Goal: Transaction & Acquisition: Purchase product/service

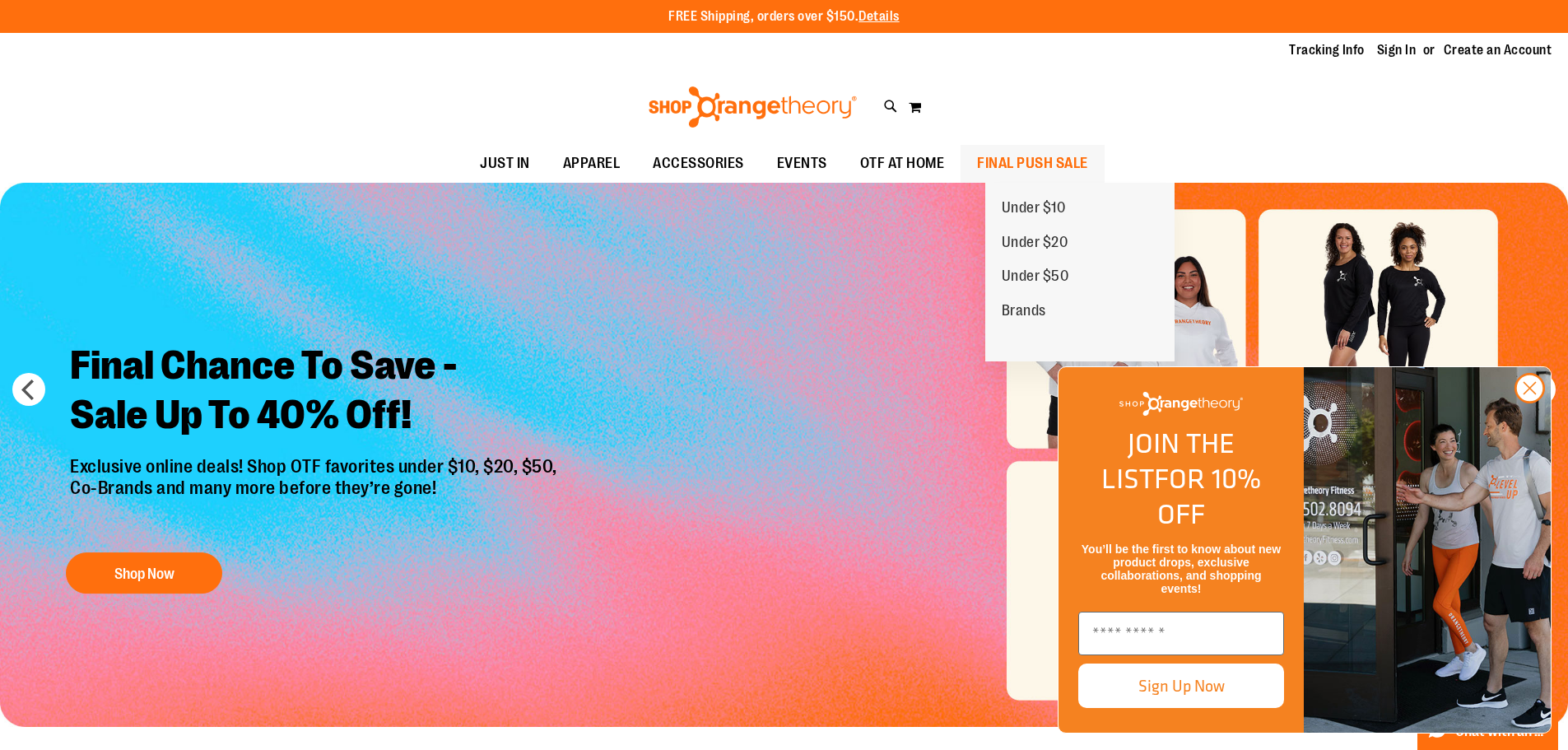
click at [1041, 167] on span "FINAL PUSH SALE" at bounding box center [1033, 163] width 111 height 37
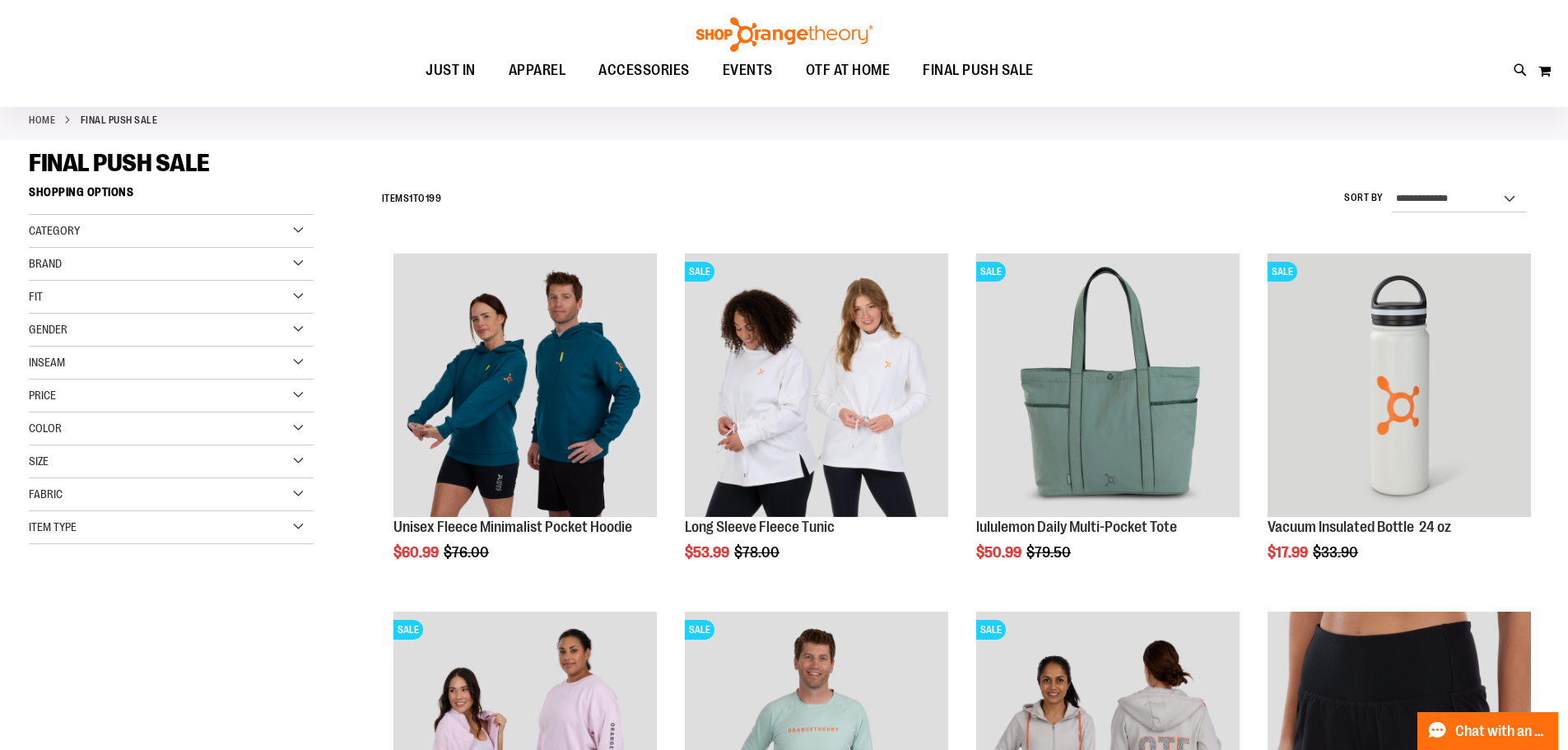
scroll to position [328, 0]
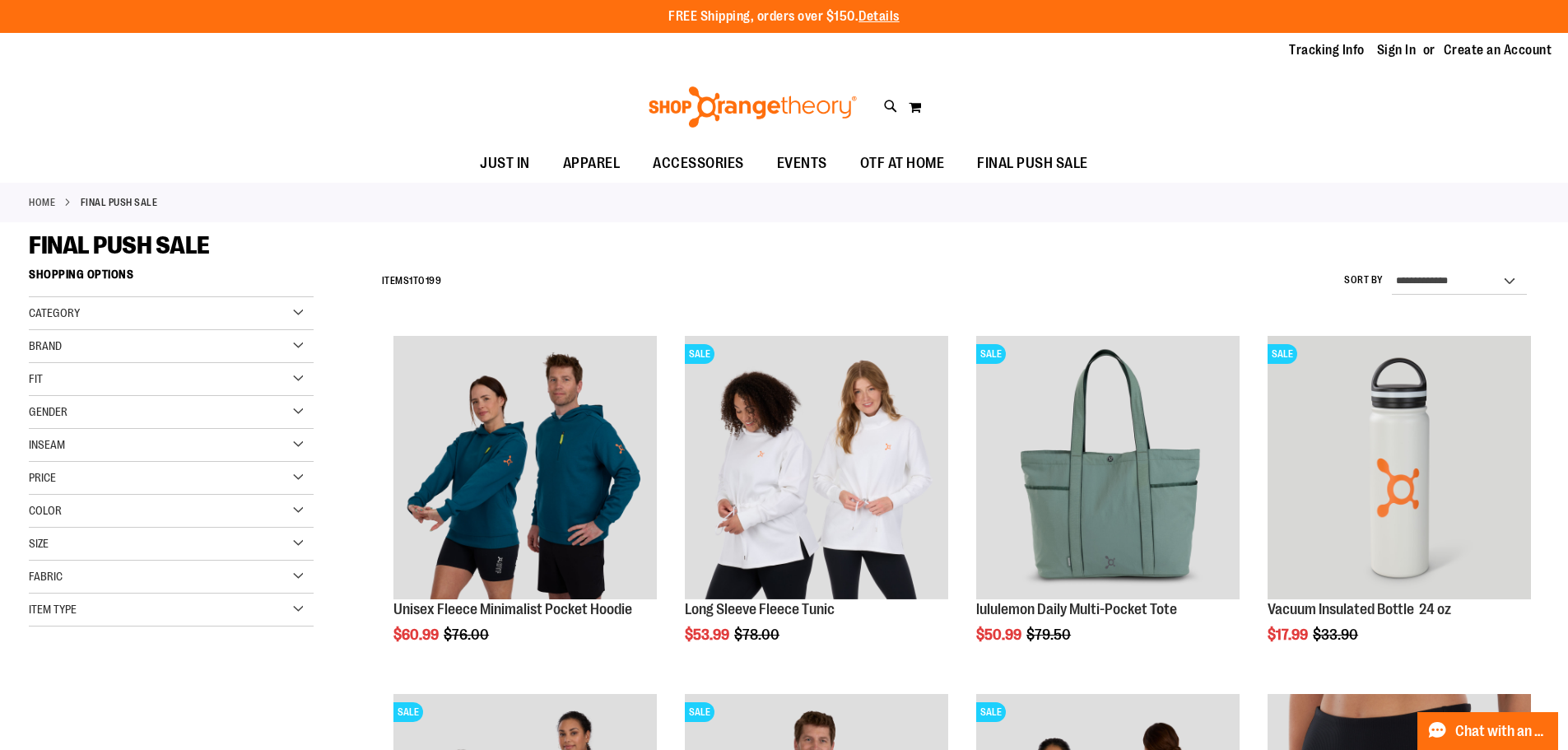
click at [303, 305] on div "Category" at bounding box center [171, 314] width 285 height 33
click at [299, 311] on div "Category" at bounding box center [171, 314] width 285 height 33
click at [265, 608] on div "Item Type" at bounding box center [171, 610] width 285 height 33
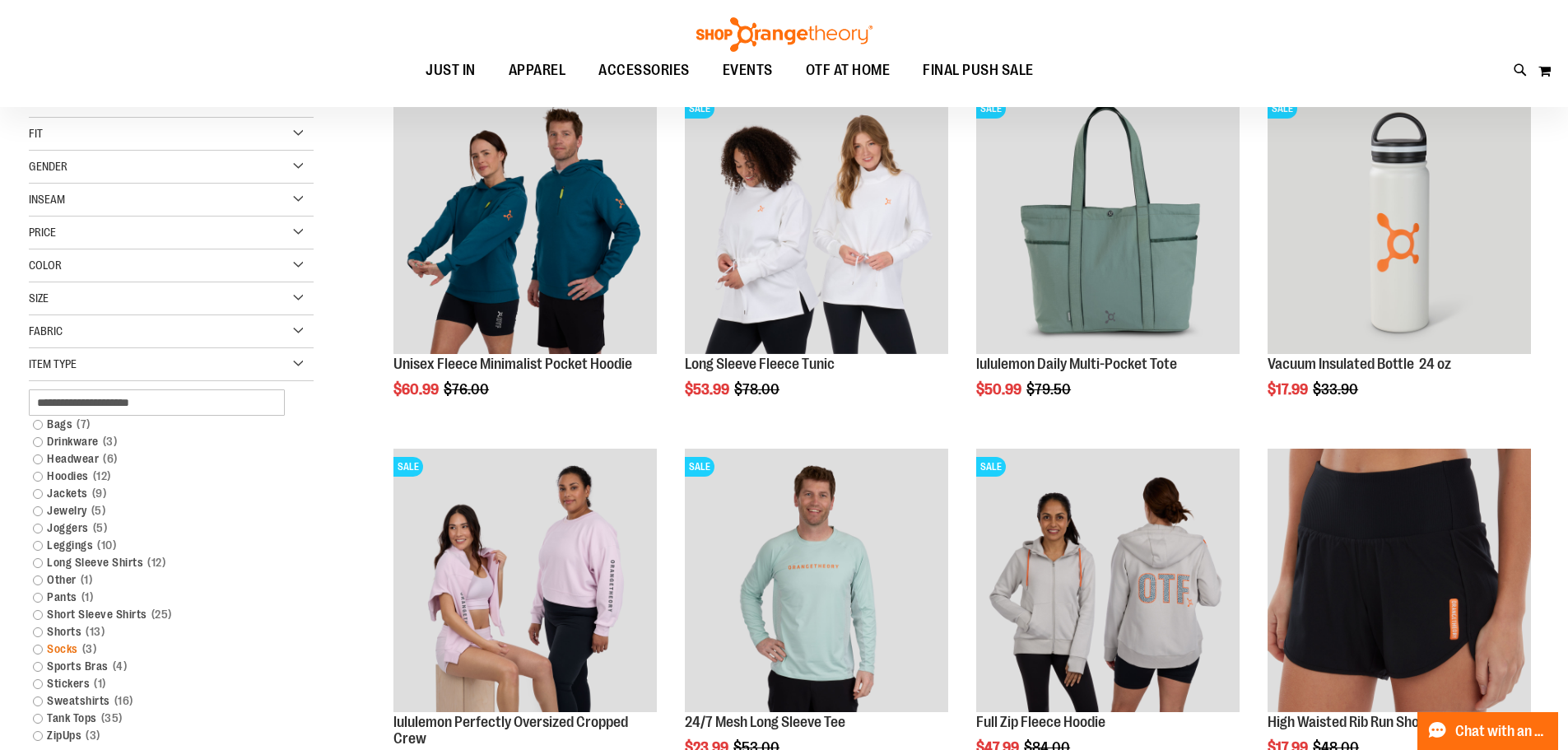
scroll to position [246, 0]
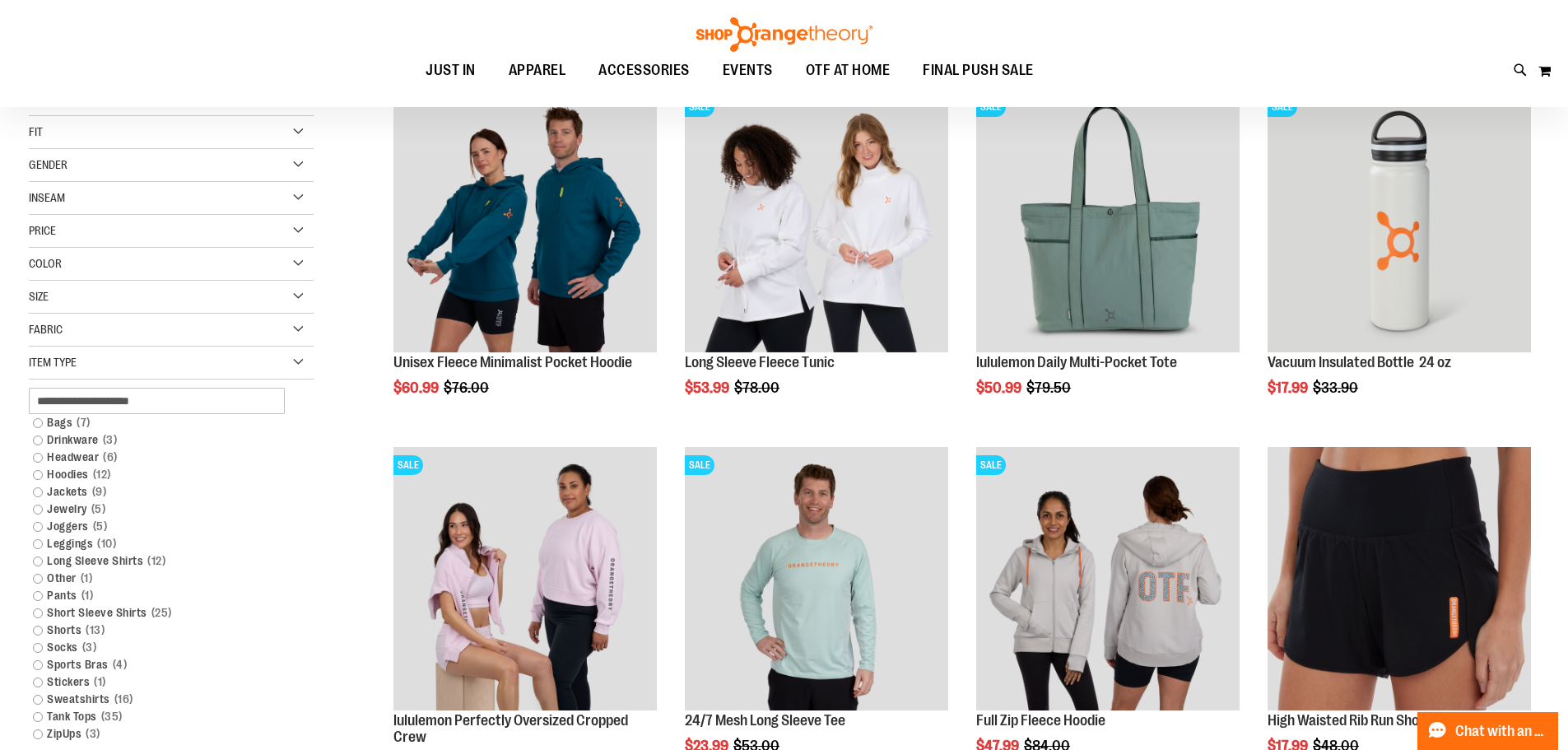
click at [303, 363] on div "Item Type" at bounding box center [171, 363] width 285 height 33
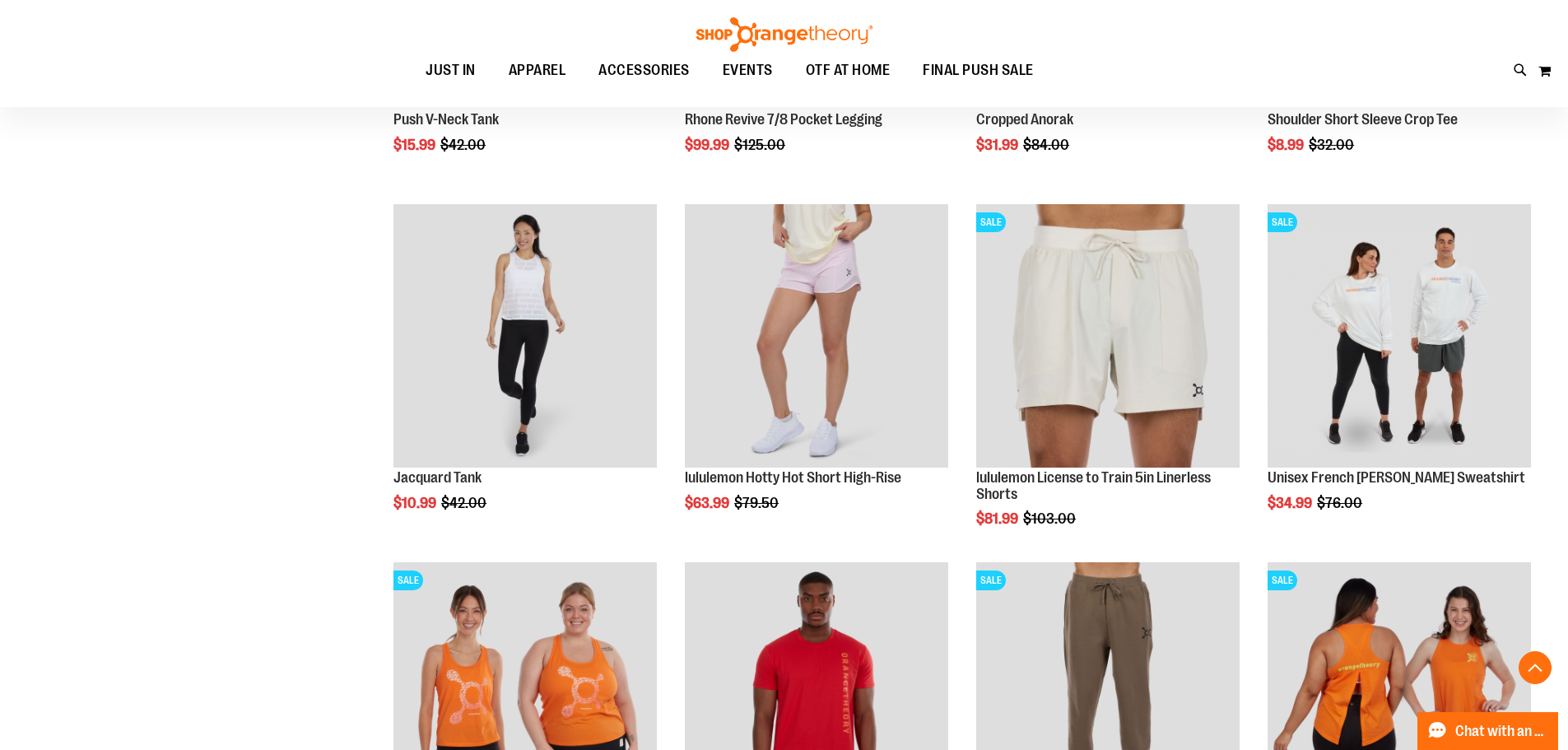
scroll to position [1564, 0]
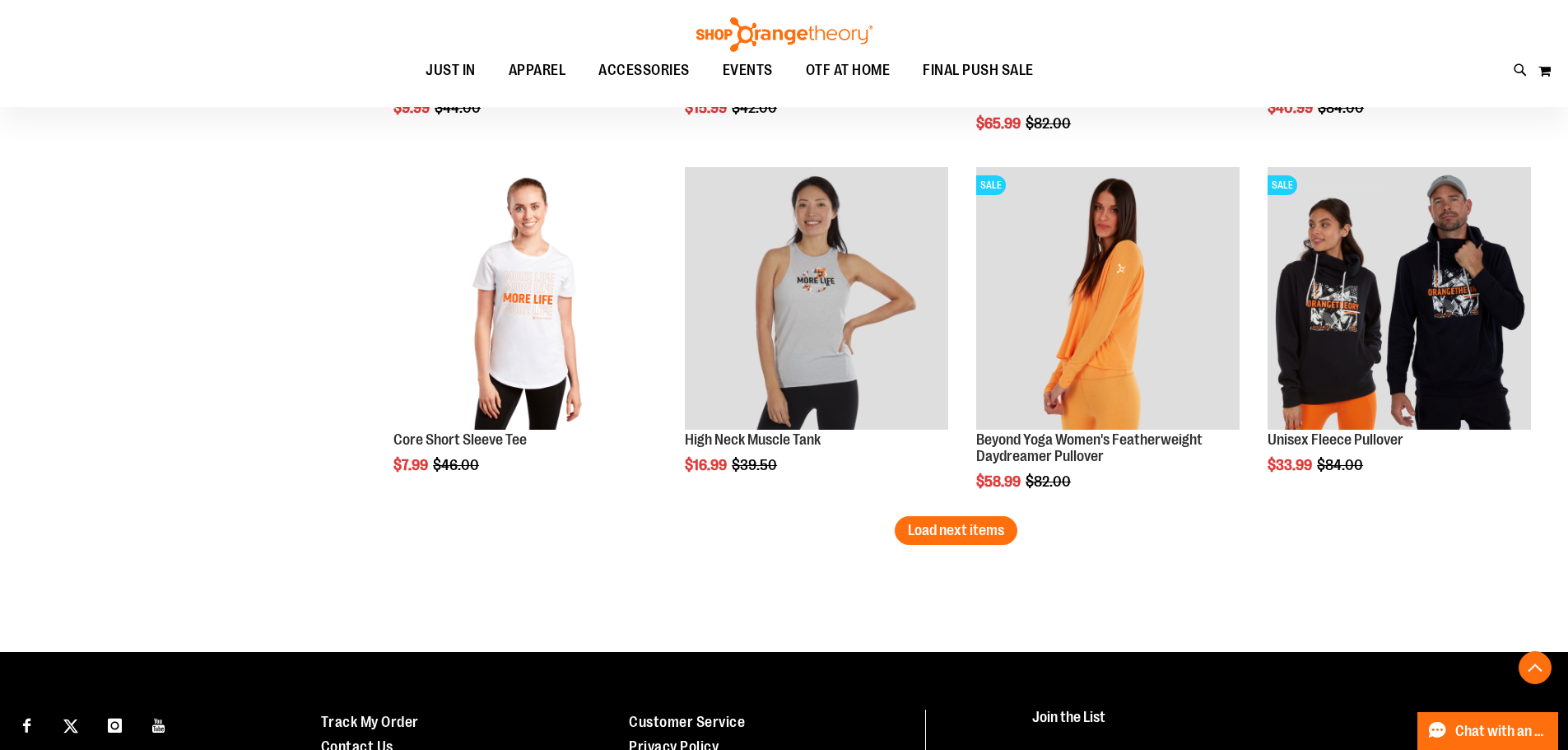
scroll to position [3047, 0]
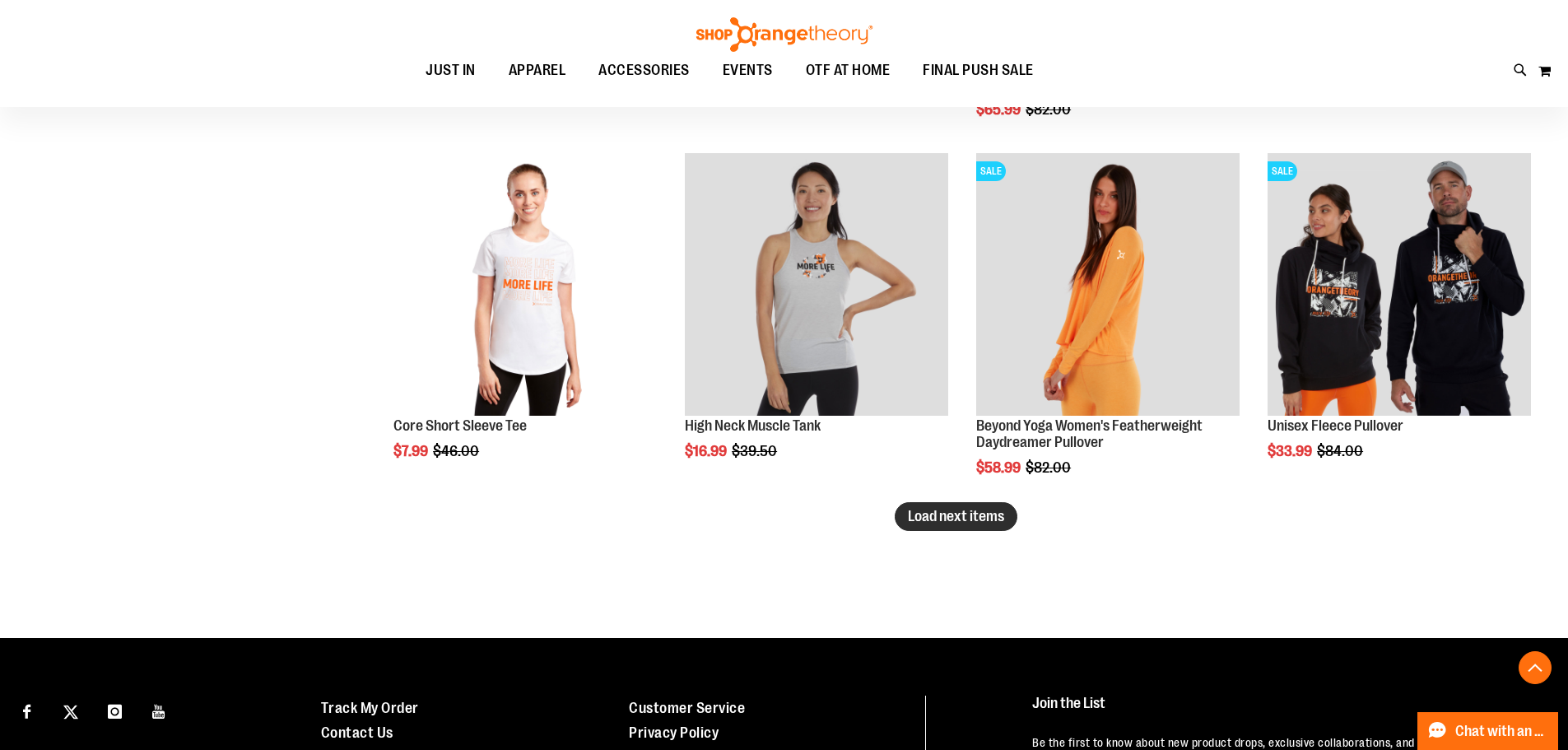
click at [932, 515] on span "Load next items" at bounding box center [956, 516] width 96 height 17
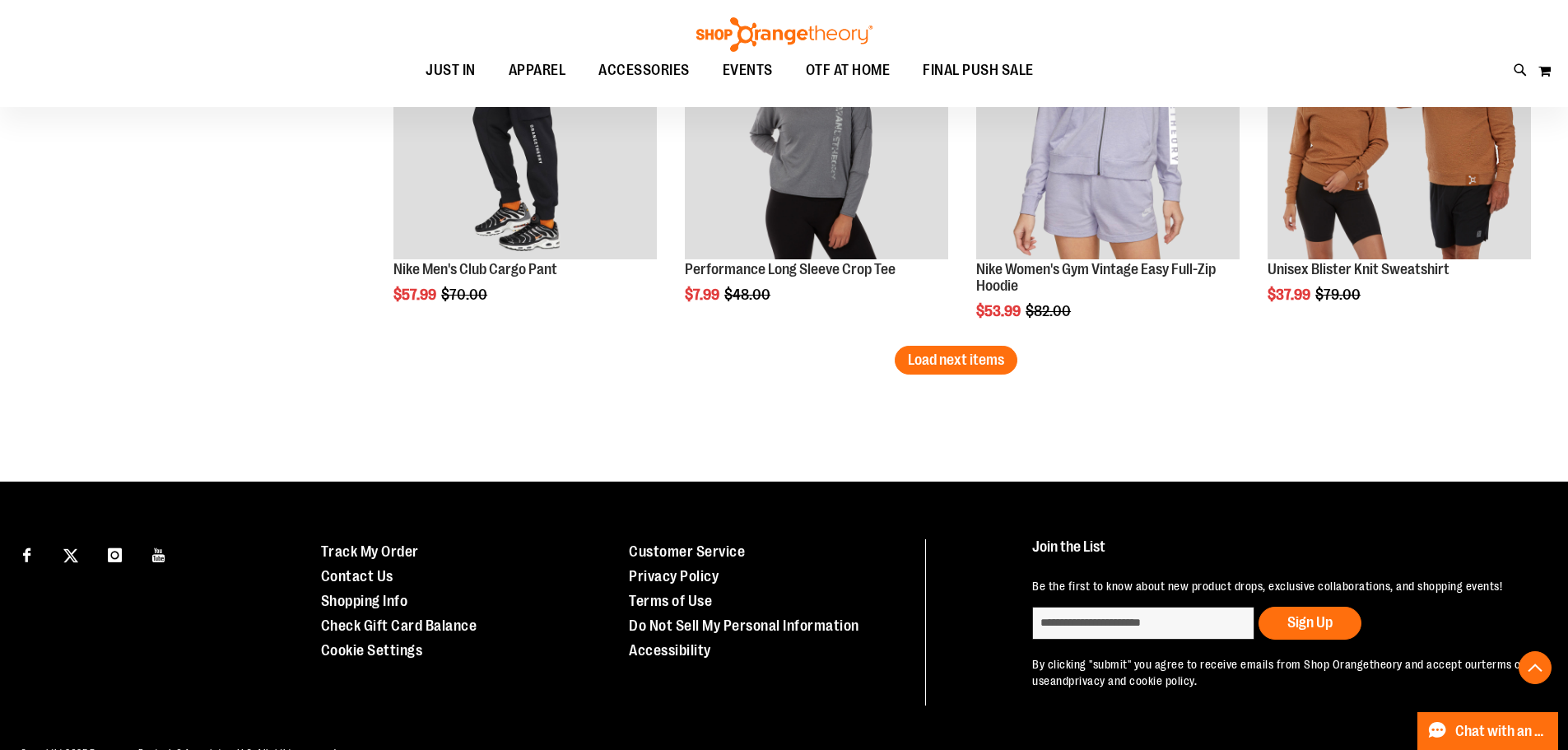
scroll to position [4282, 0]
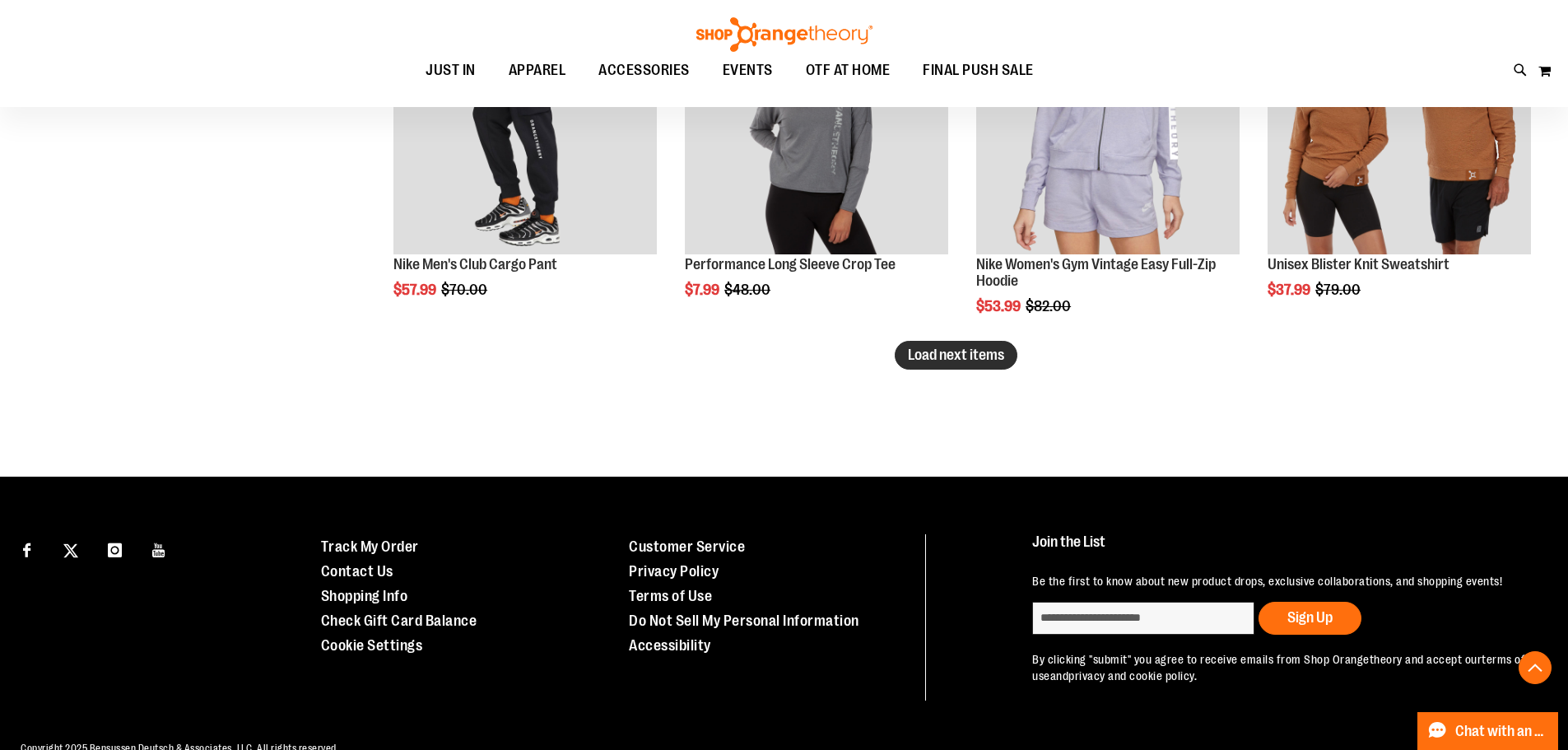
click at [926, 357] on span "Load next items" at bounding box center [956, 355] width 96 height 17
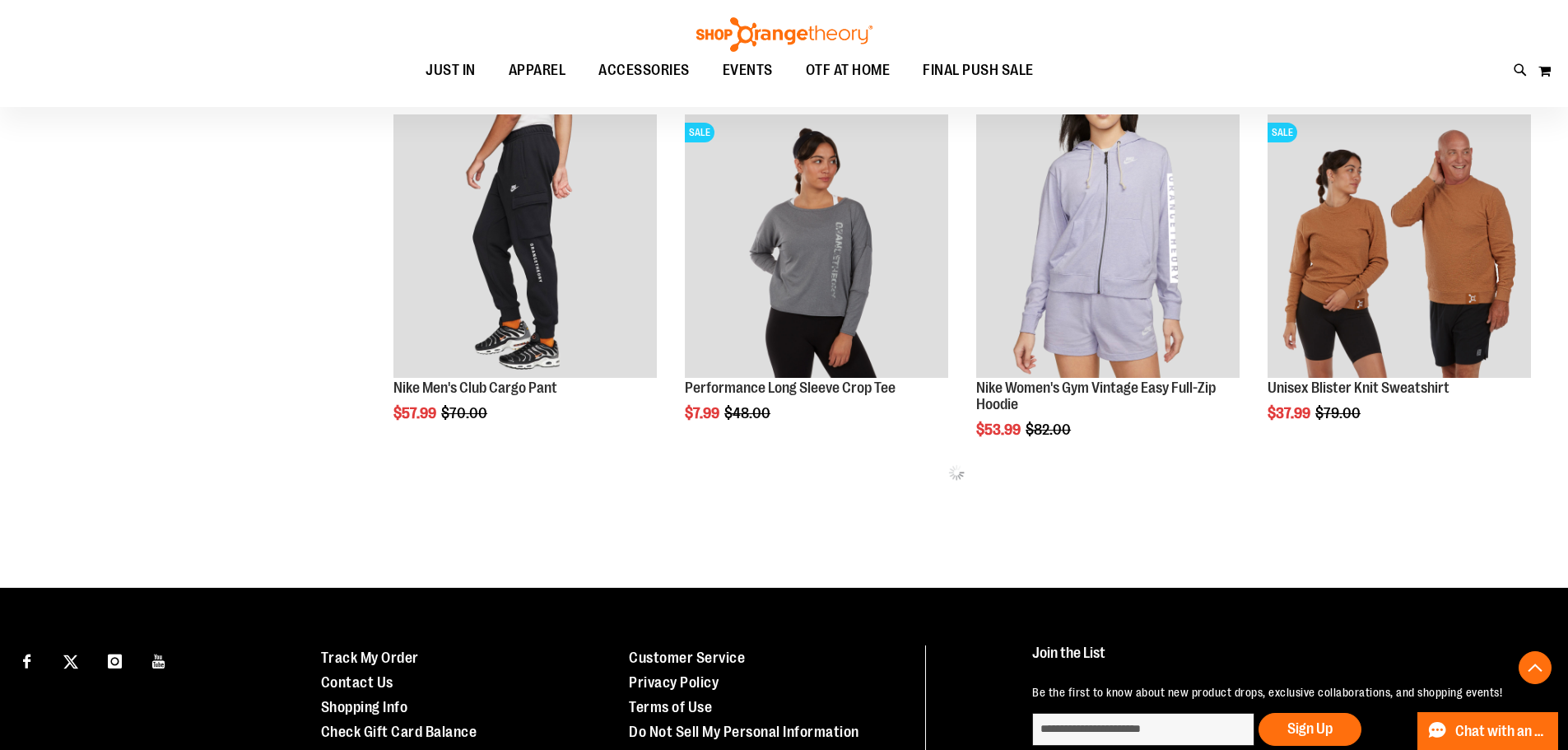
scroll to position [4155, 0]
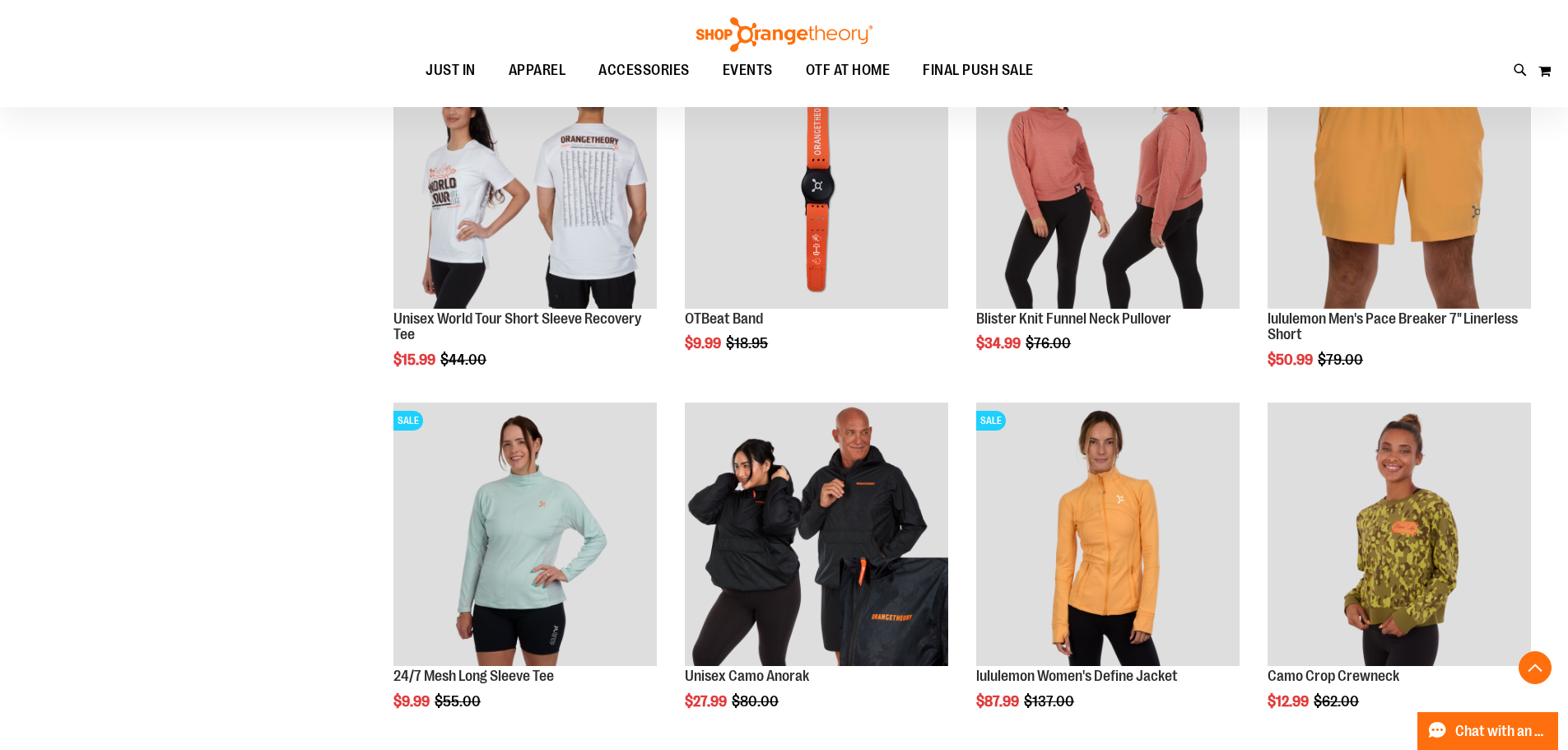
scroll to position [5061, 0]
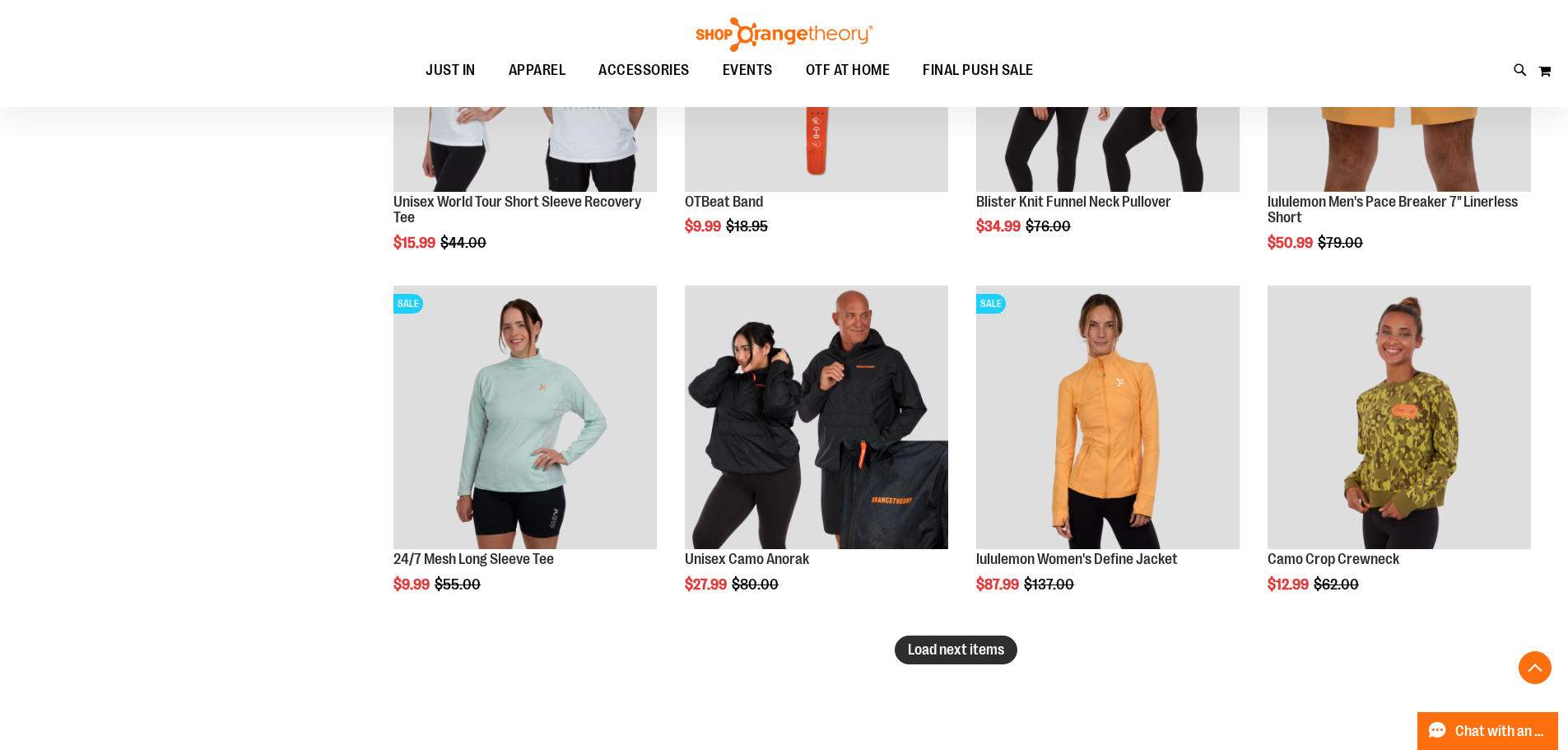
click at [920, 659] on button "Load next items" at bounding box center [956, 650] width 123 height 29
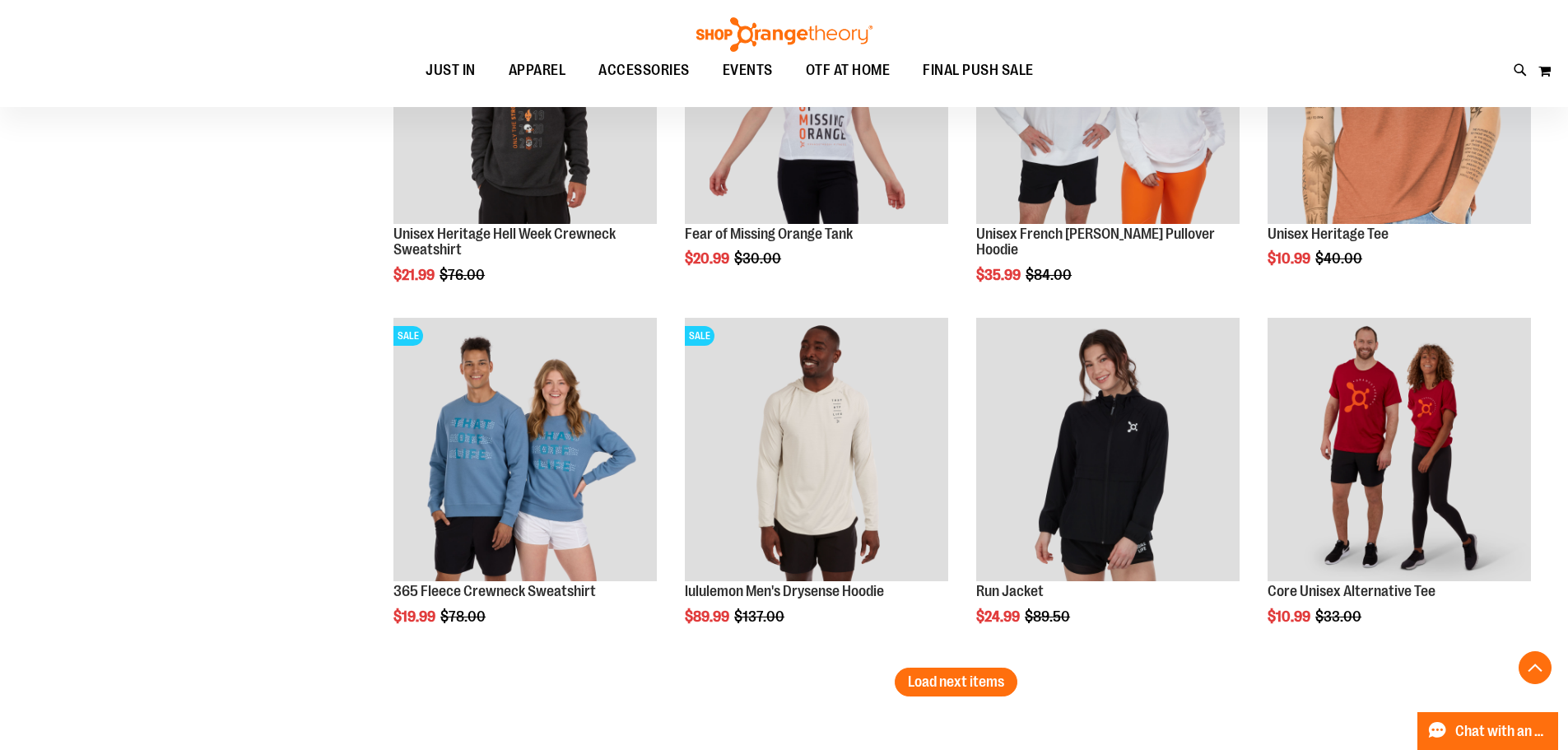
scroll to position [6132, 0]
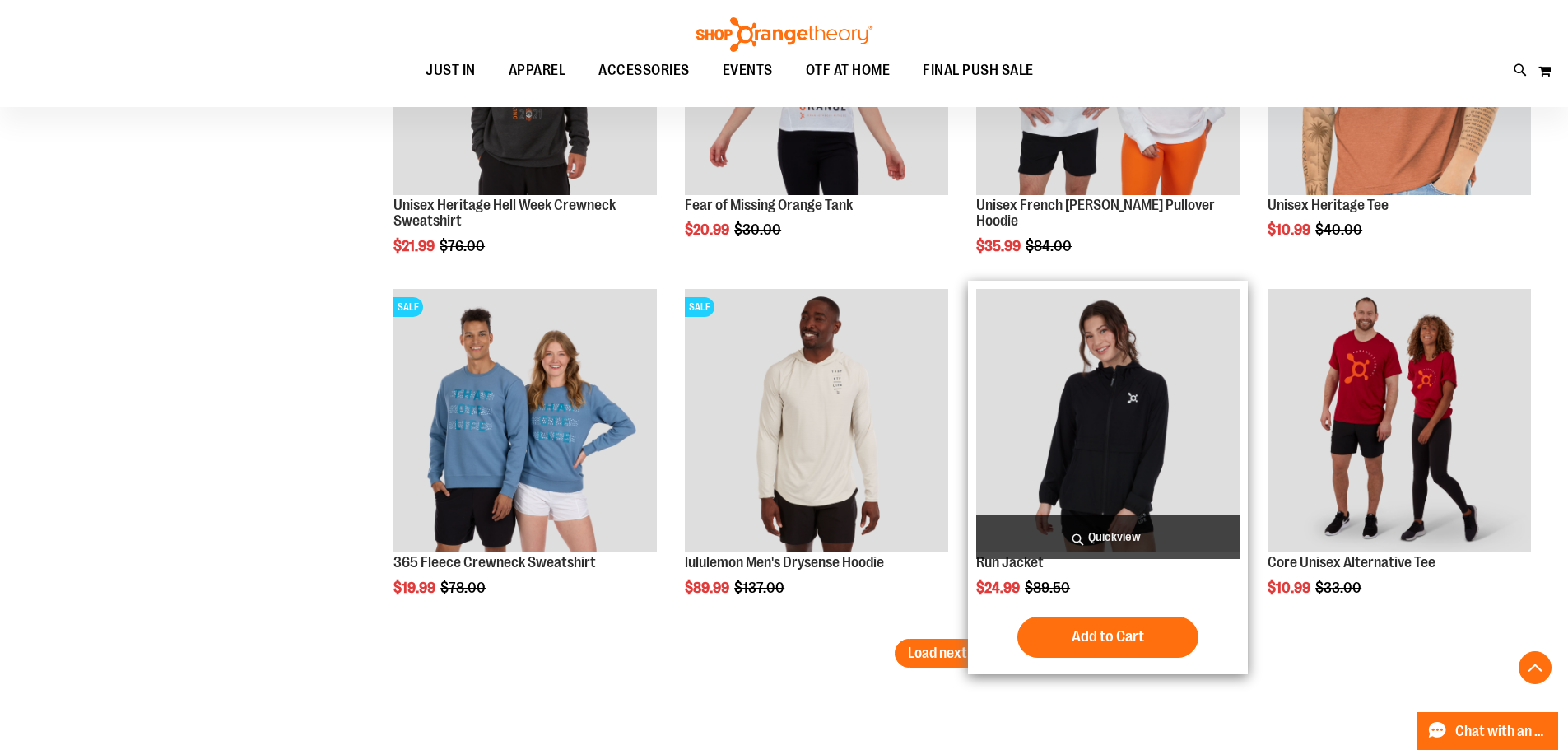
click at [1140, 387] on img "product" at bounding box center [1108, 421] width 263 height 264
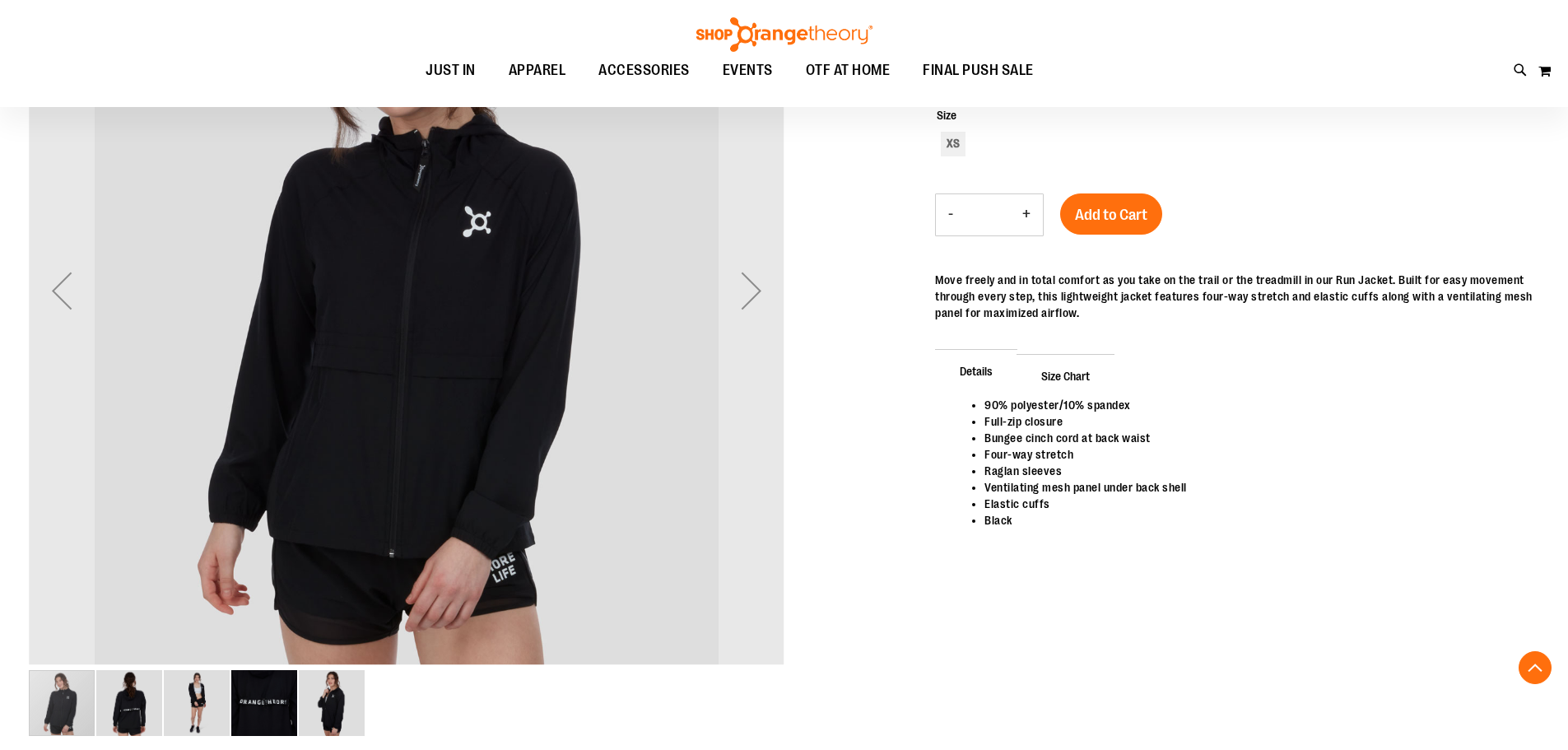
scroll to position [328, 0]
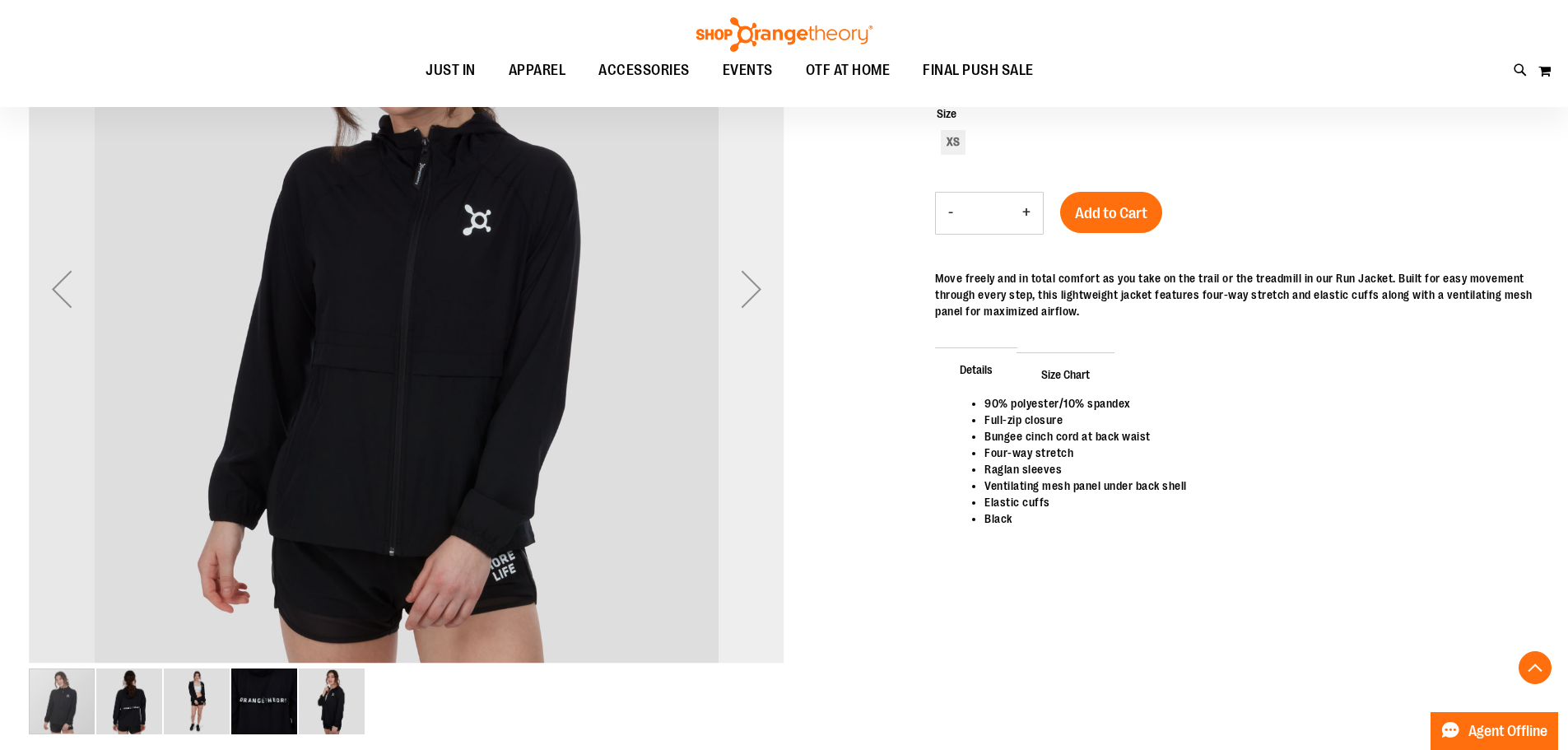
click at [757, 298] on div "Next" at bounding box center [751, 289] width 66 height 66
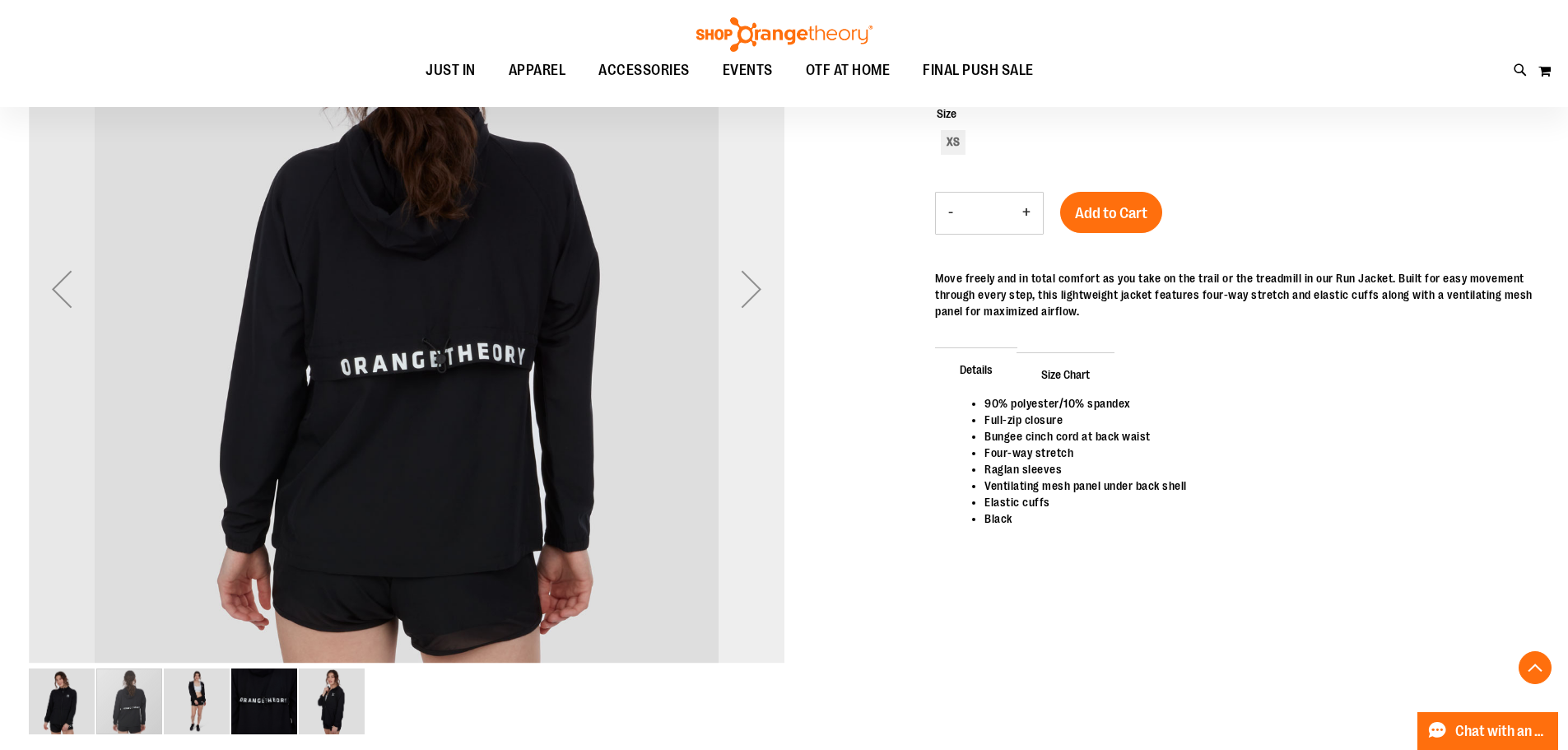
click at [757, 298] on div "Next" at bounding box center [751, 289] width 66 height 66
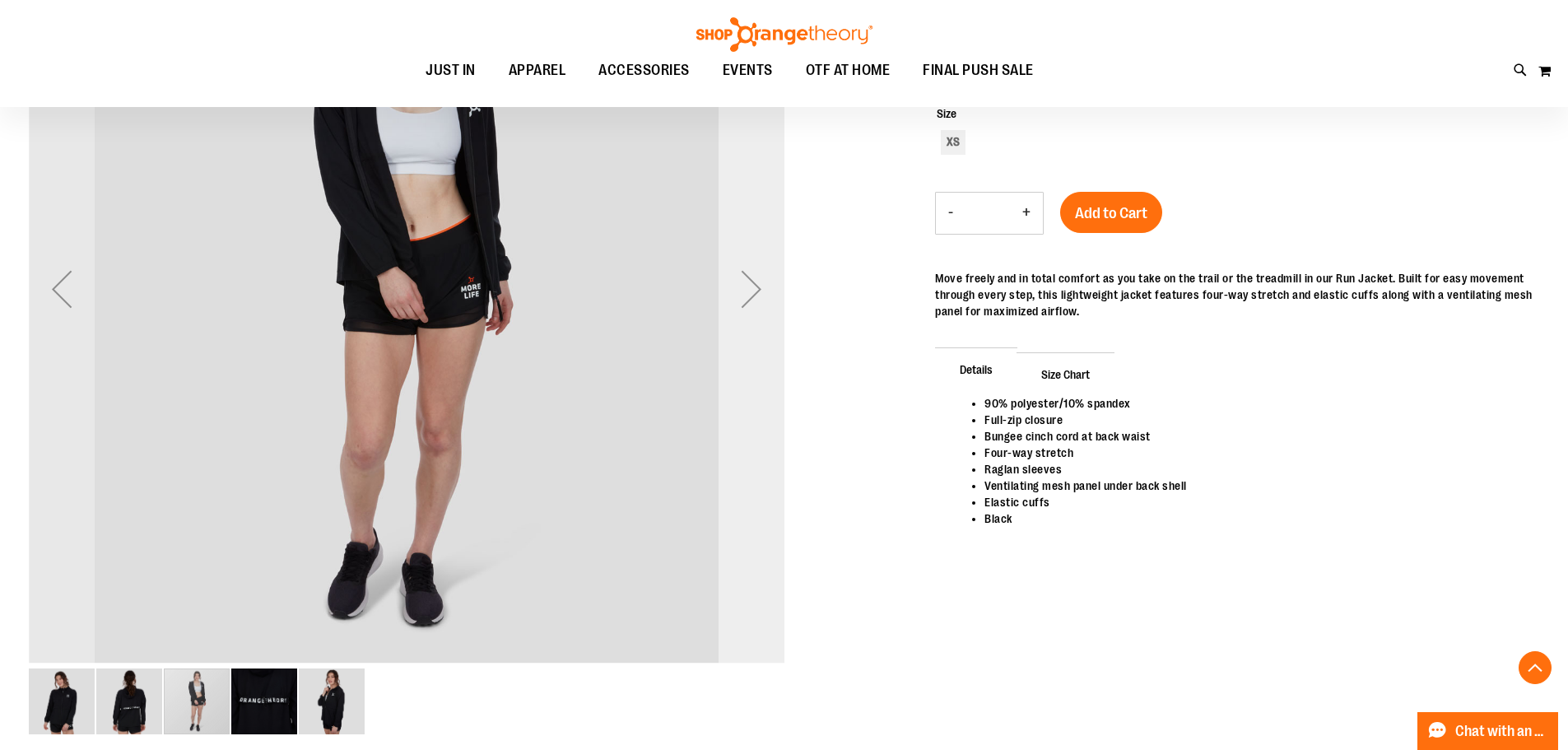
click at [757, 298] on div "Next" at bounding box center [751, 289] width 66 height 66
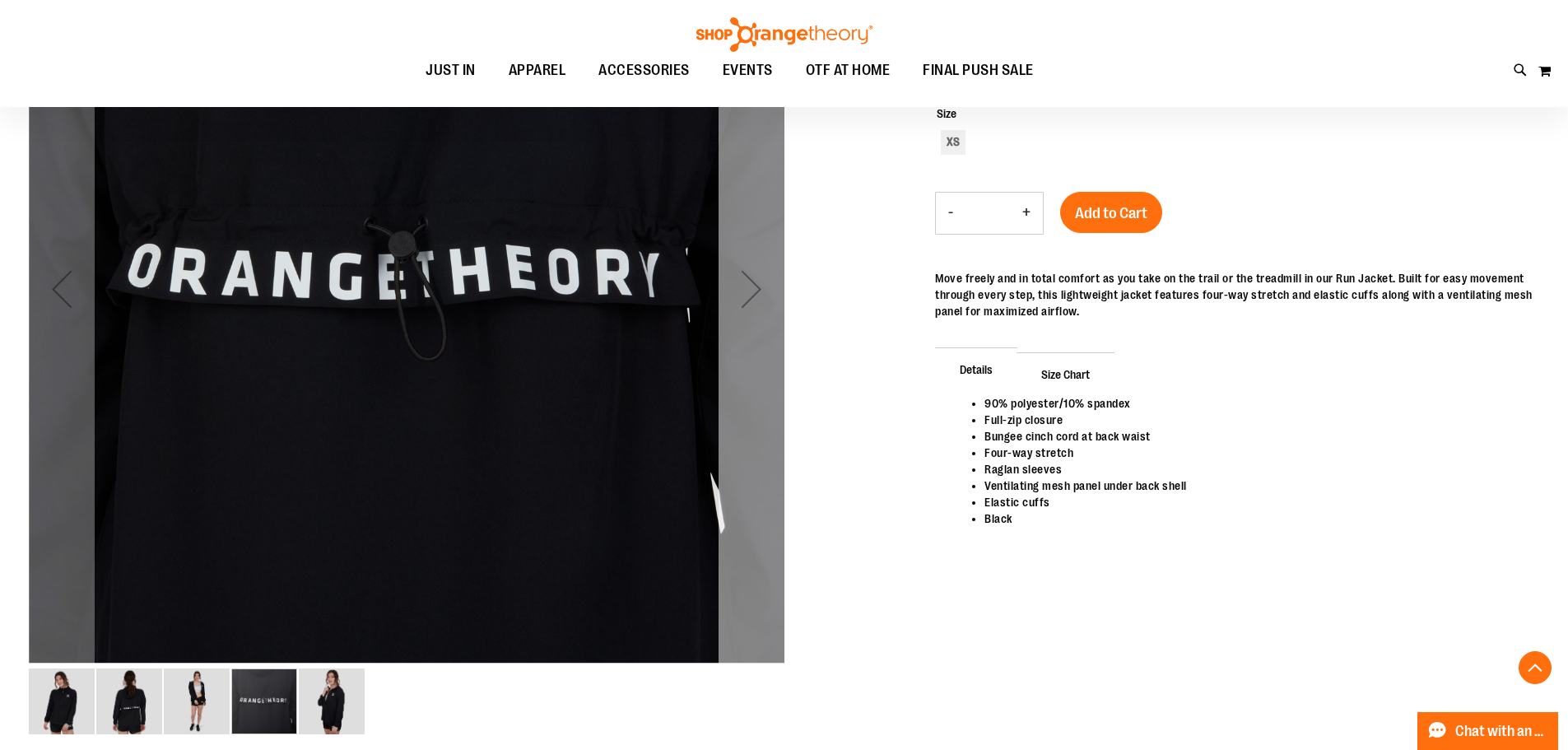
click at [757, 298] on div "Next" at bounding box center [751, 289] width 66 height 66
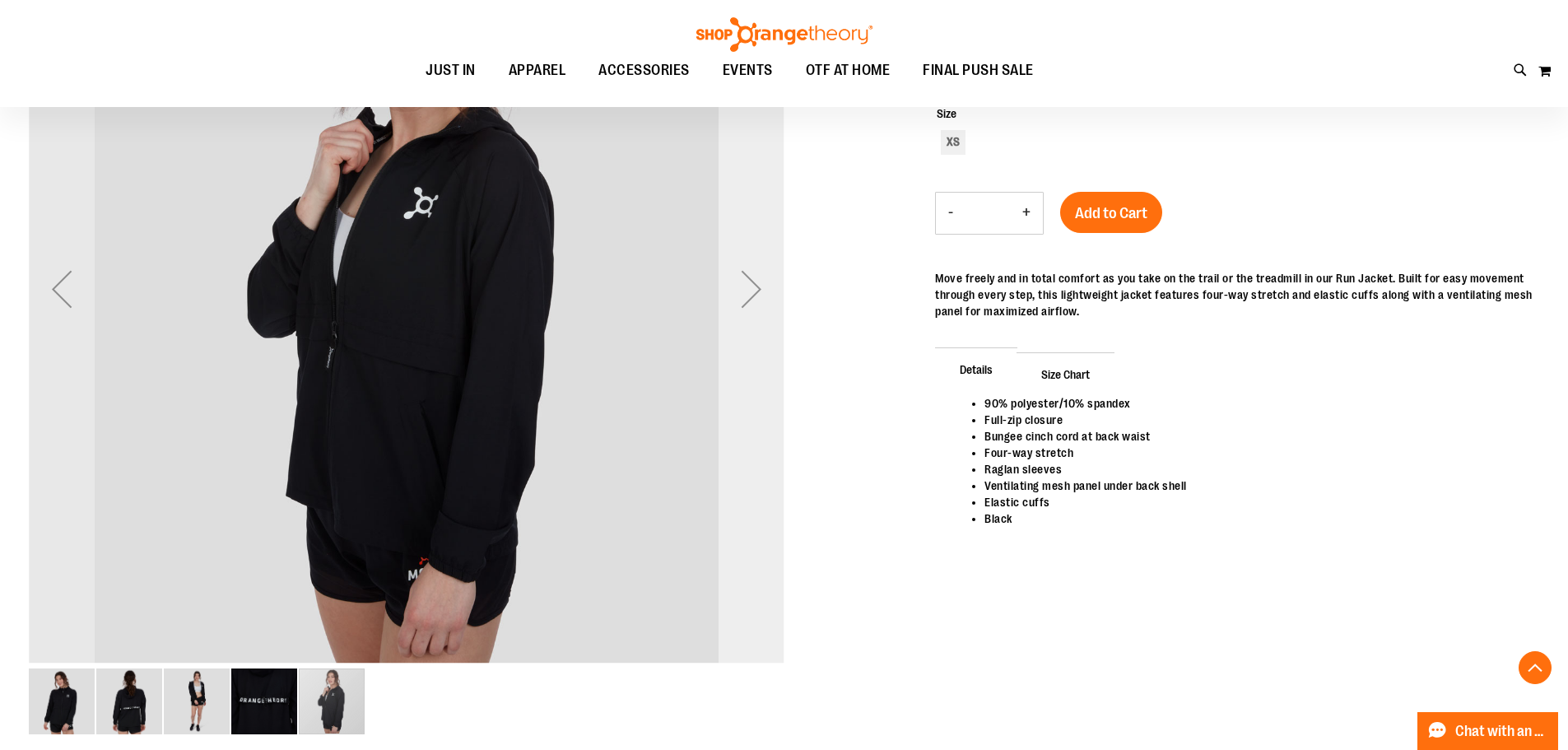
click at [757, 298] on div "Next" at bounding box center [751, 289] width 66 height 66
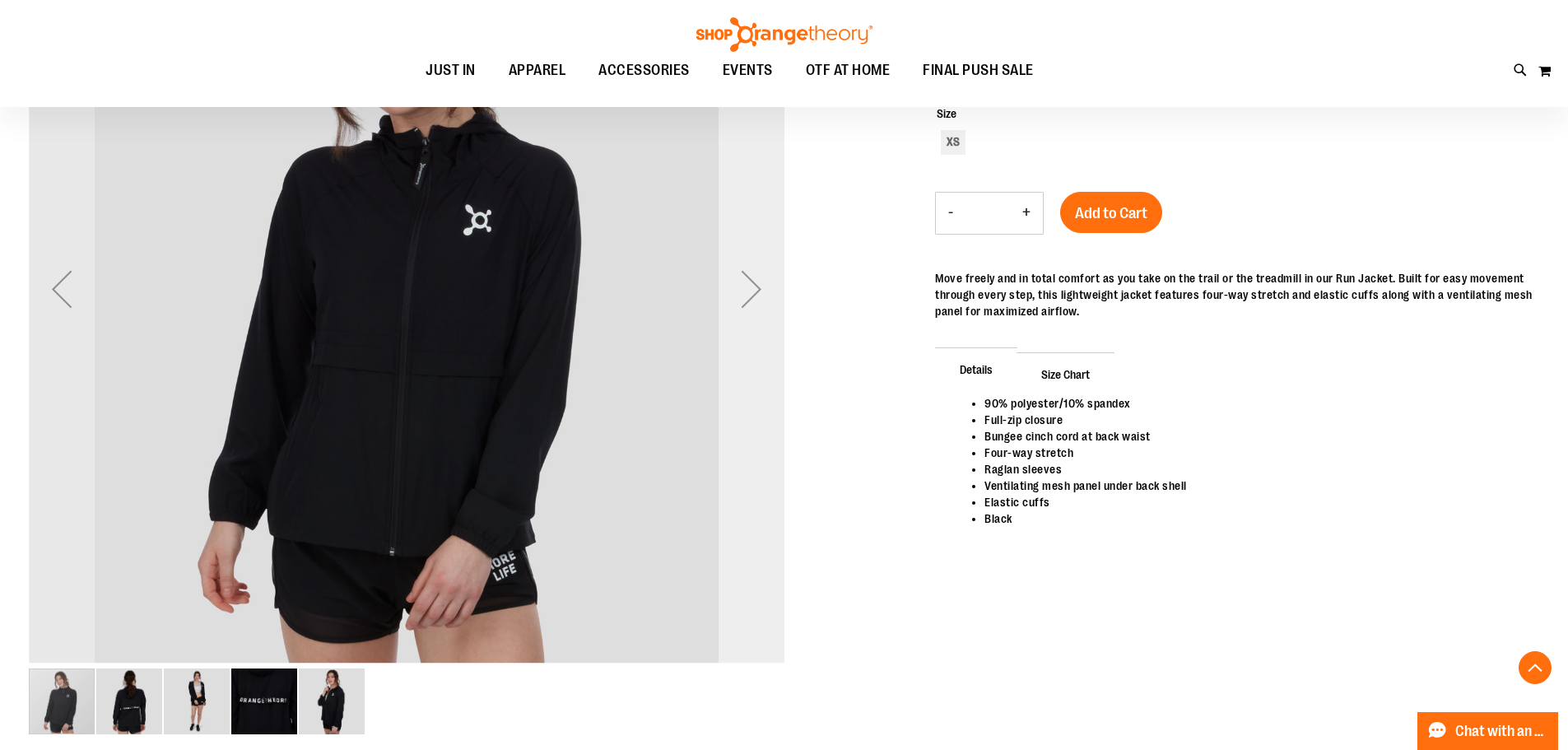
click at [757, 298] on div "Next" at bounding box center [751, 289] width 66 height 66
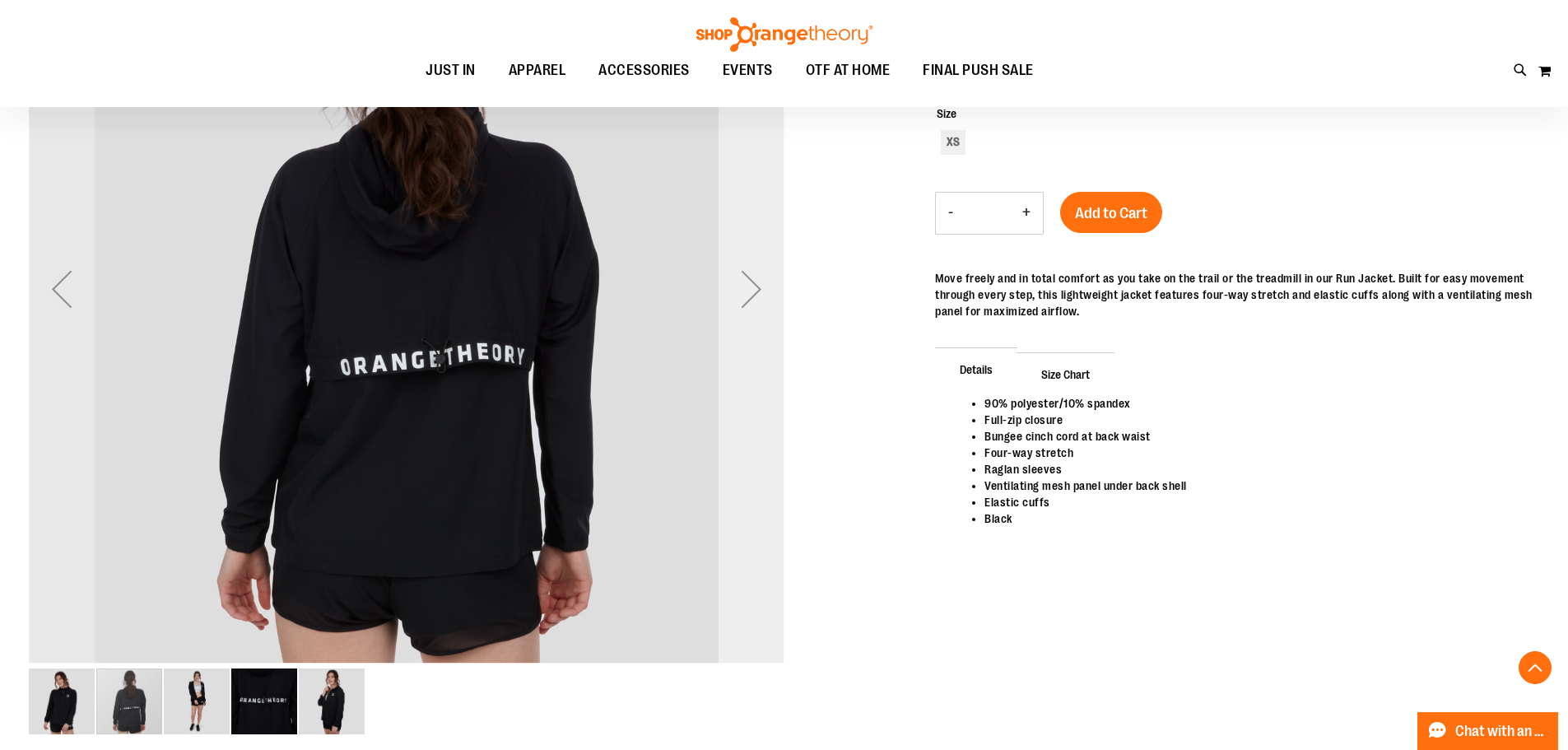
click at [736, 317] on div "Next" at bounding box center [751, 289] width 66 height 66
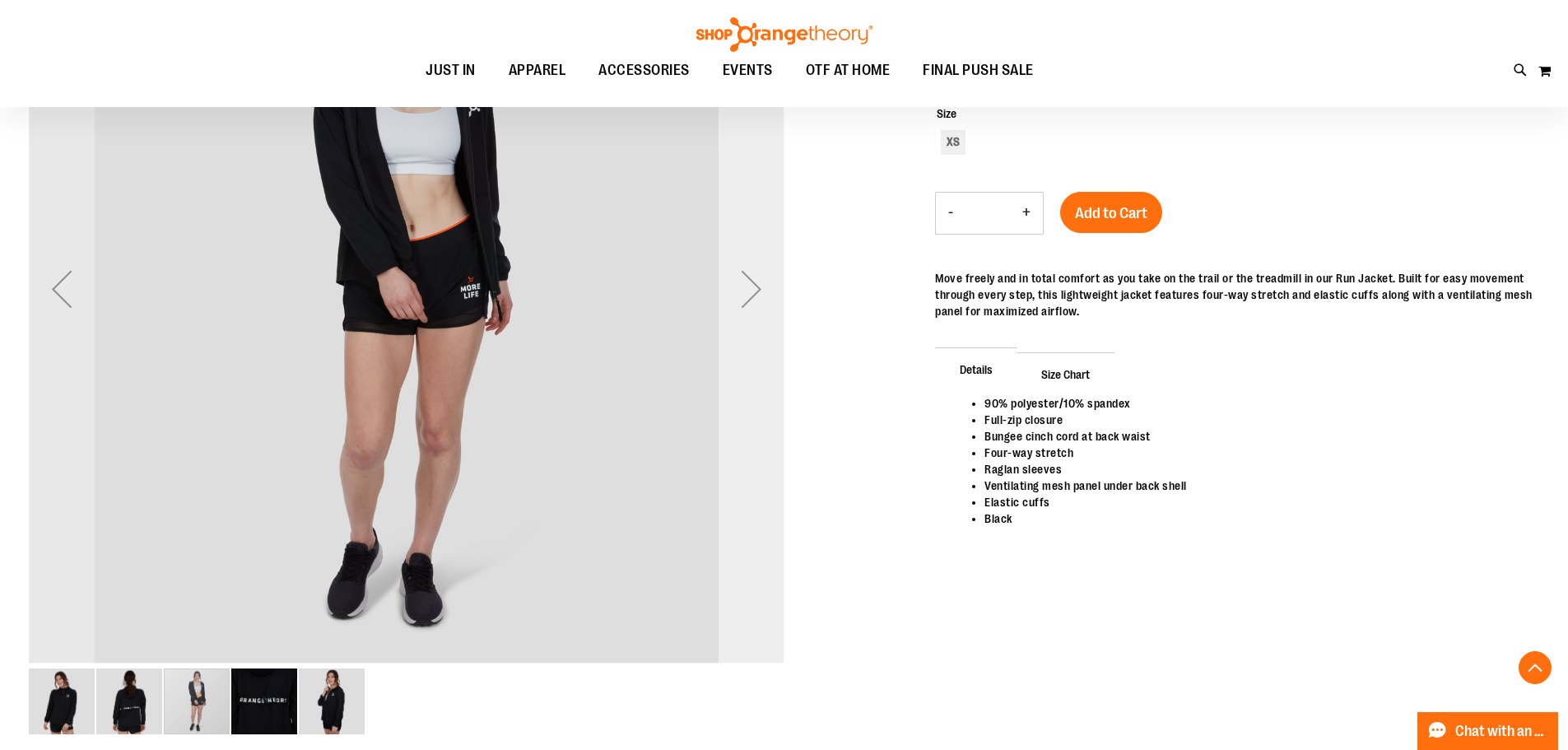
click at [736, 317] on div "Next" at bounding box center [751, 289] width 66 height 66
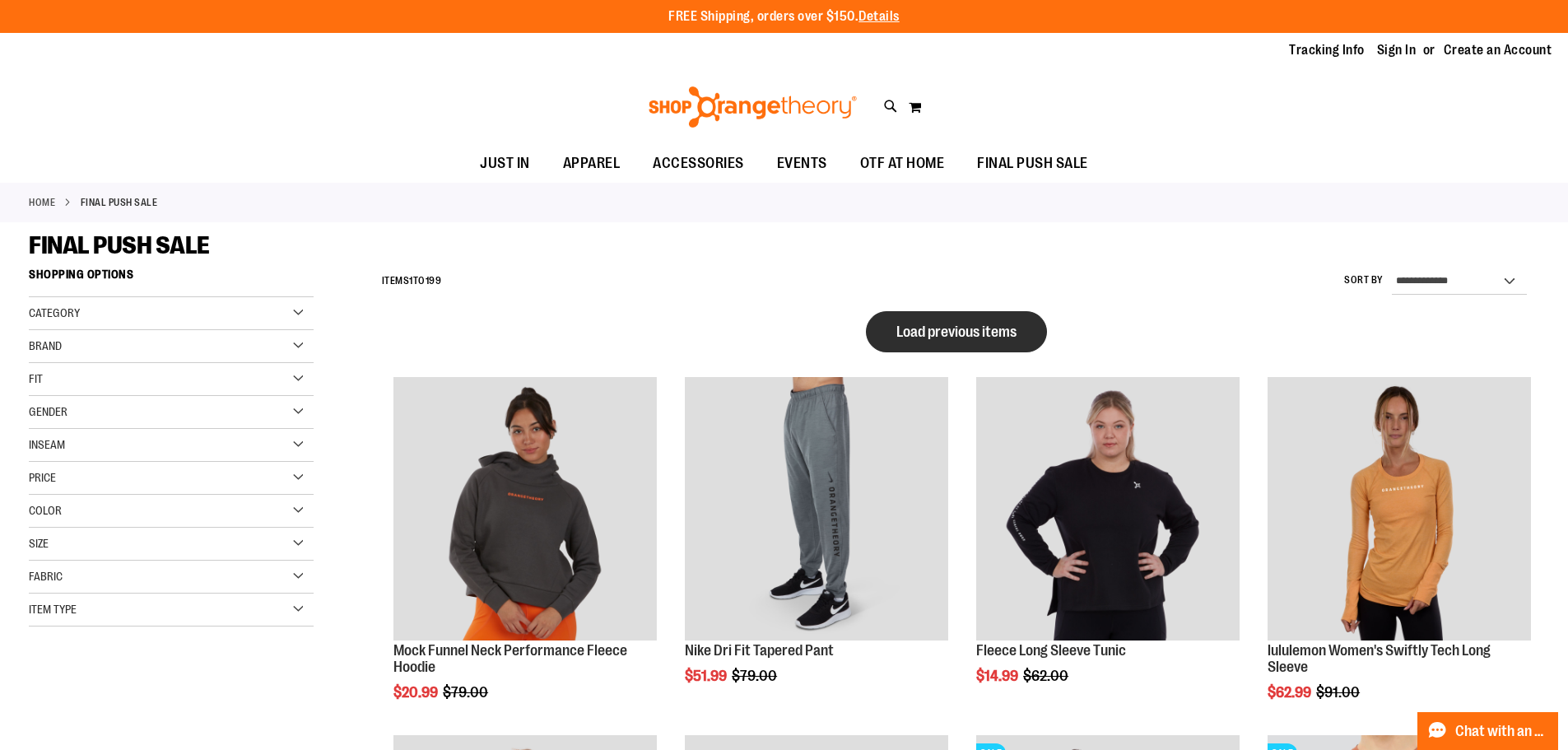
click at [936, 336] on span "Load previous items" at bounding box center [956, 332] width 120 height 17
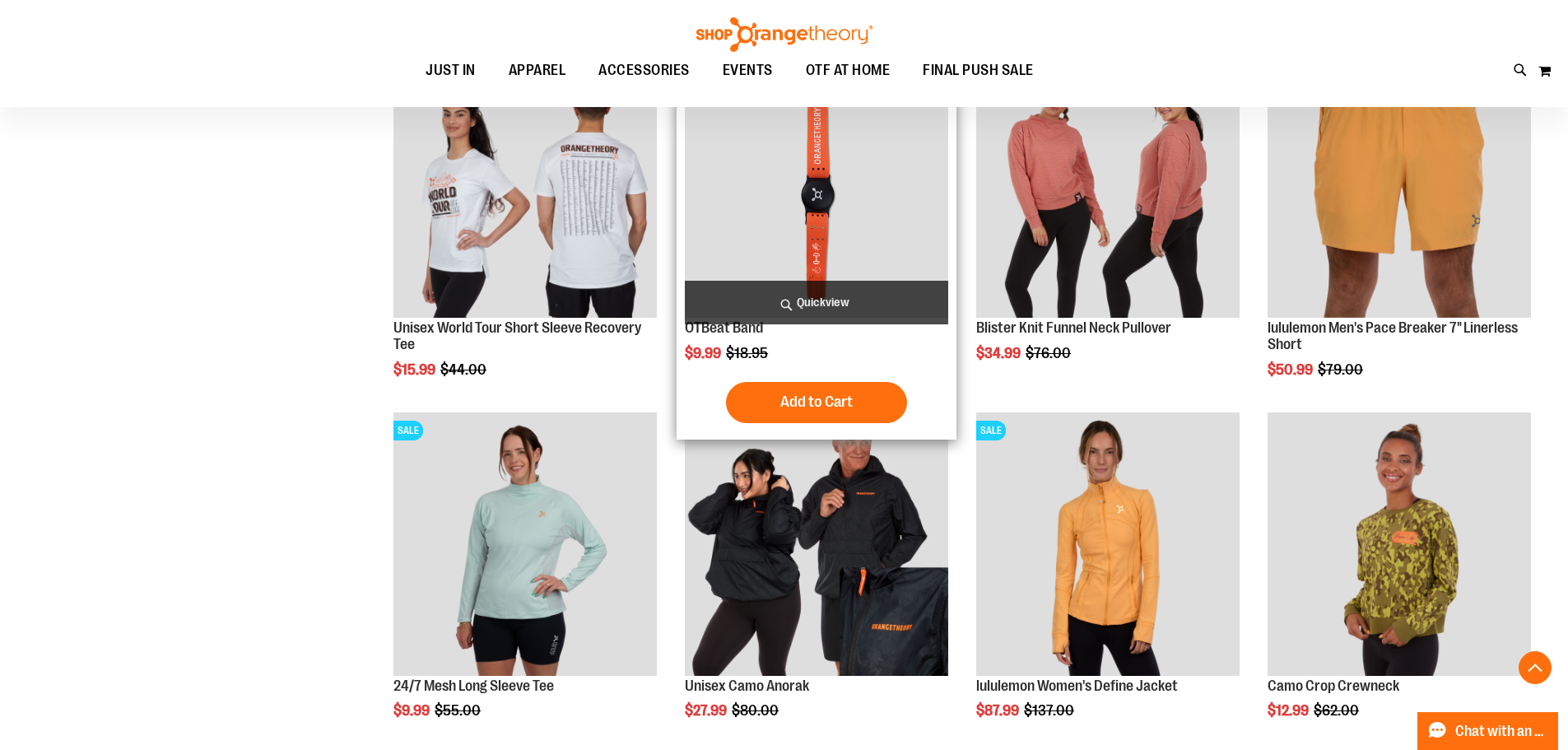
scroll to position [741, 0]
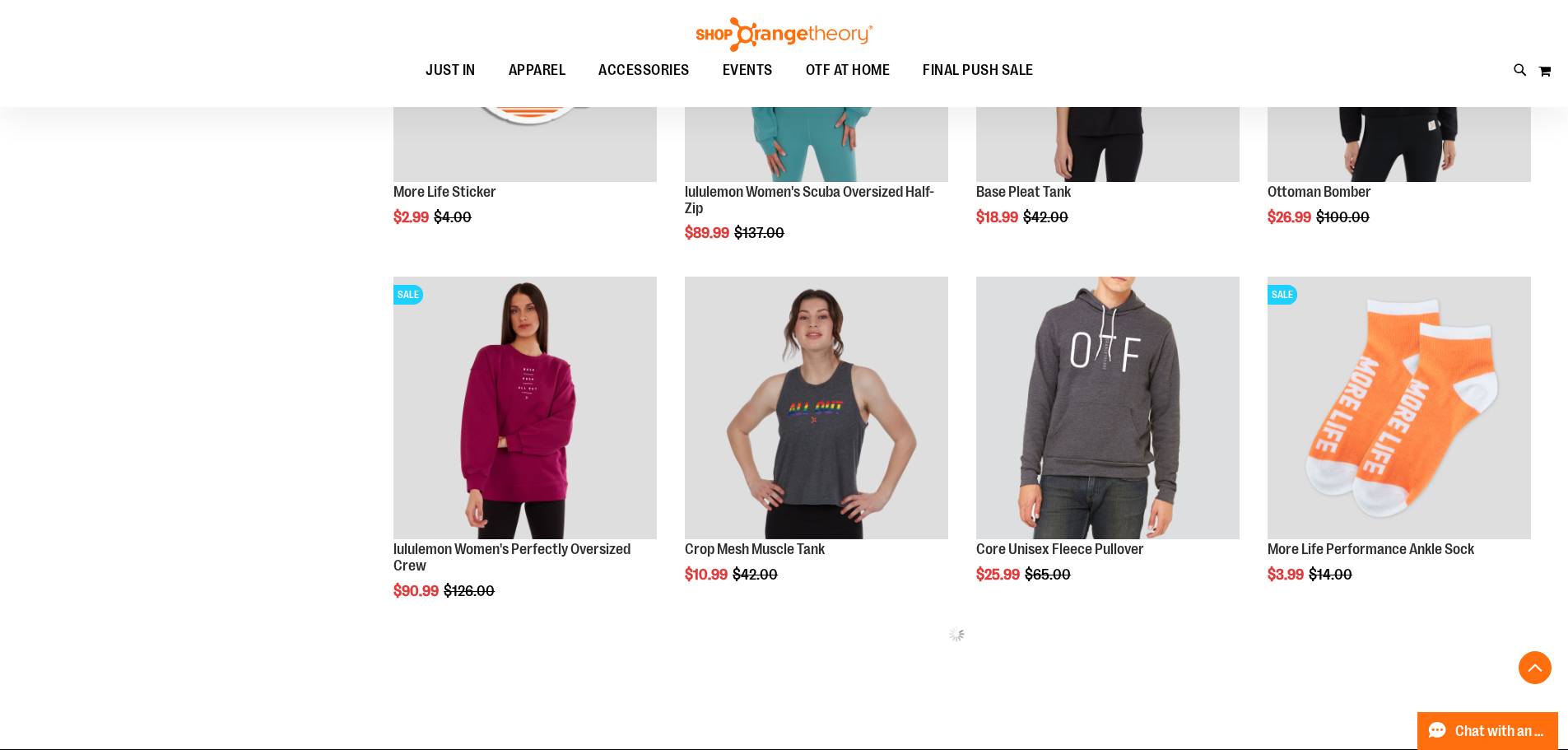
scroll to position [2635, 0]
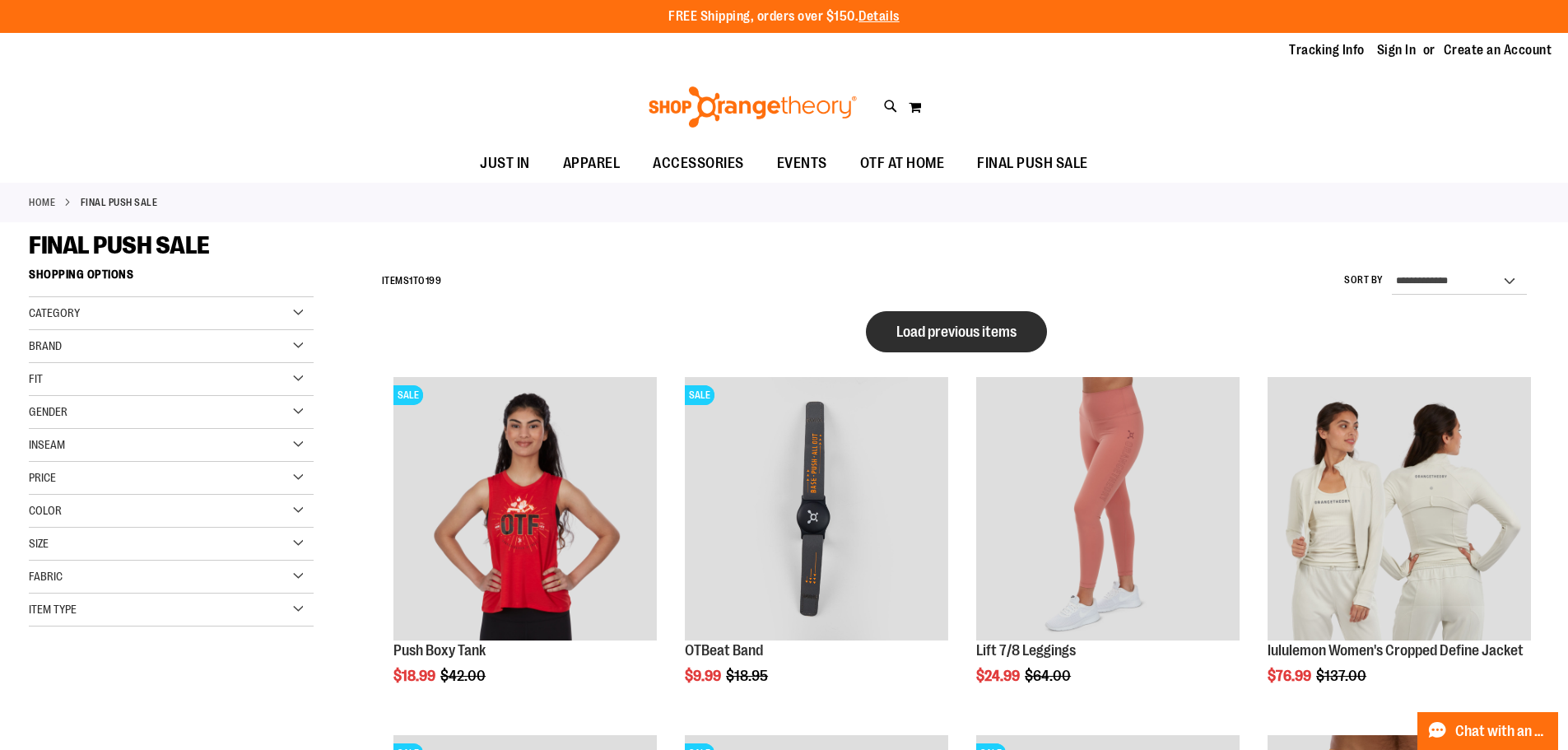
click at [928, 324] on span "Load previous items" at bounding box center [956, 332] width 120 height 17
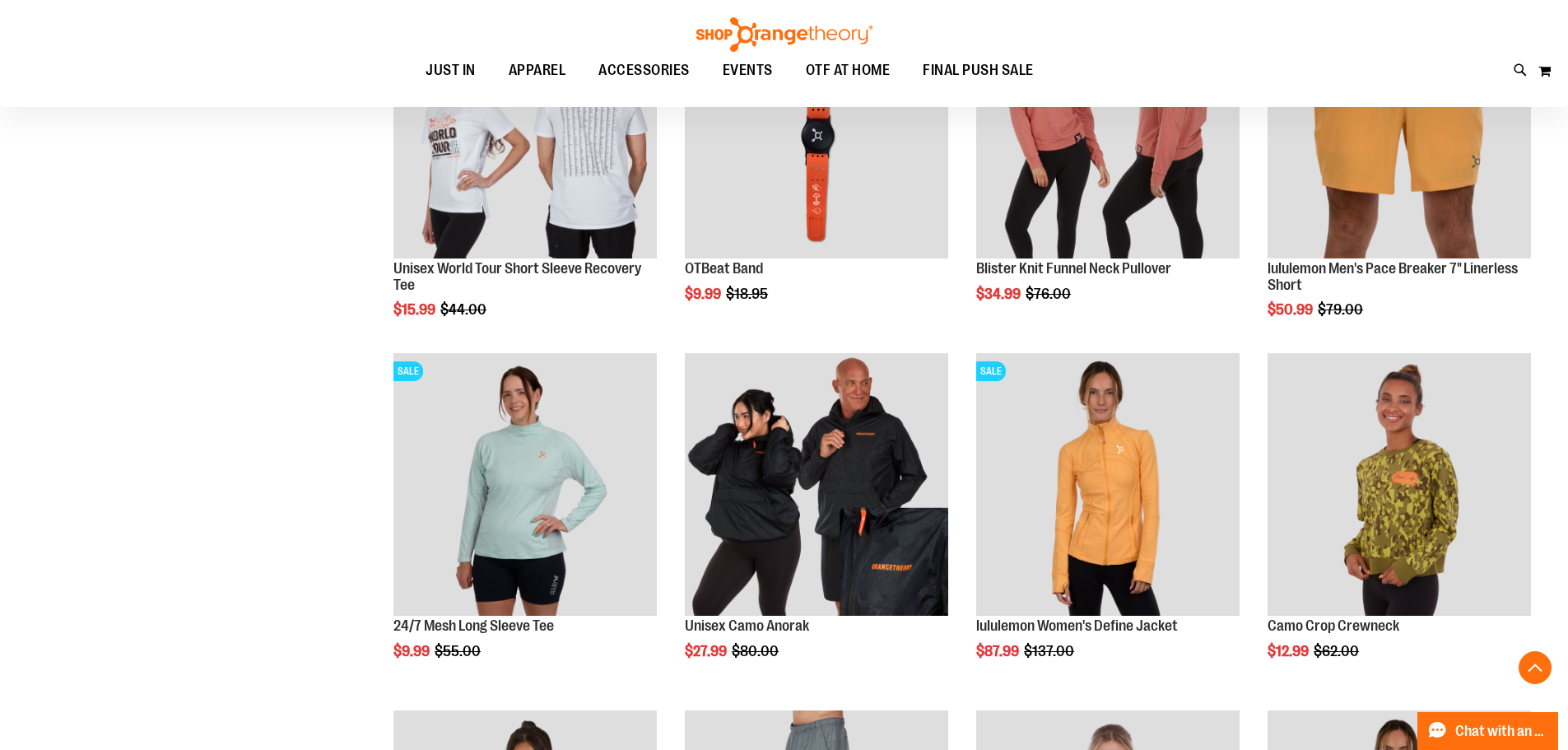
scroll to position [1893, 0]
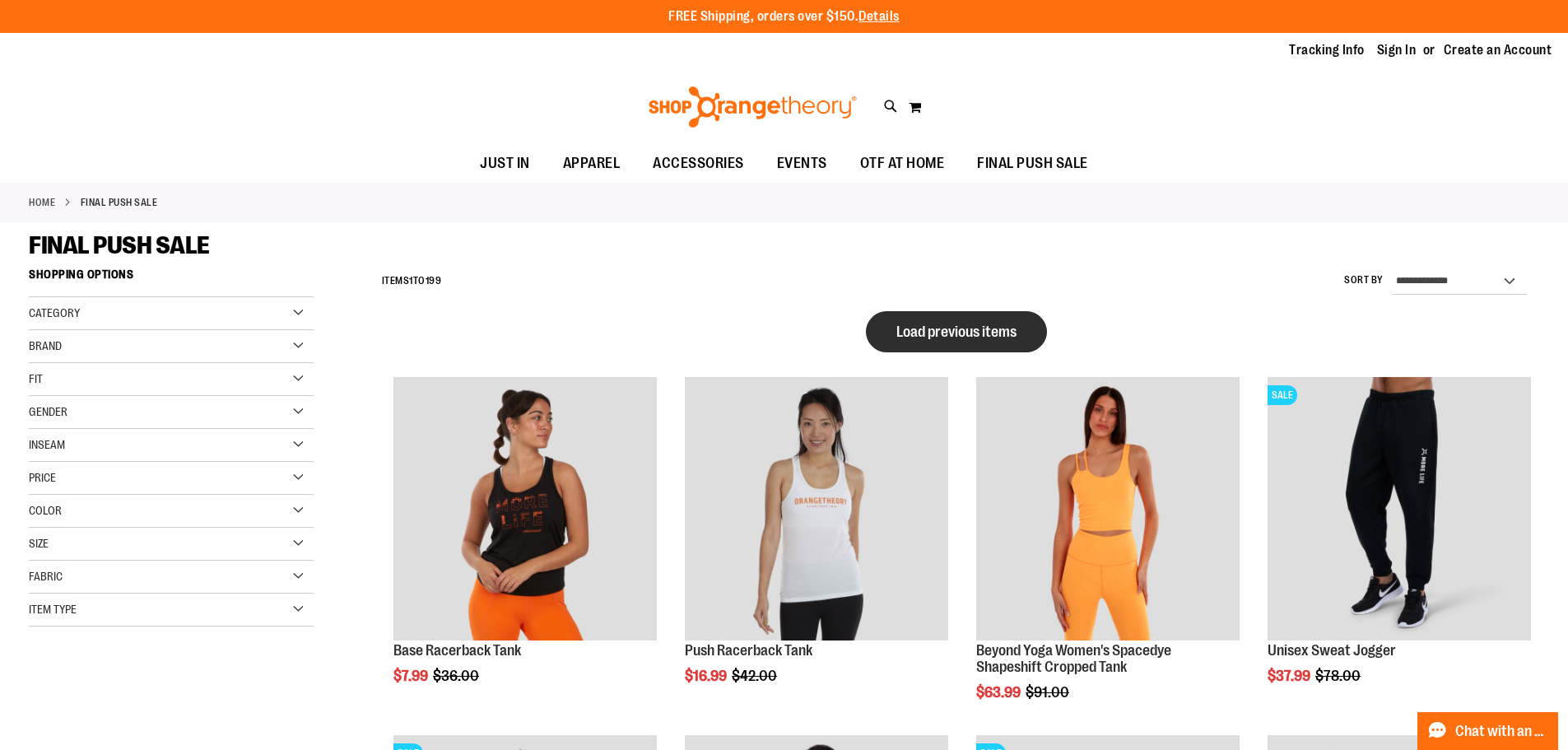
click at [1000, 328] on span "Load previous items" at bounding box center [956, 332] width 120 height 17
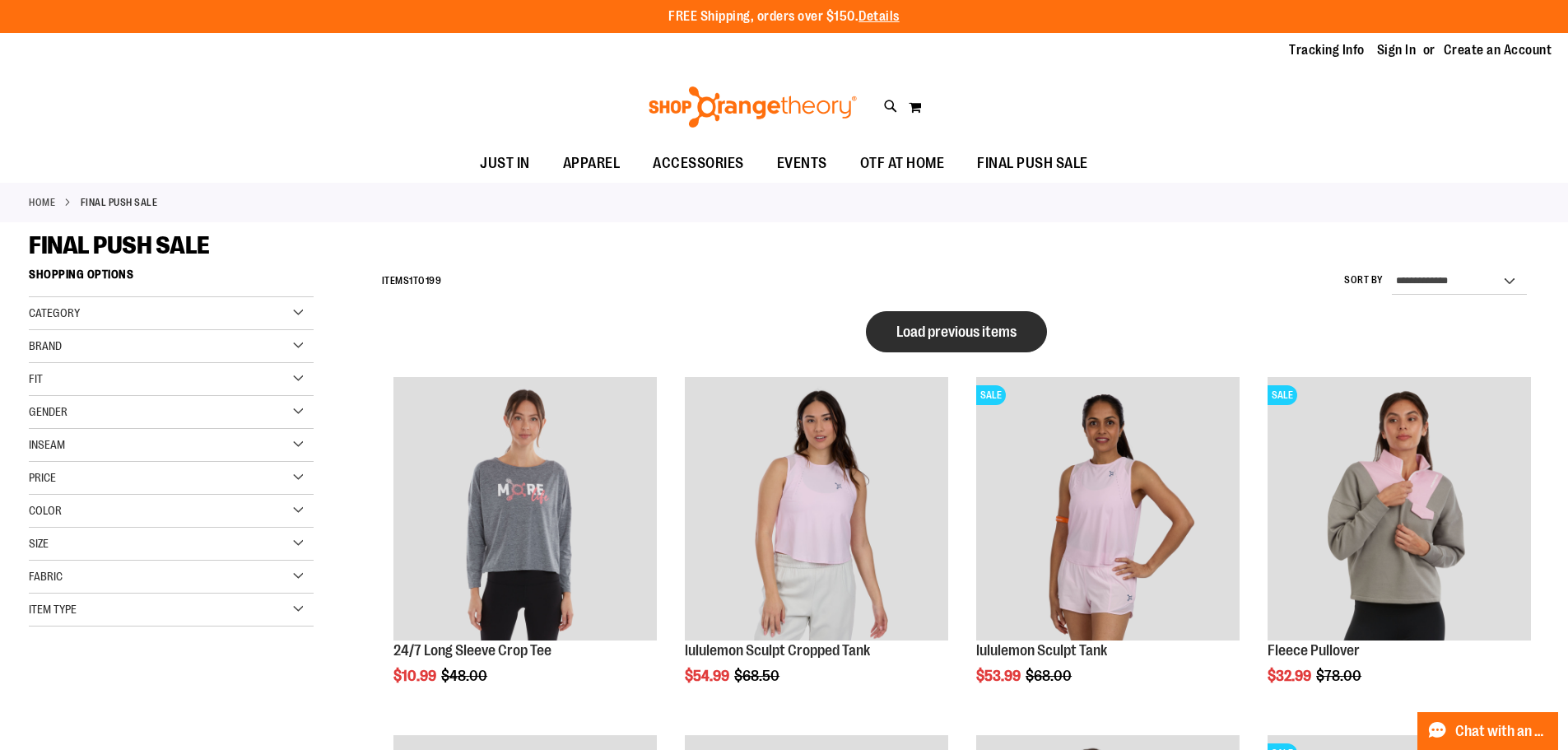
click at [983, 319] on button "Load previous items" at bounding box center [956, 332] width 181 height 42
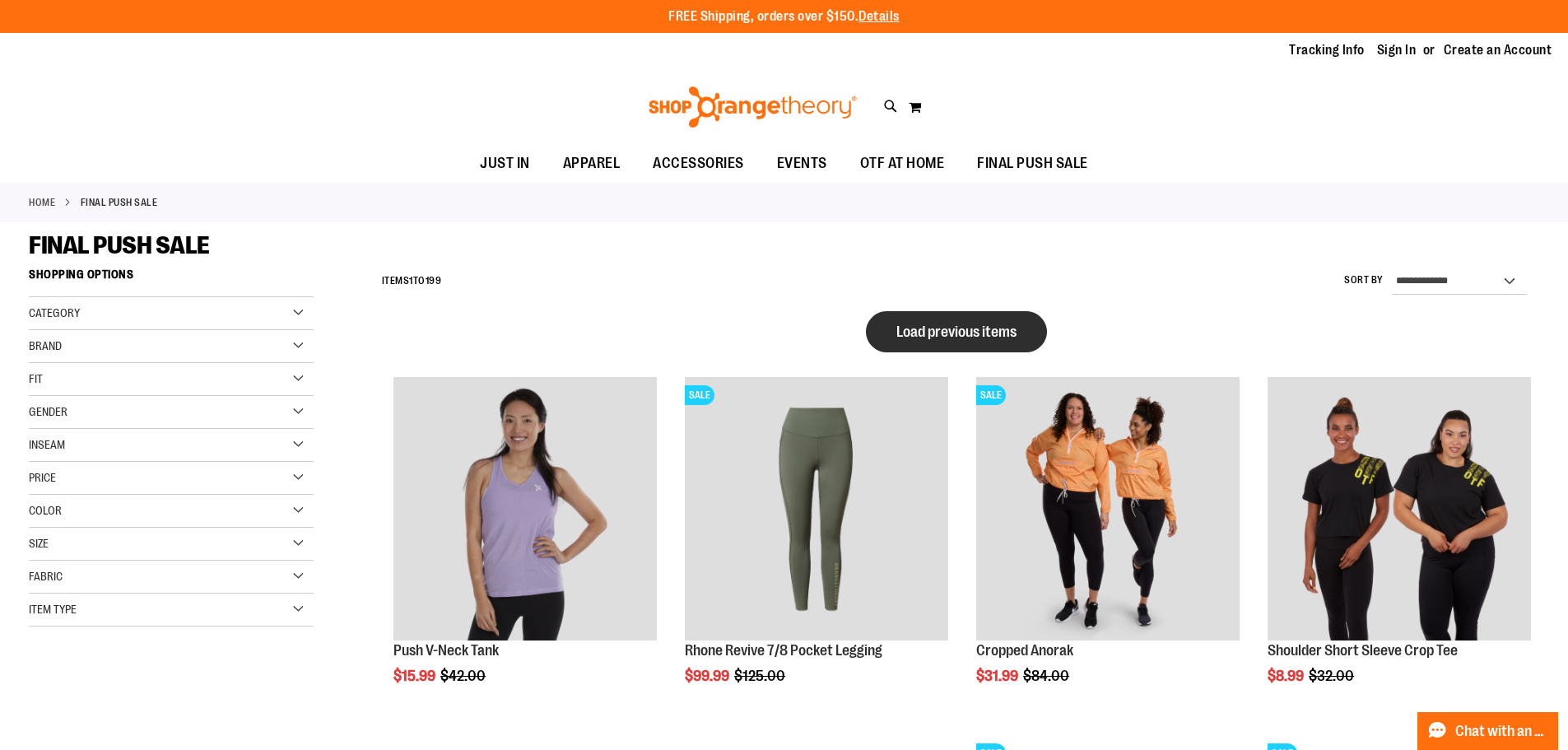
click at [1014, 323] on span "Load previous items" at bounding box center [956, 332] width 120 height 17
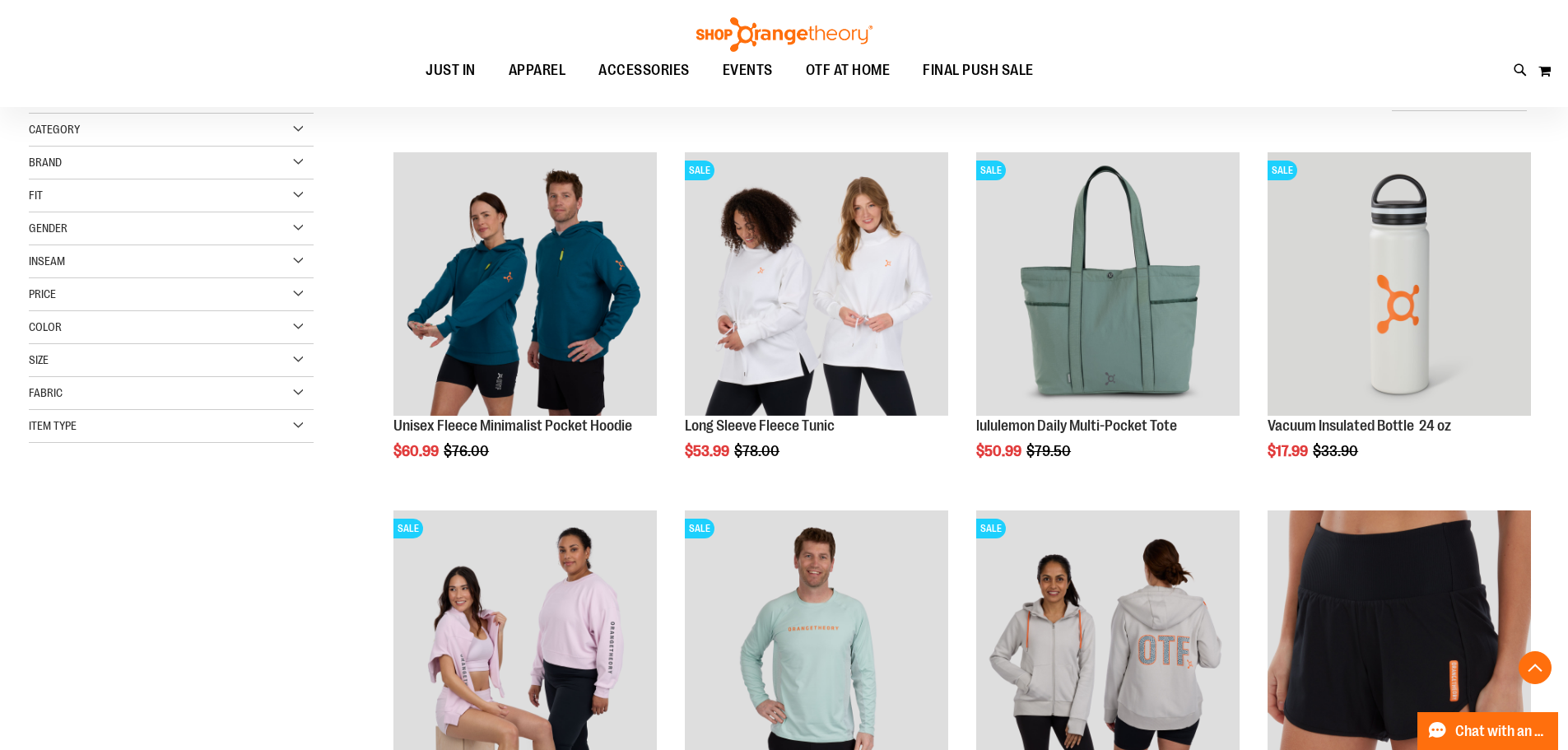
scroll to position [328, 0]
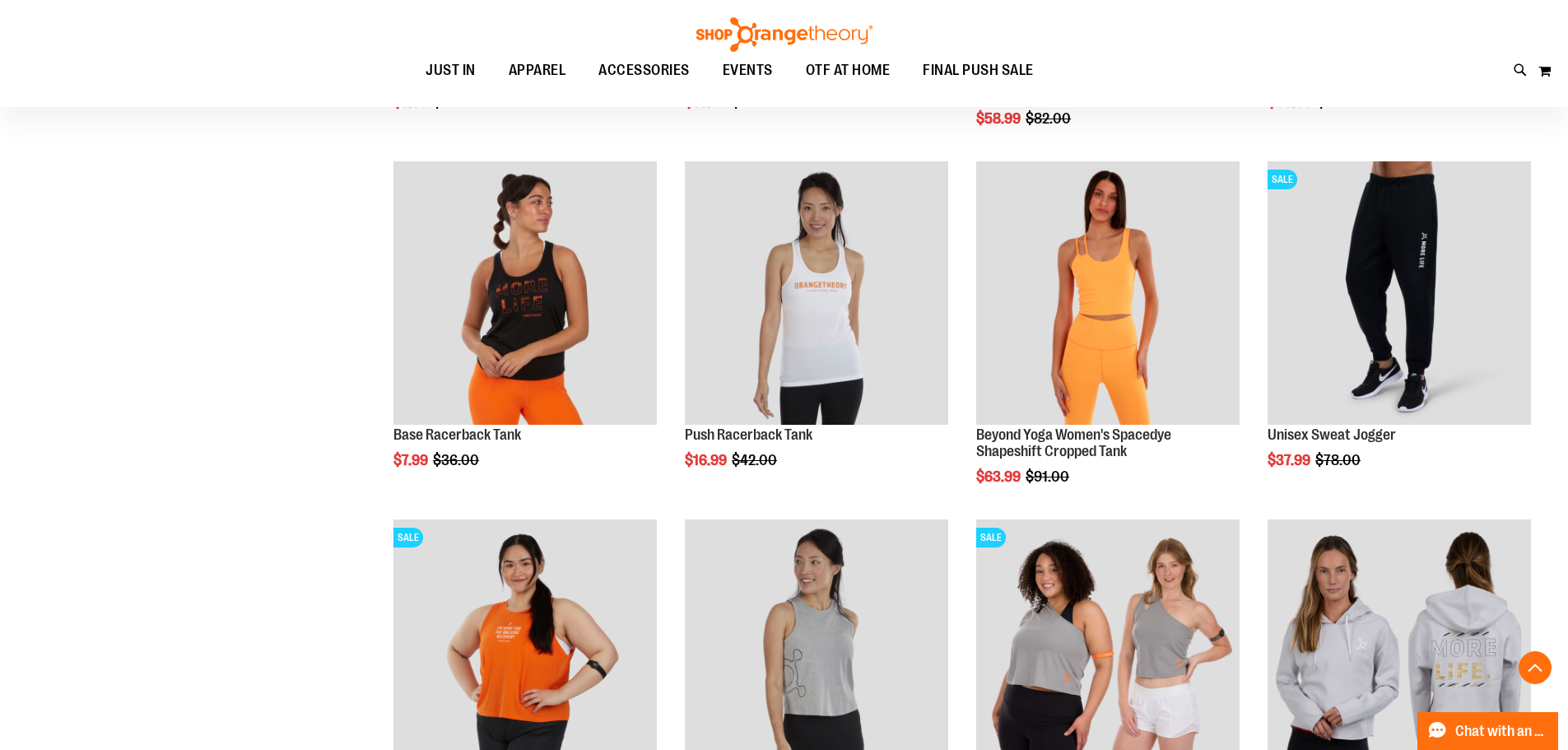
scroll to position [3458, 0]
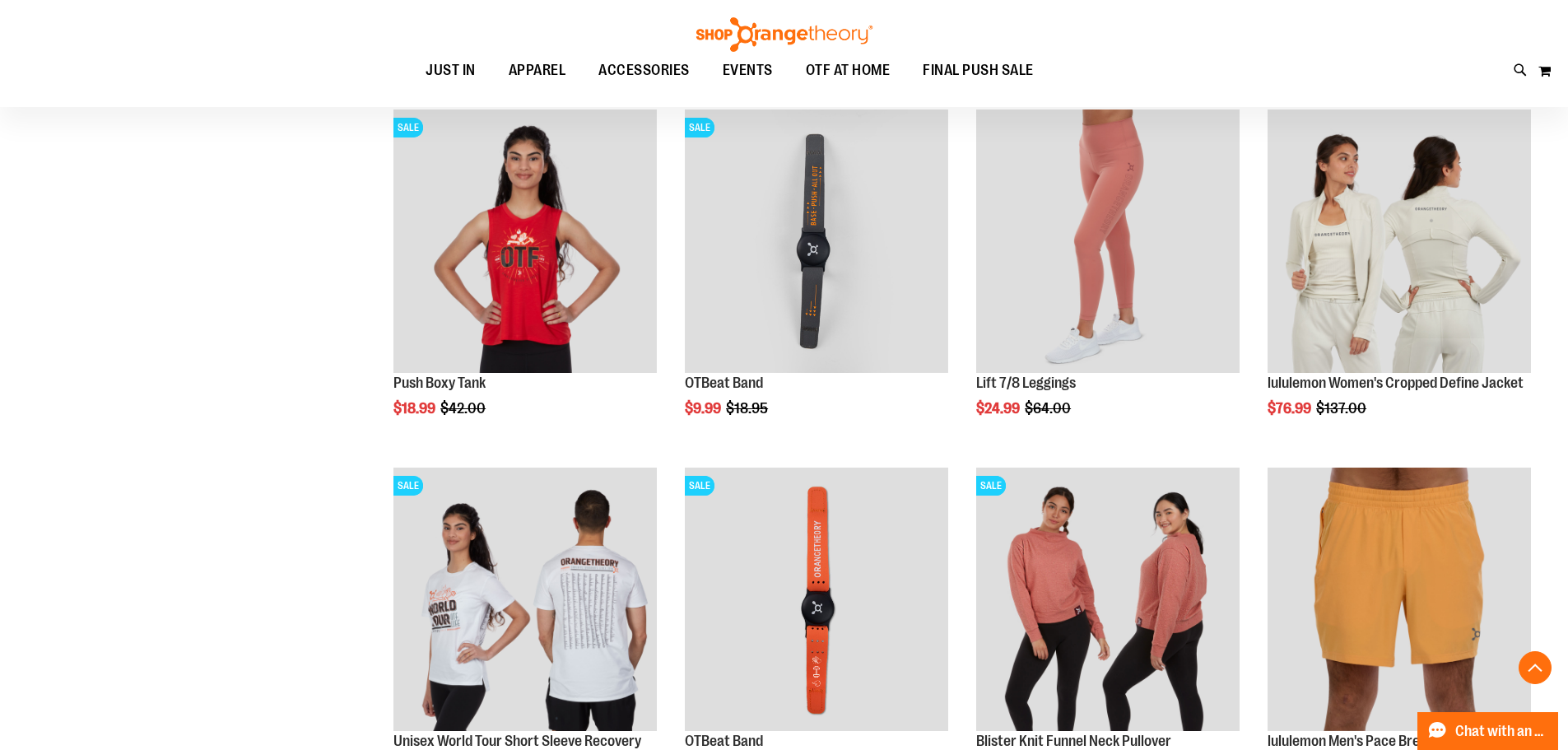
scroll to position [4611, 0]
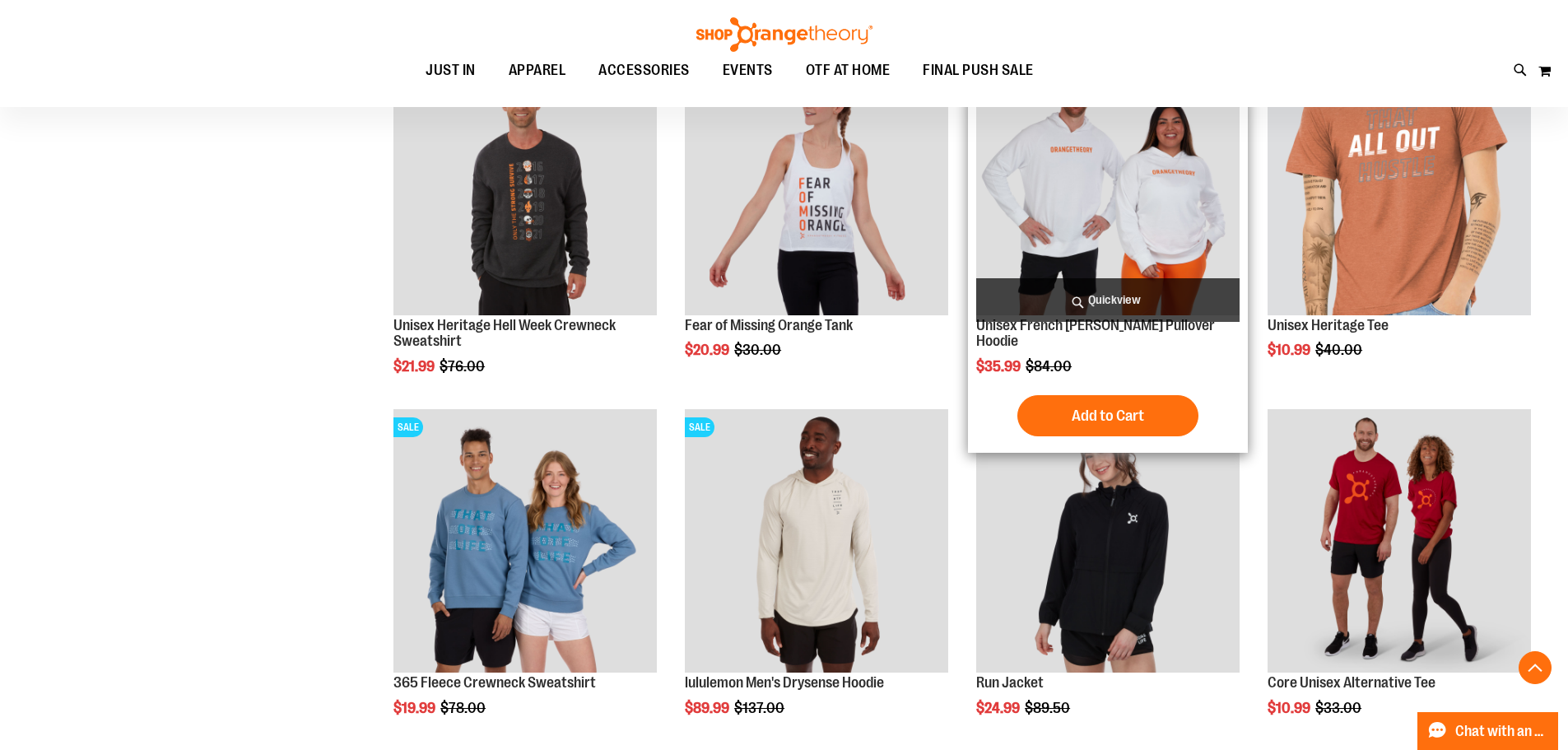
scroll to position [5929, 0]
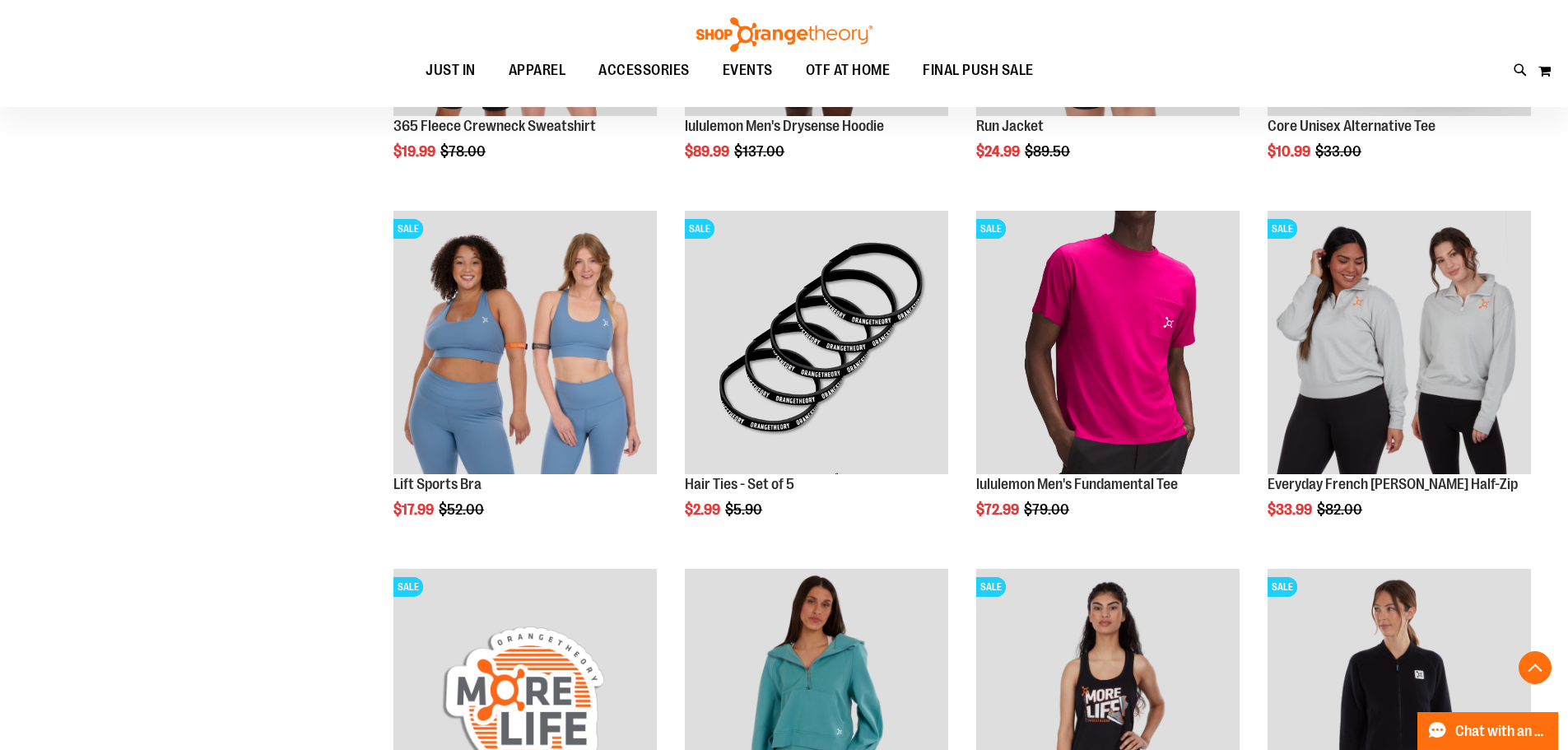
scroll to position [6589, 0]
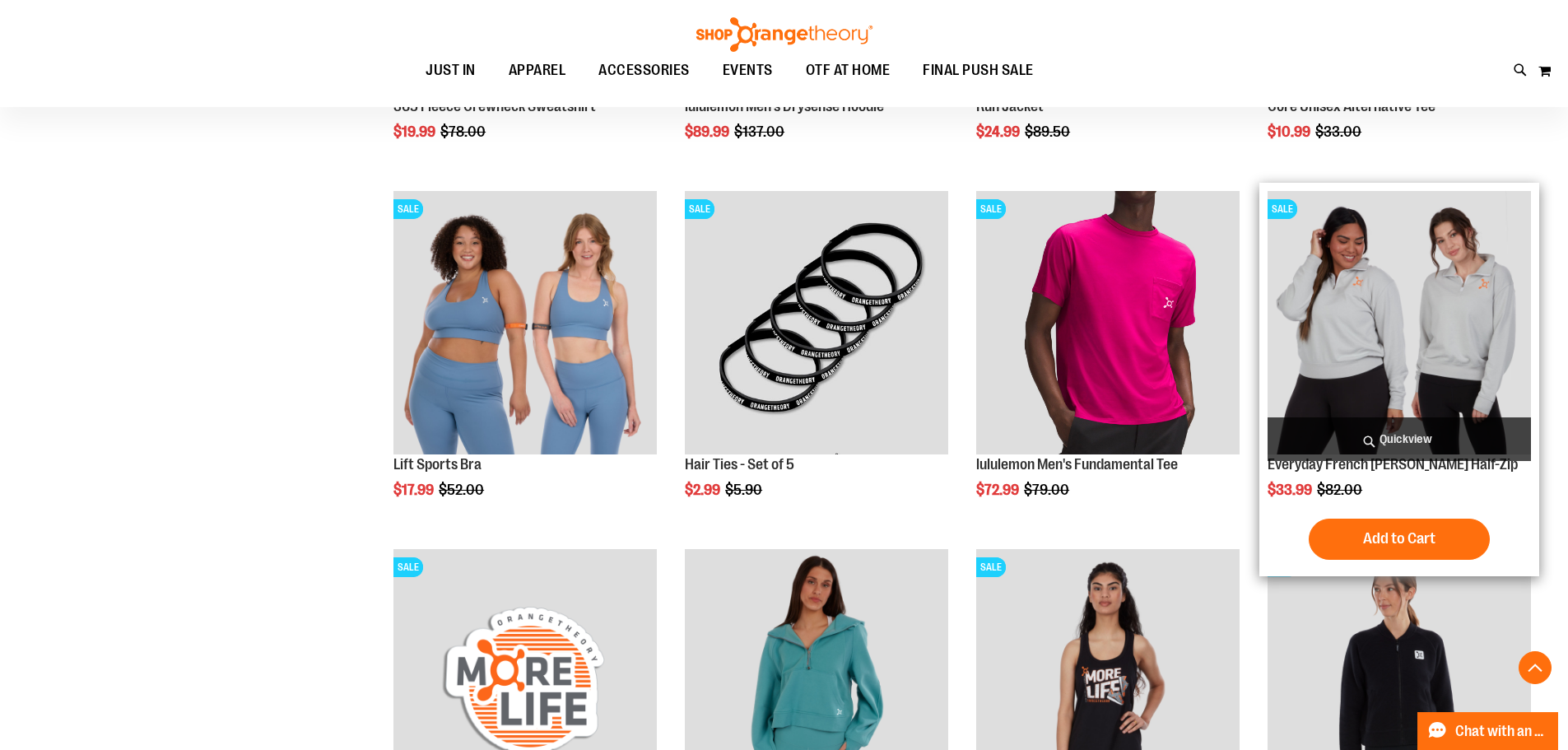
click at [1416, 305] on img "product" at bounding box center [1398, 323] width 263 height 264
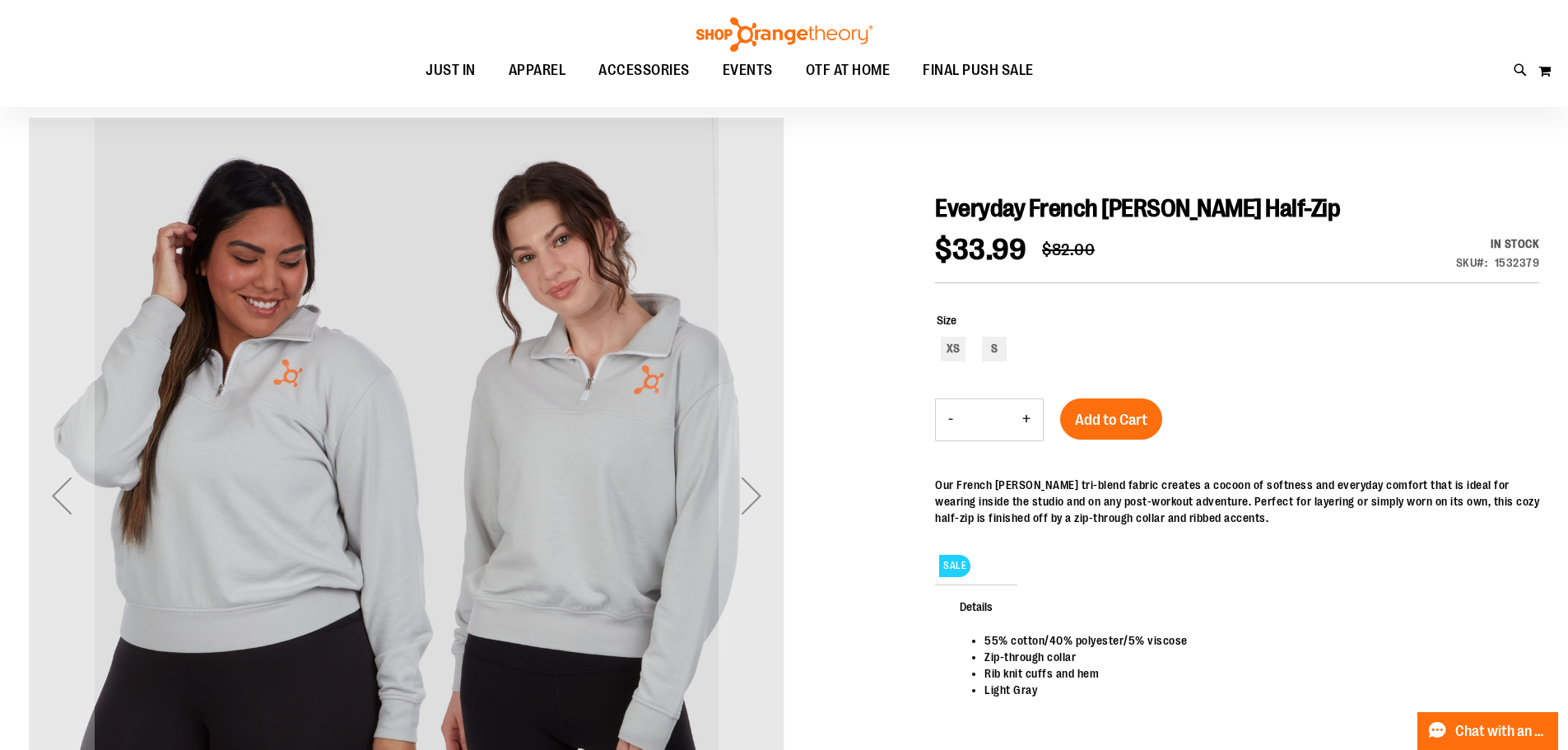
scroll to position [246, 0]
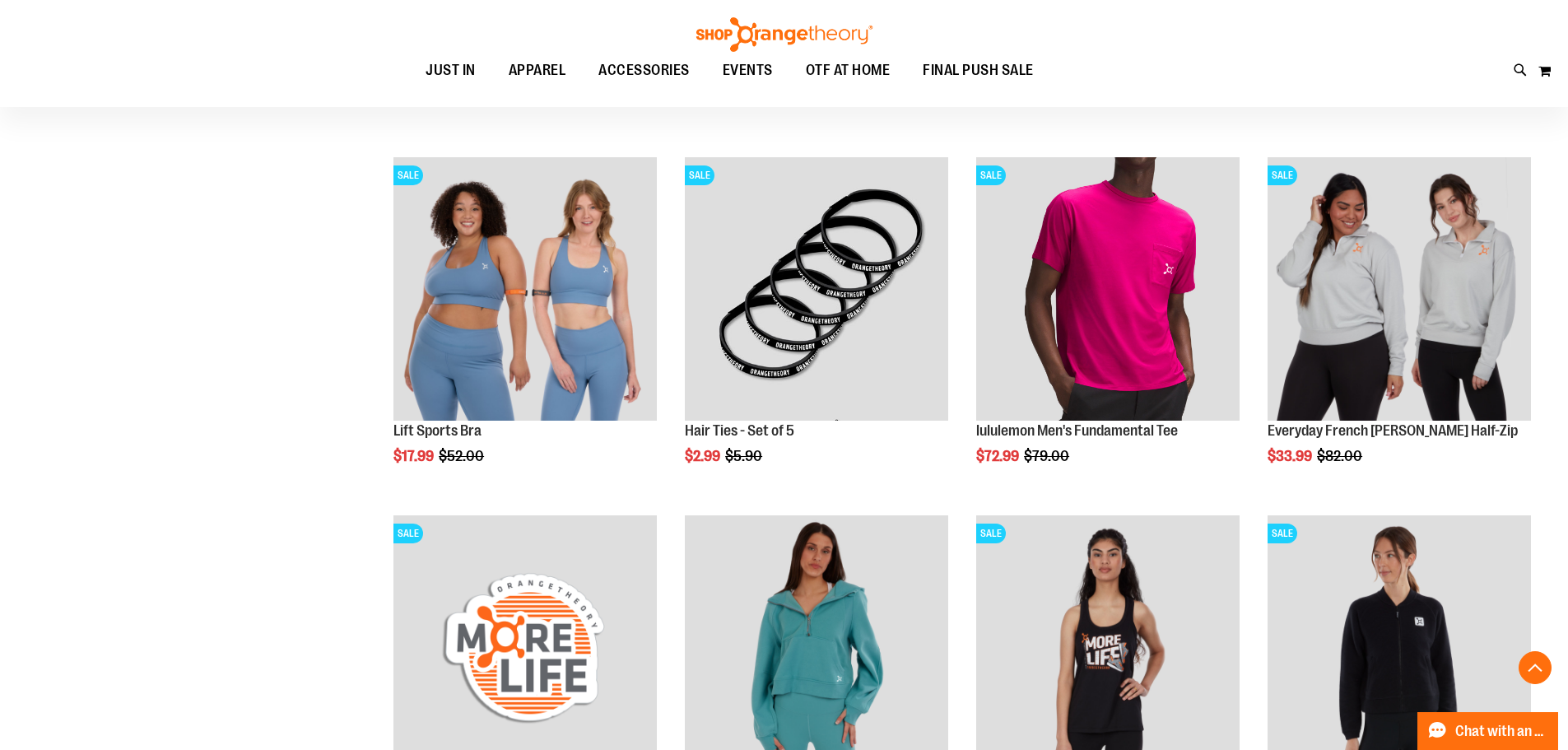
scroll to position [1551, 0]
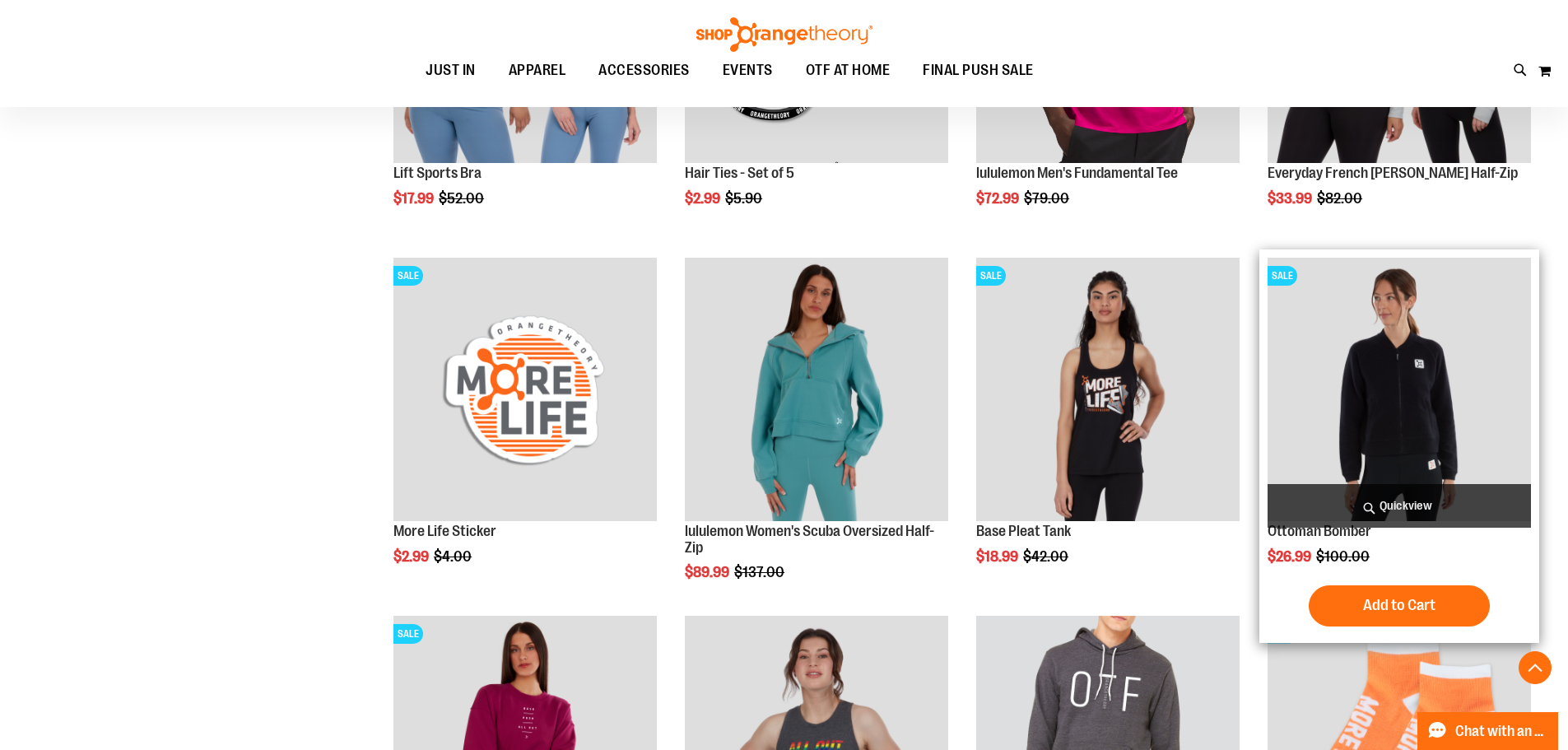
click at [1457, 353] on img "product" at bounding box center [1398, 389] width 263 height 264
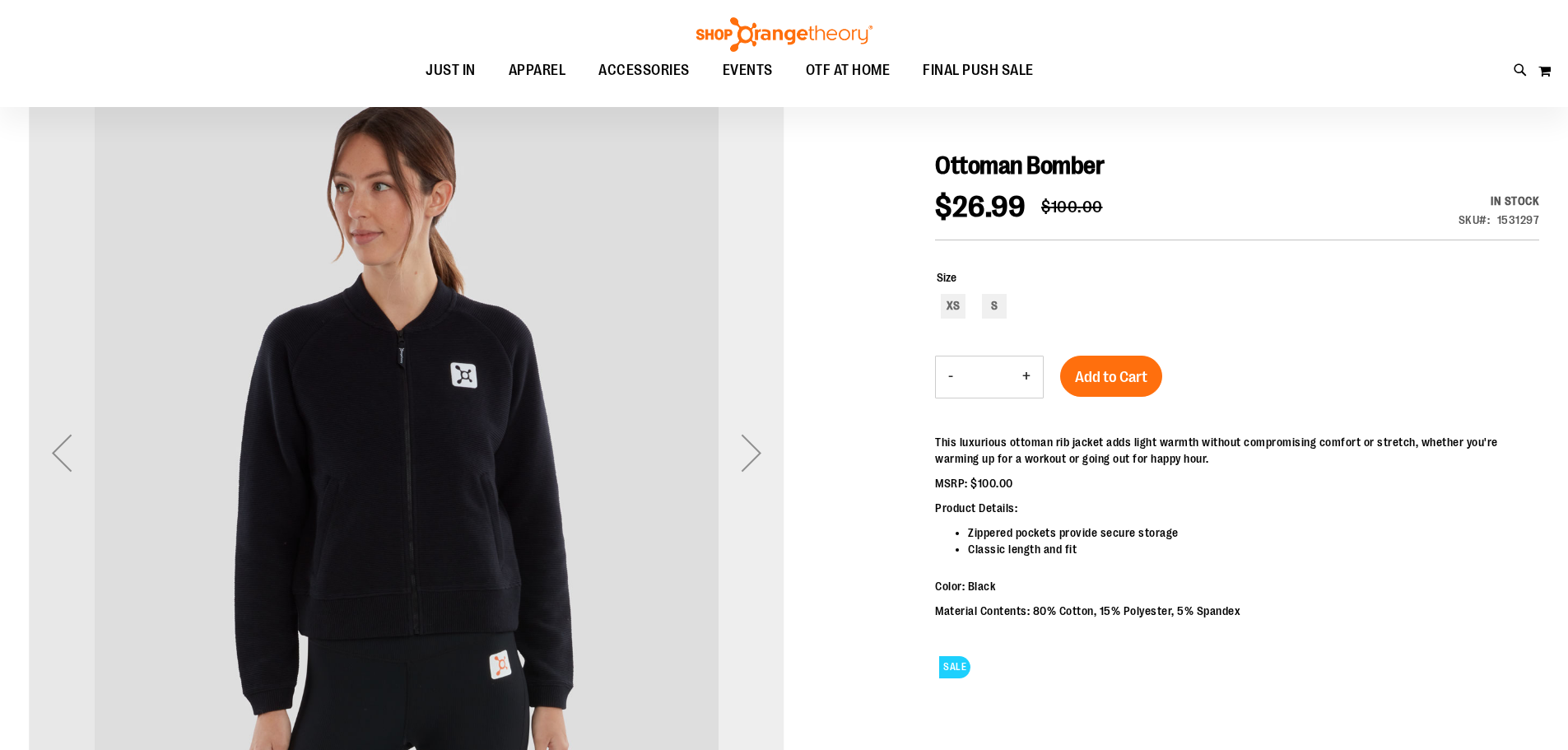
scroll to position [164, 0]
click at [752, 455] on div "Next" at bounding box center [751, 452] width 66 height 66
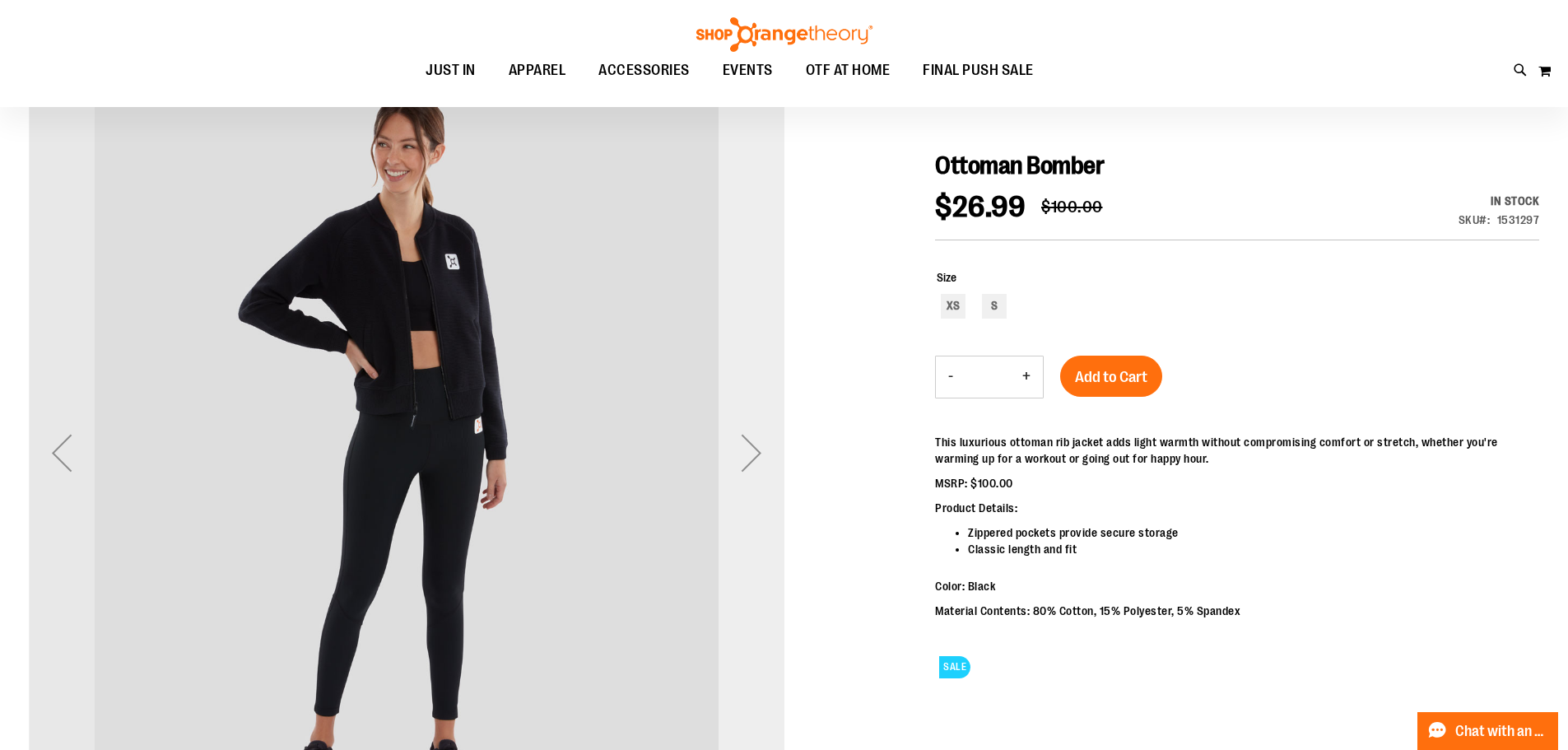
click at [752, 455] on div "Next" at bounding box center [751, 452] width 66 height 66
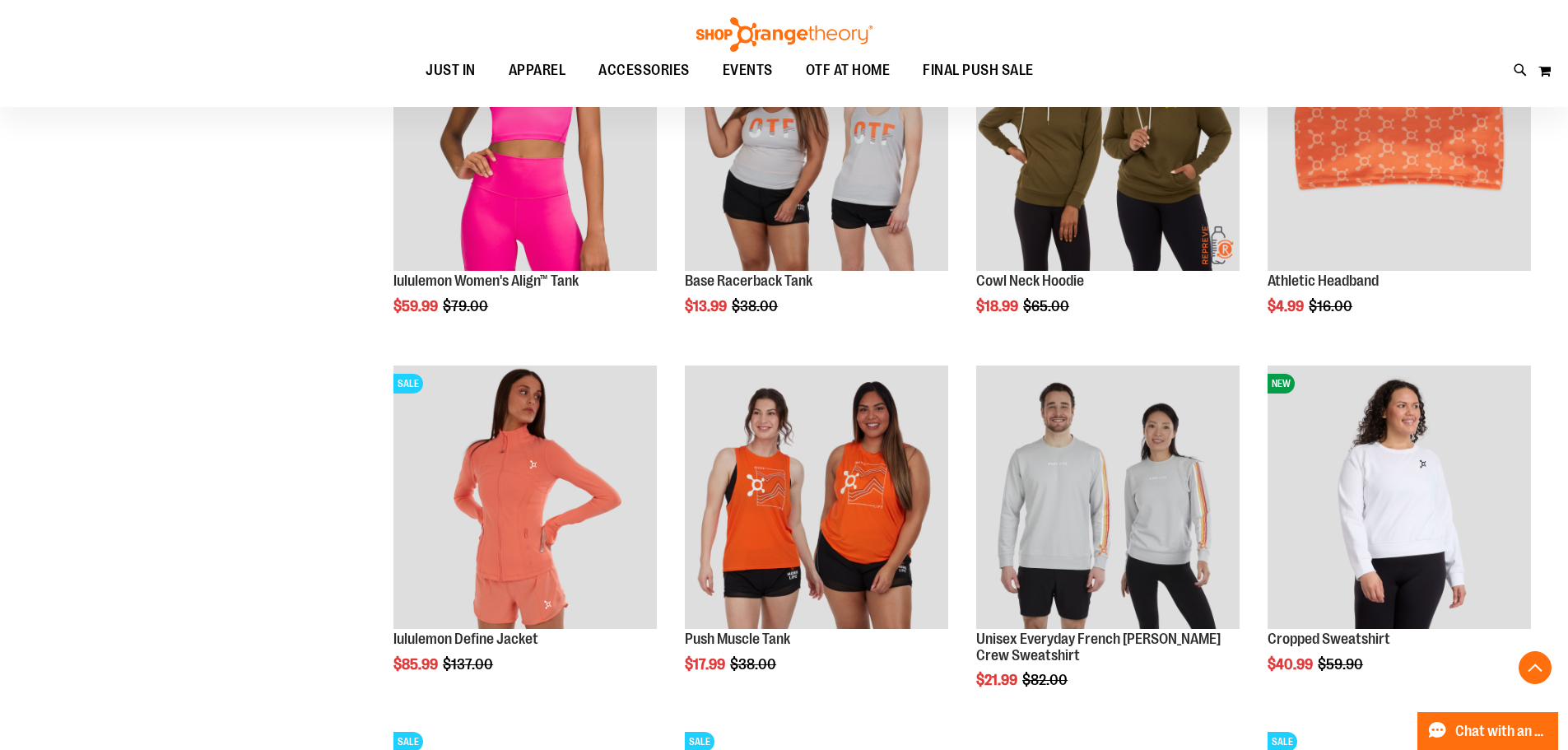
scroll to position [1468, 0]
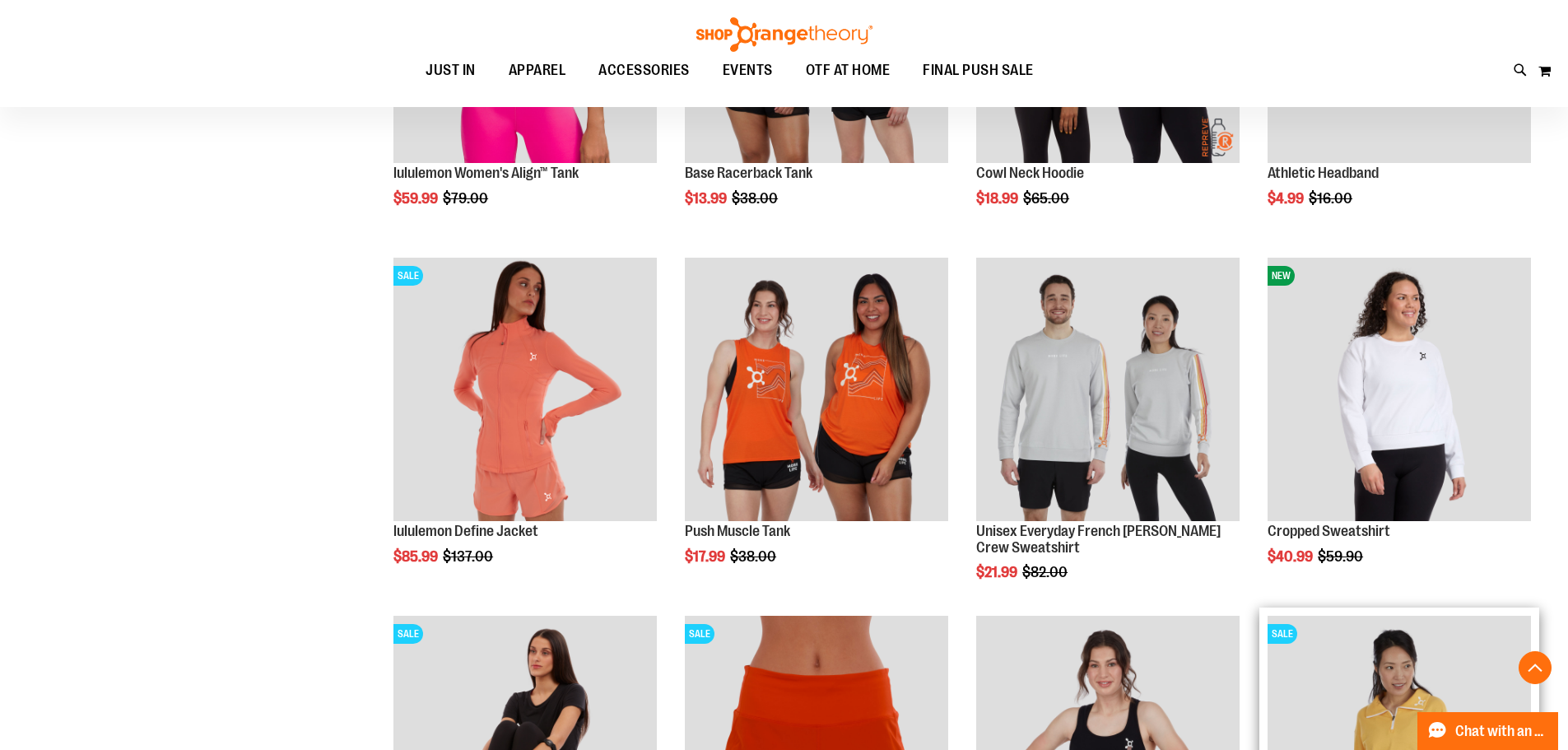
scroll to position [1880, 0]
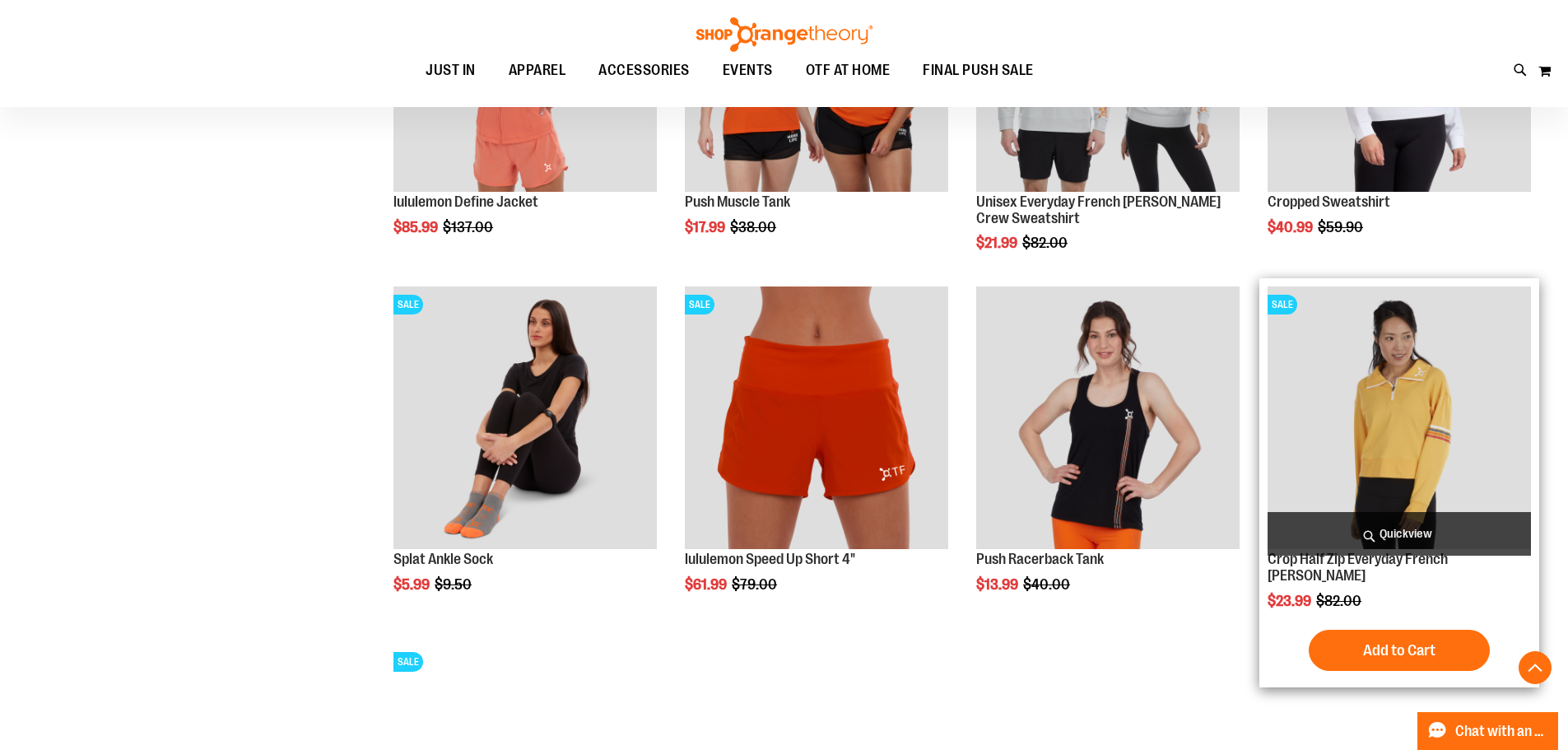
click at [1462, 378] on img "product" at bounding box center [1398, 418] width 263 height 264
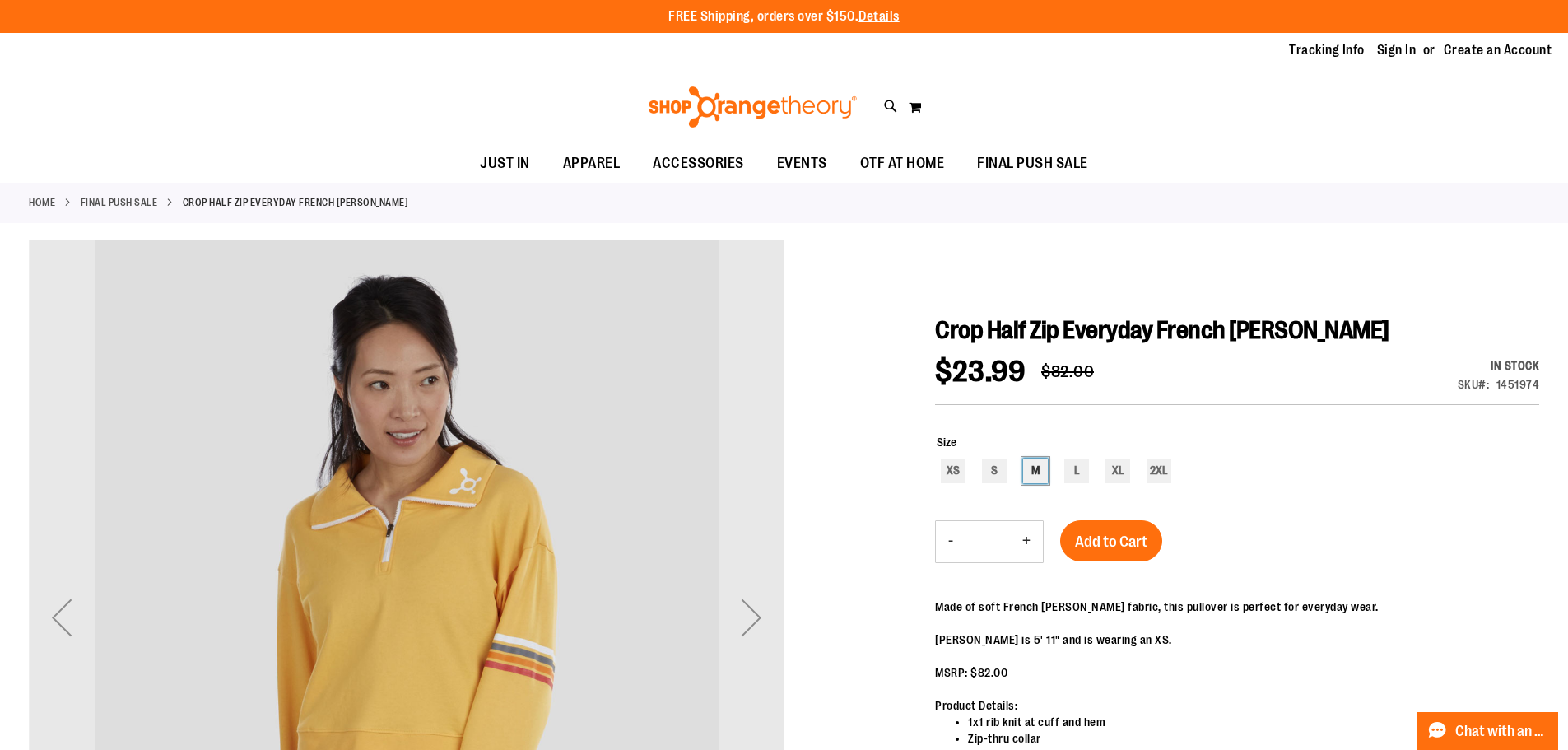
click at [1032, 482] on div "M" at bounding box center [1035, 471] width 25 height 25
type input "***"
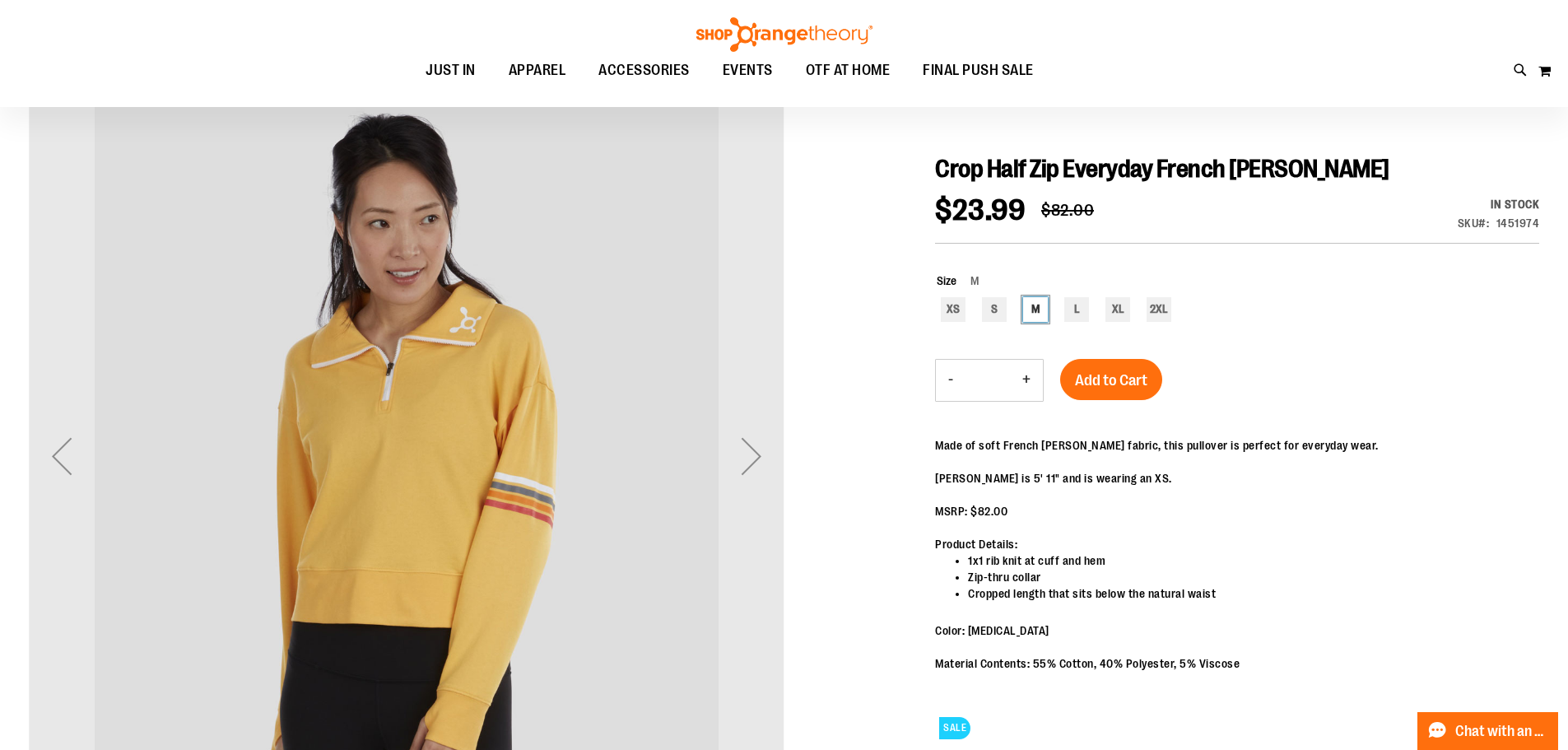
scroll to position [183, 0]
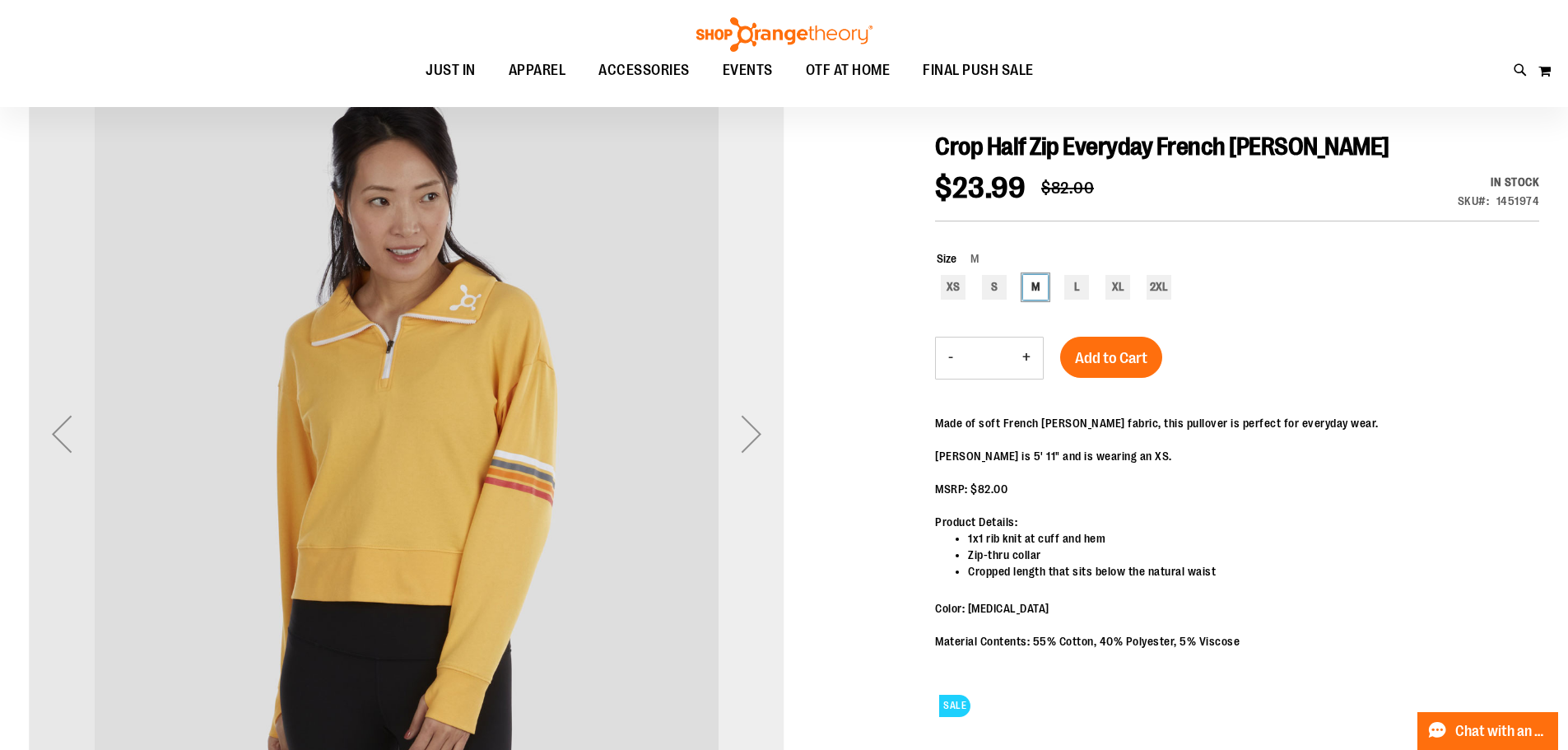
click at [750, 449] on div "Next" at bounding box center [751, 433] width 66 height 66
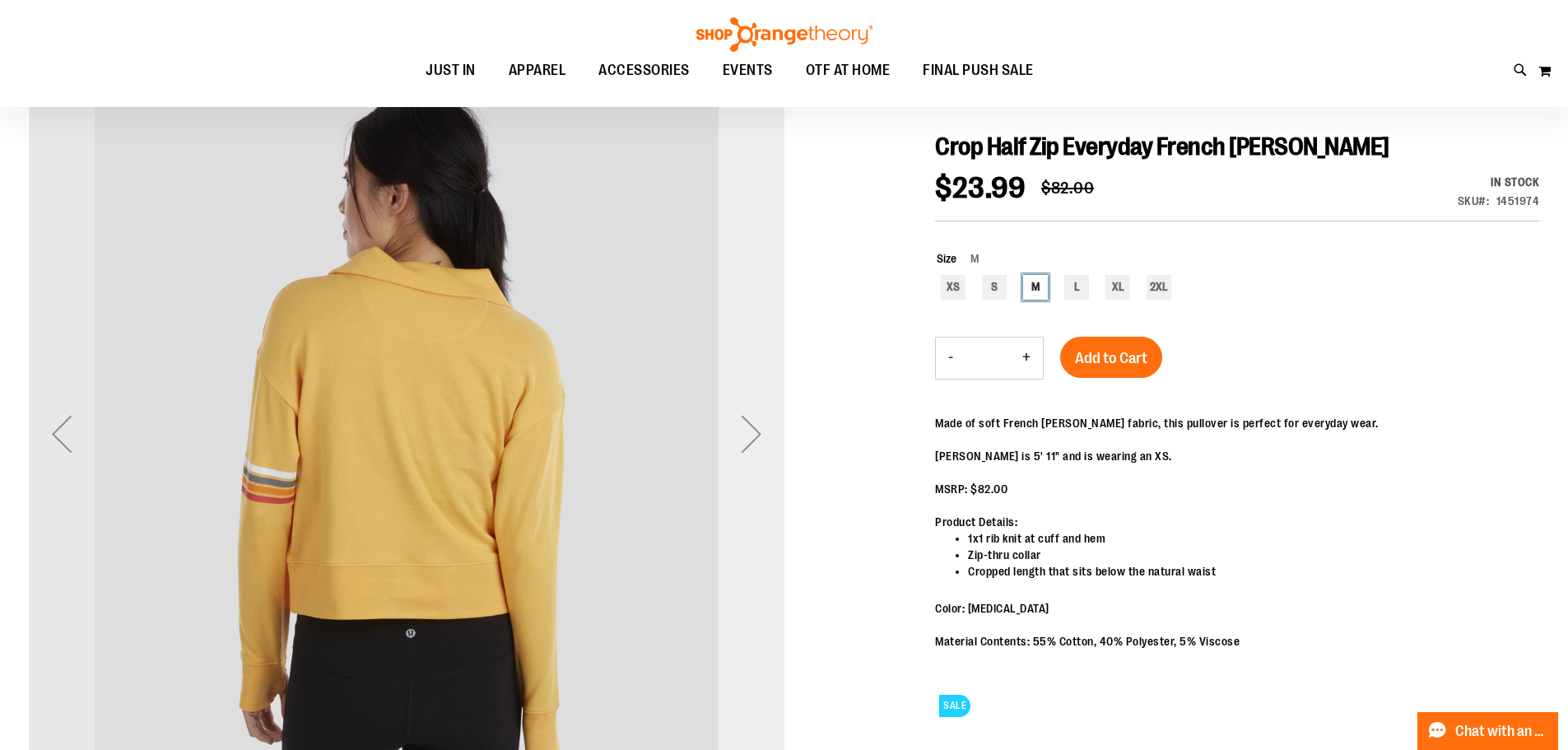
click at [750, 449] on div "Next" at bounding box center [751, 433] width 66 height 66
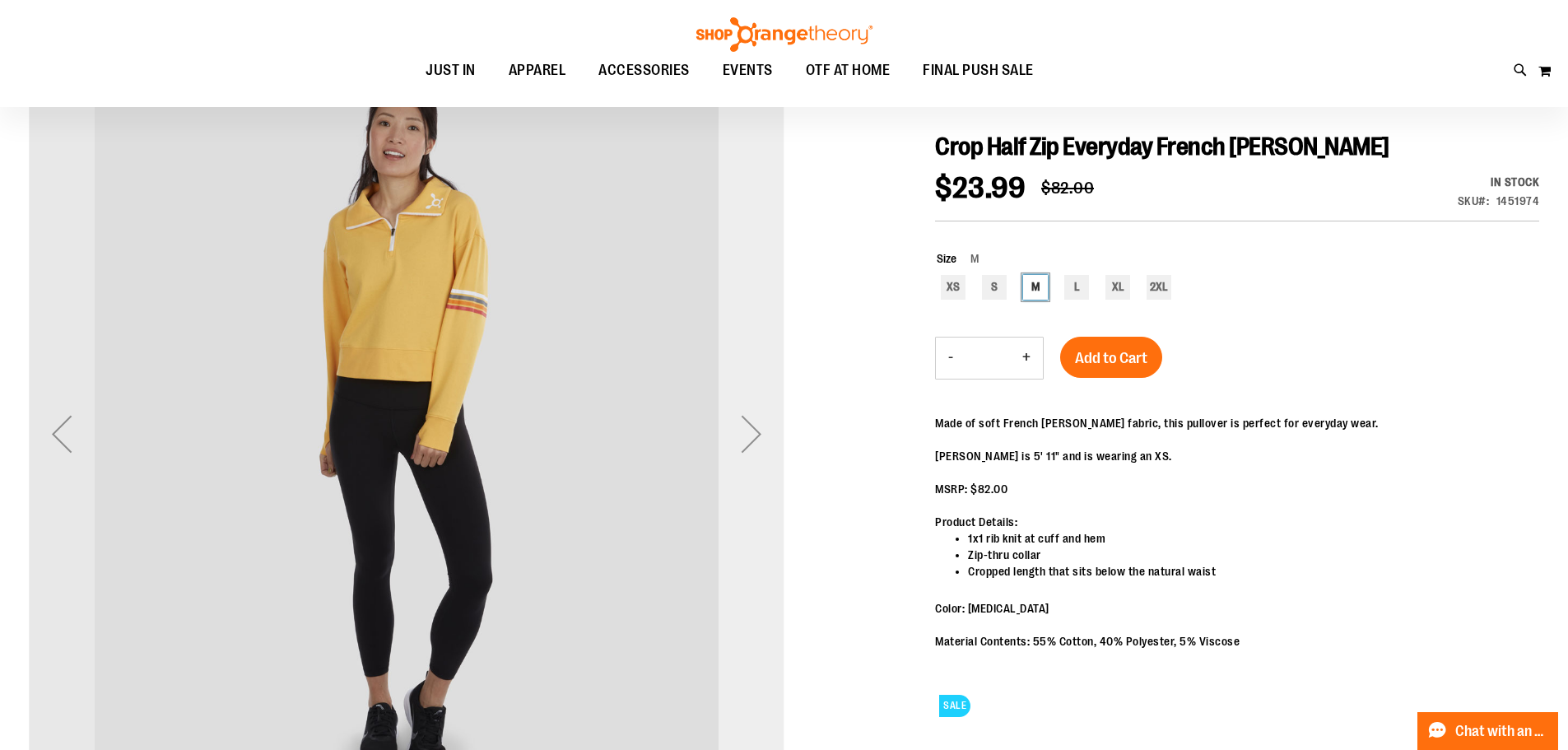
click at [750, 449] on div "Next" at bounding box center [751, 433] width 66 height 66
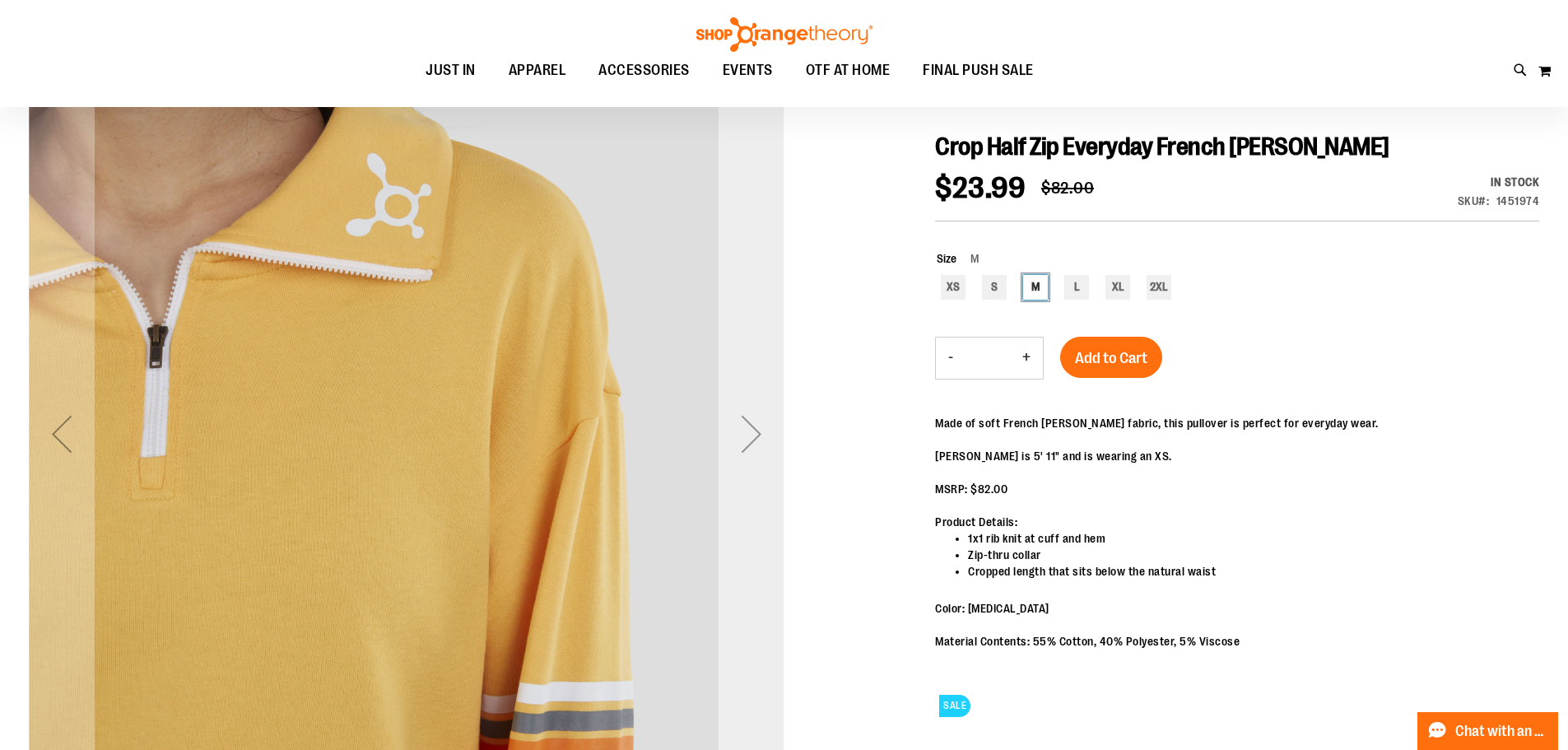
click at [750, 449] on div "Next" at bounding box center [751, 433] width 66 height 66
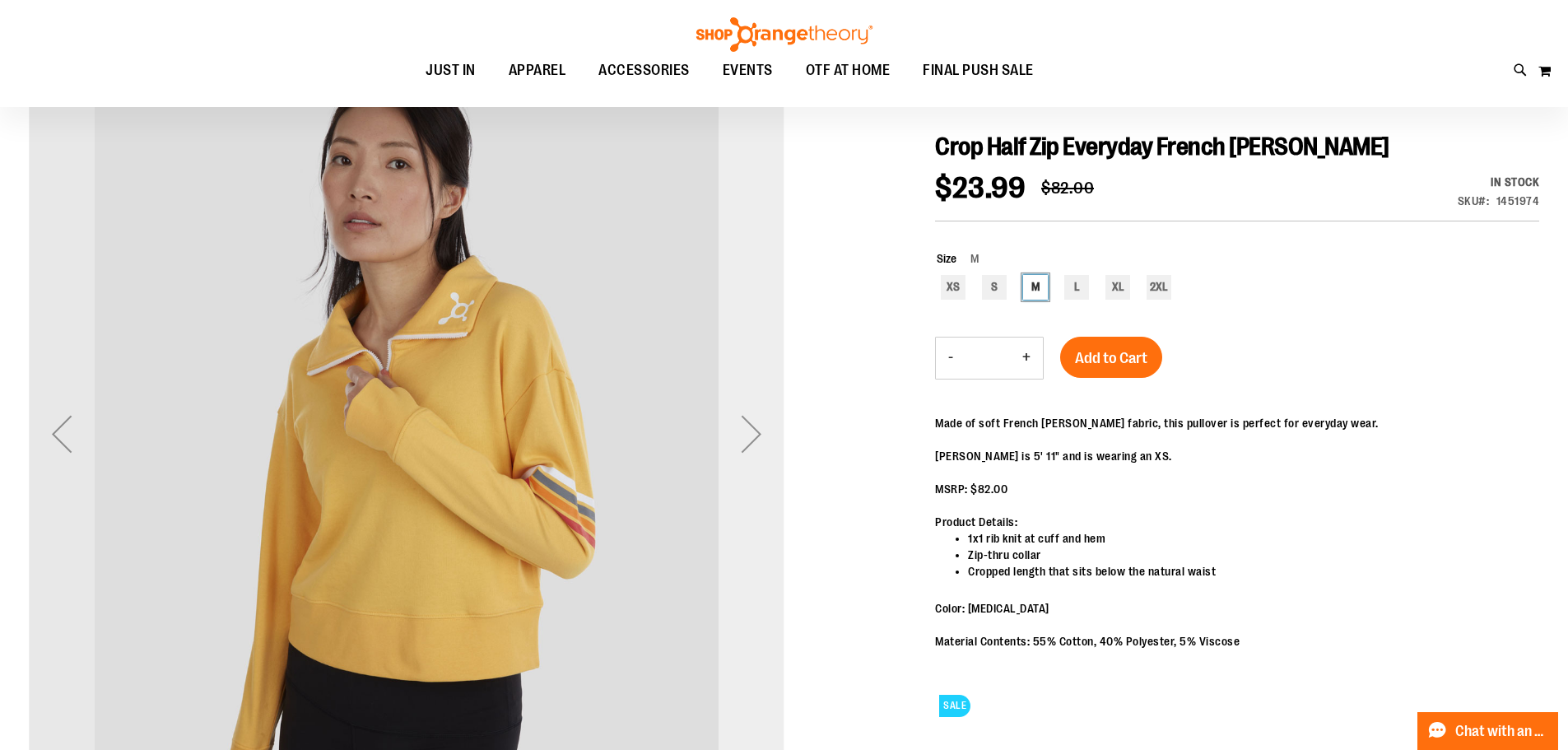
click at [750, 449] on div "Next" at bounding box center [751, 433] width 66 height 66
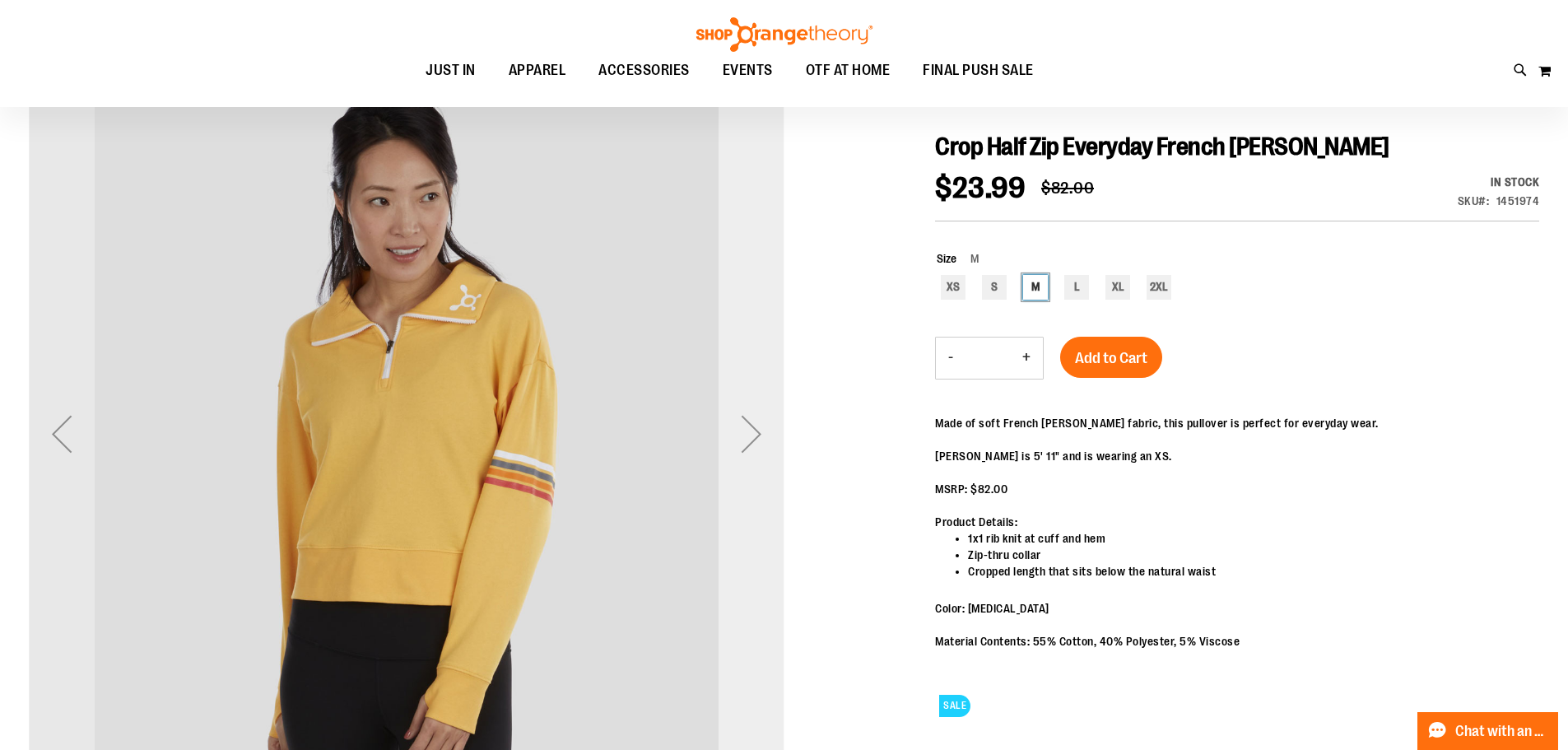
click at [750, 449] on div "Next" at bounding box center [751, 433] width 66 height 66
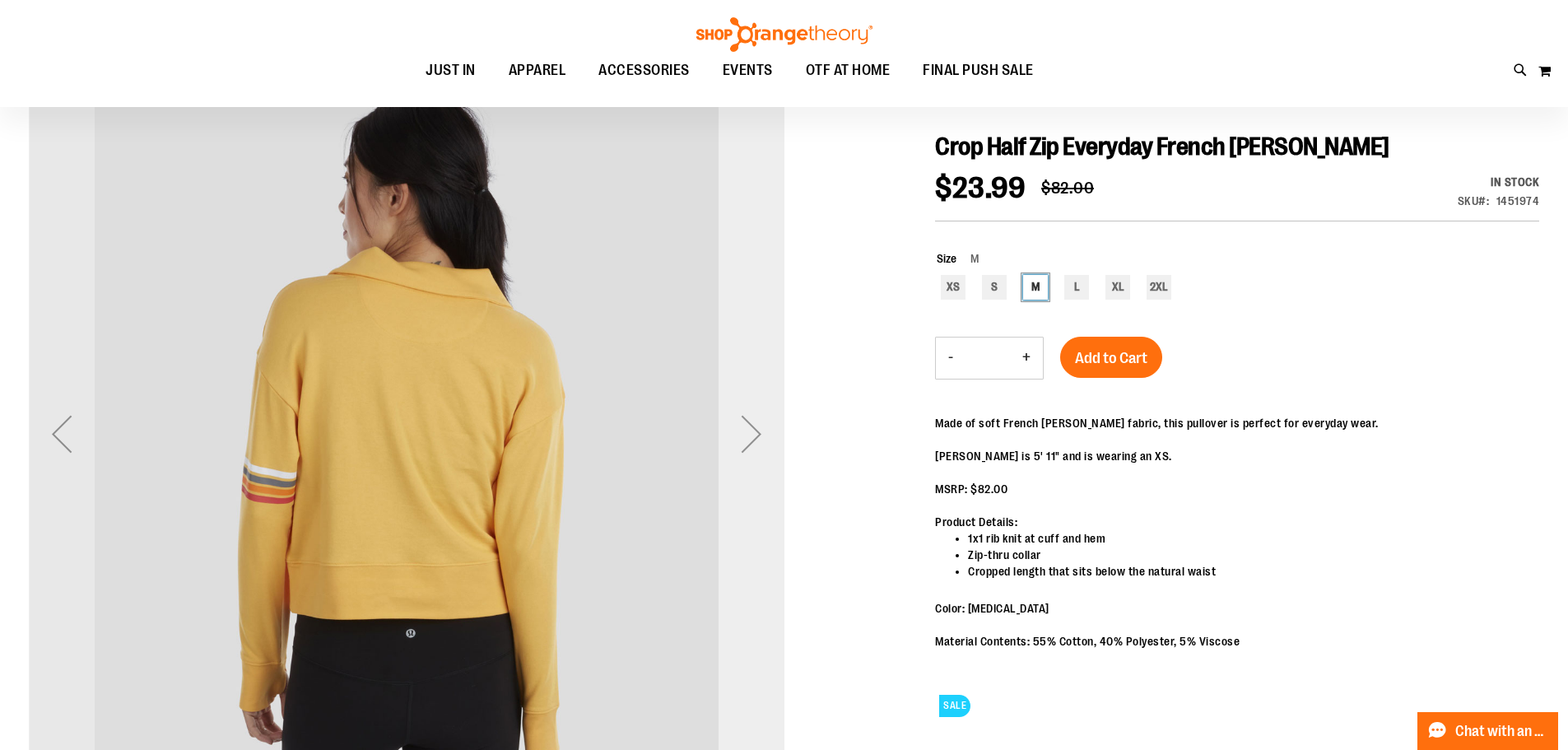
click at [750, 449] on div "Next" at bounding box center [751, 433] width 66 height 66
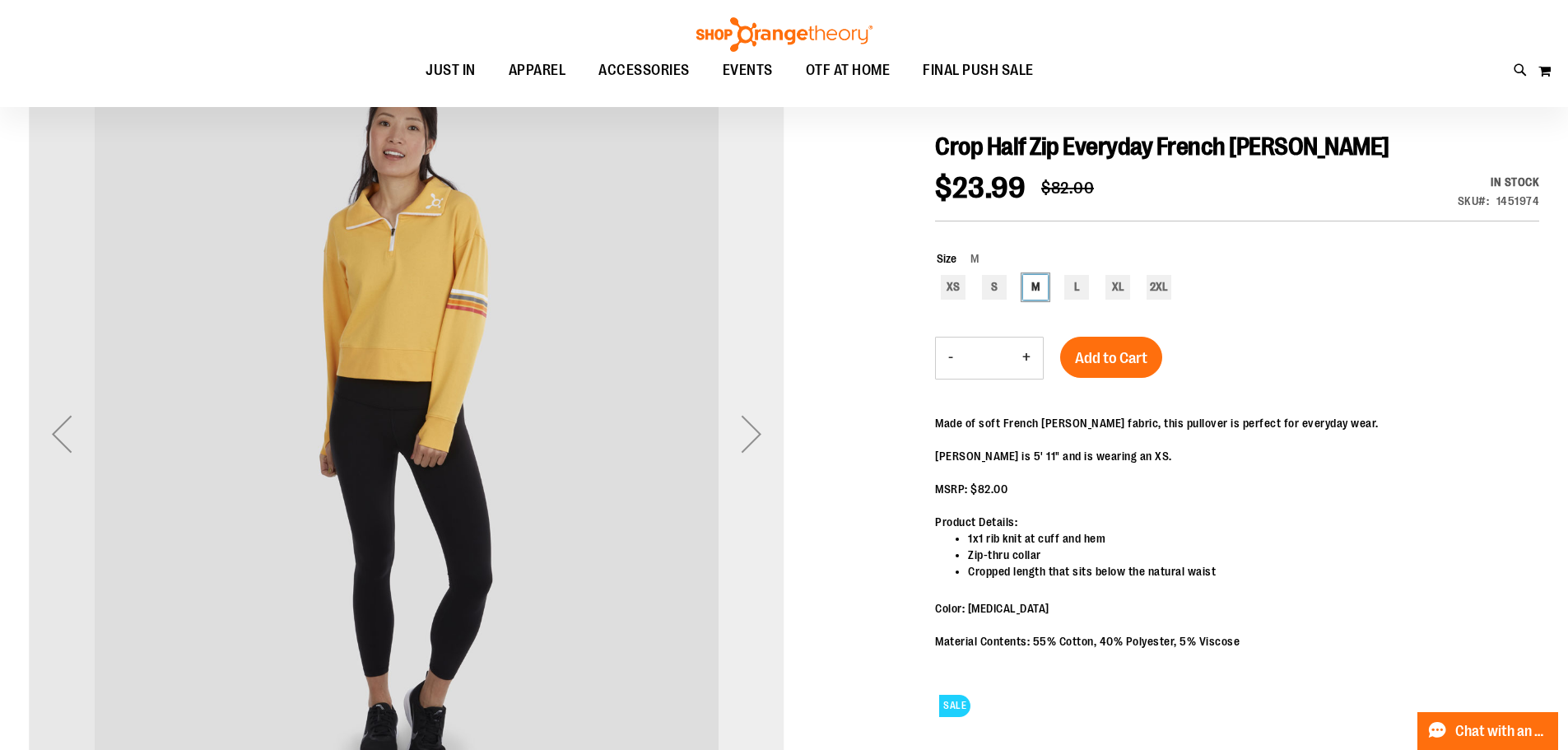
click at [750, 449] on div "Next" at bounding box center [751, 433] width 66 height 66
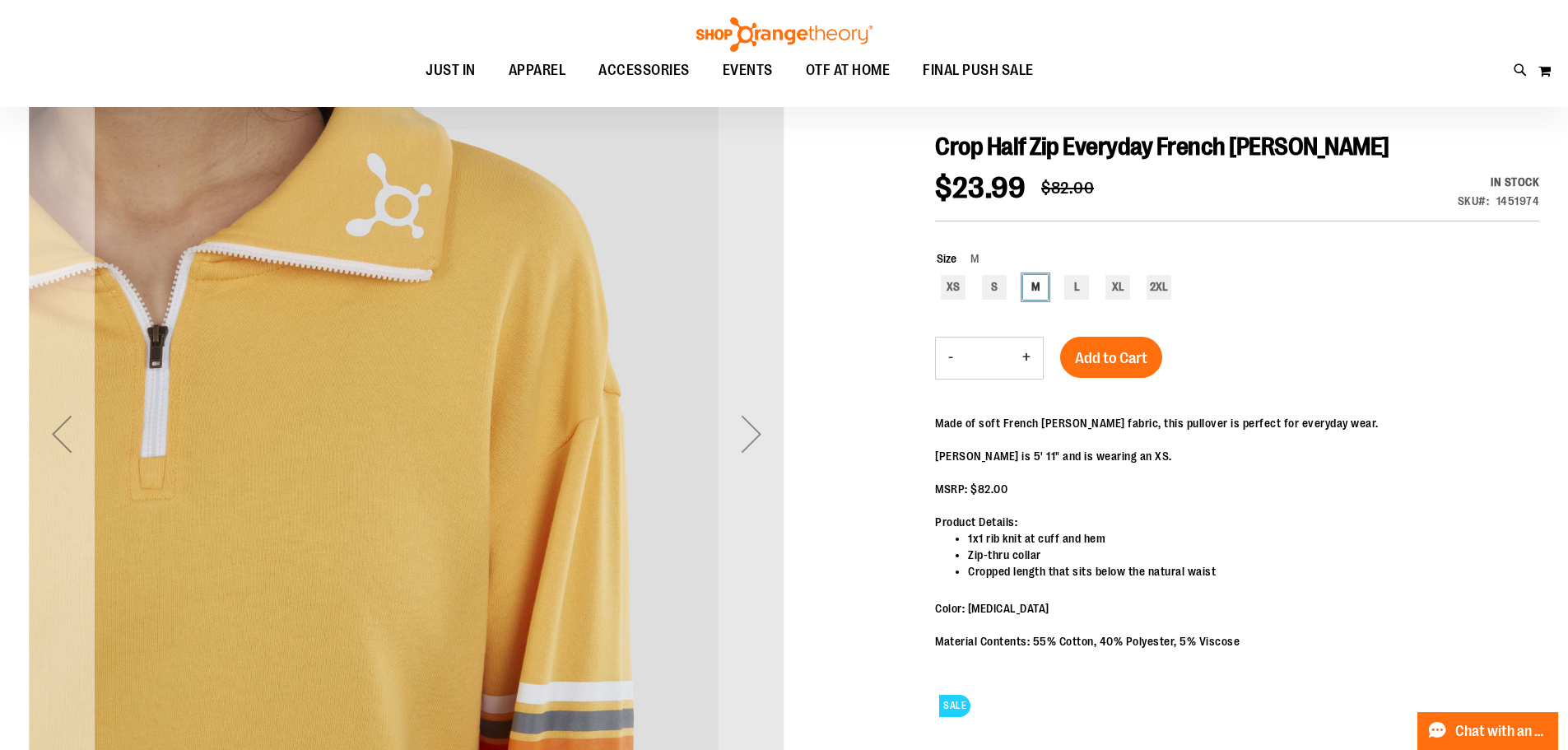
click at [47, 432] on div "Previous" at bounding box center [61, 433] width 66 height 66
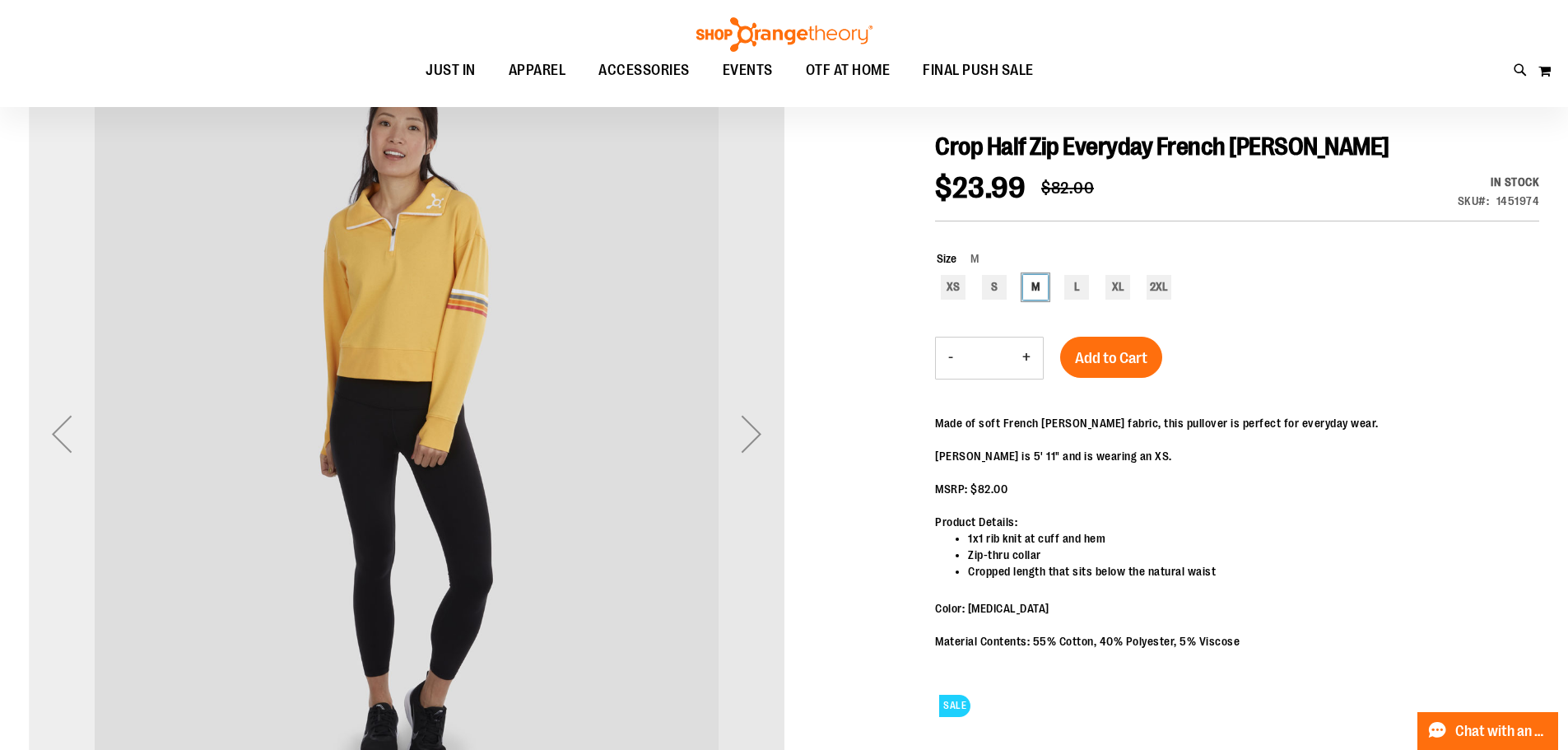
click at [47, 432] on div "Previous" at bounding box center [61, 433] width 66 height 66
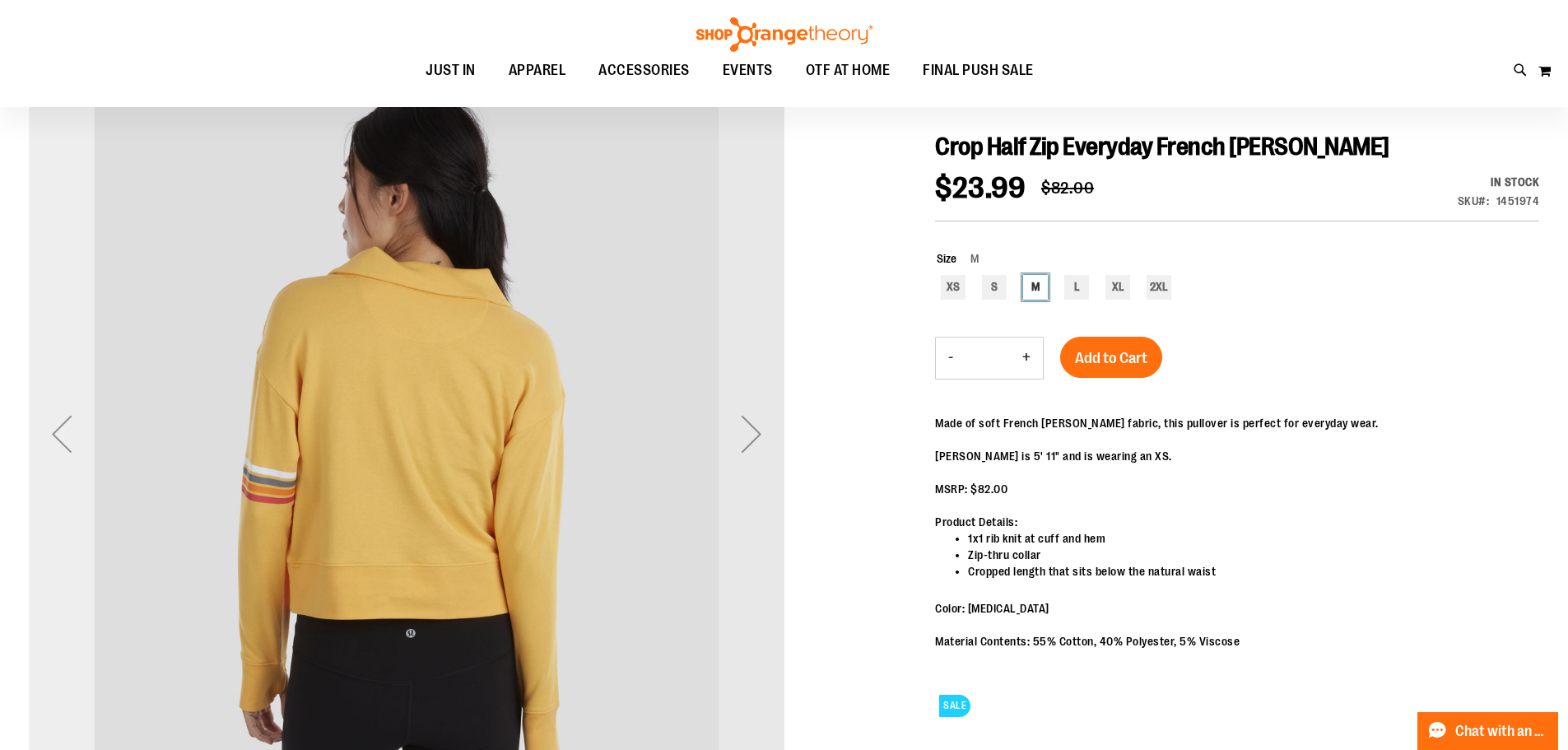
click at [47, 432] on div "Previous" at bounding box center [61, 433] width 66 height 66
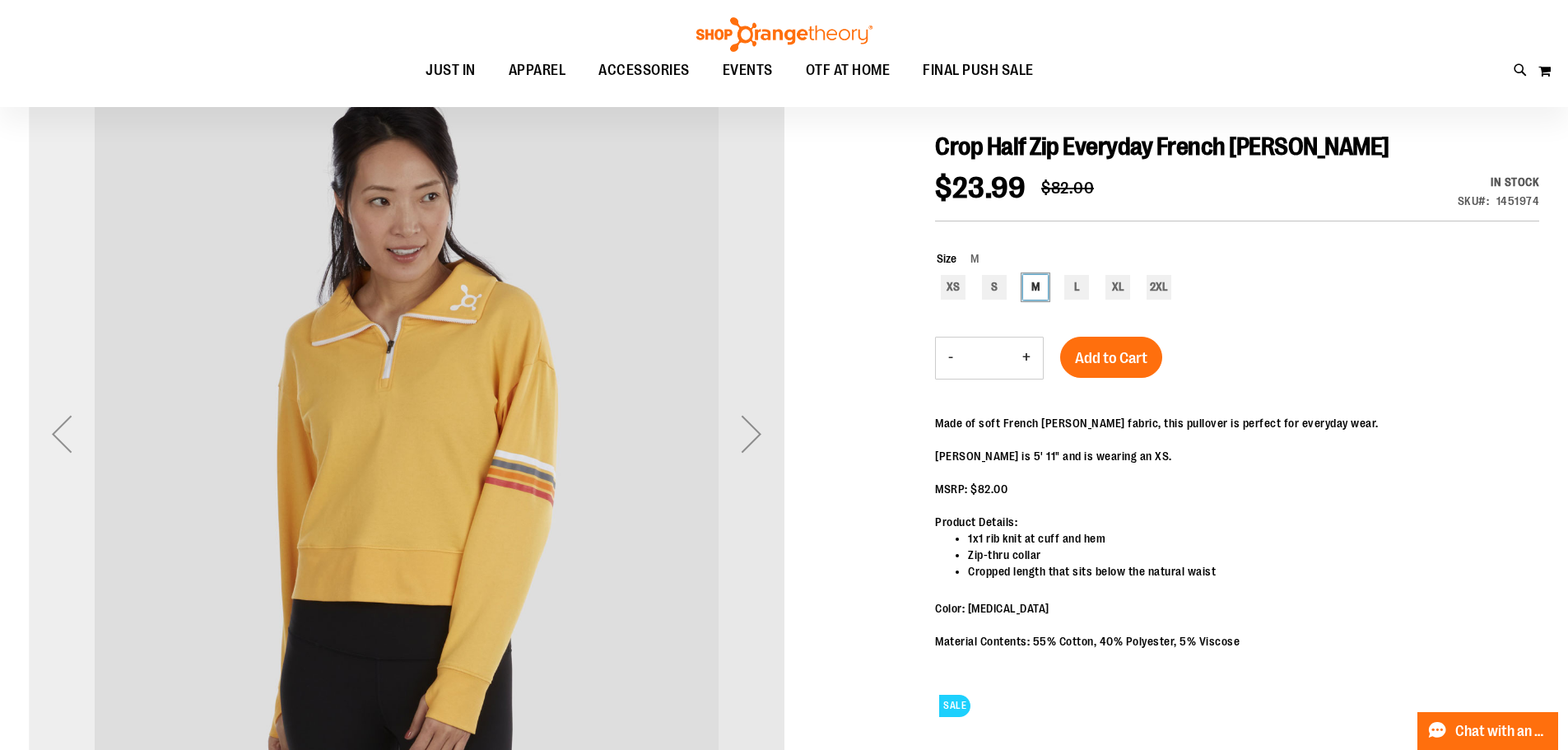
click at [47, 432] on div "Previous" at bounding box center [61, 433] width 66 height 66
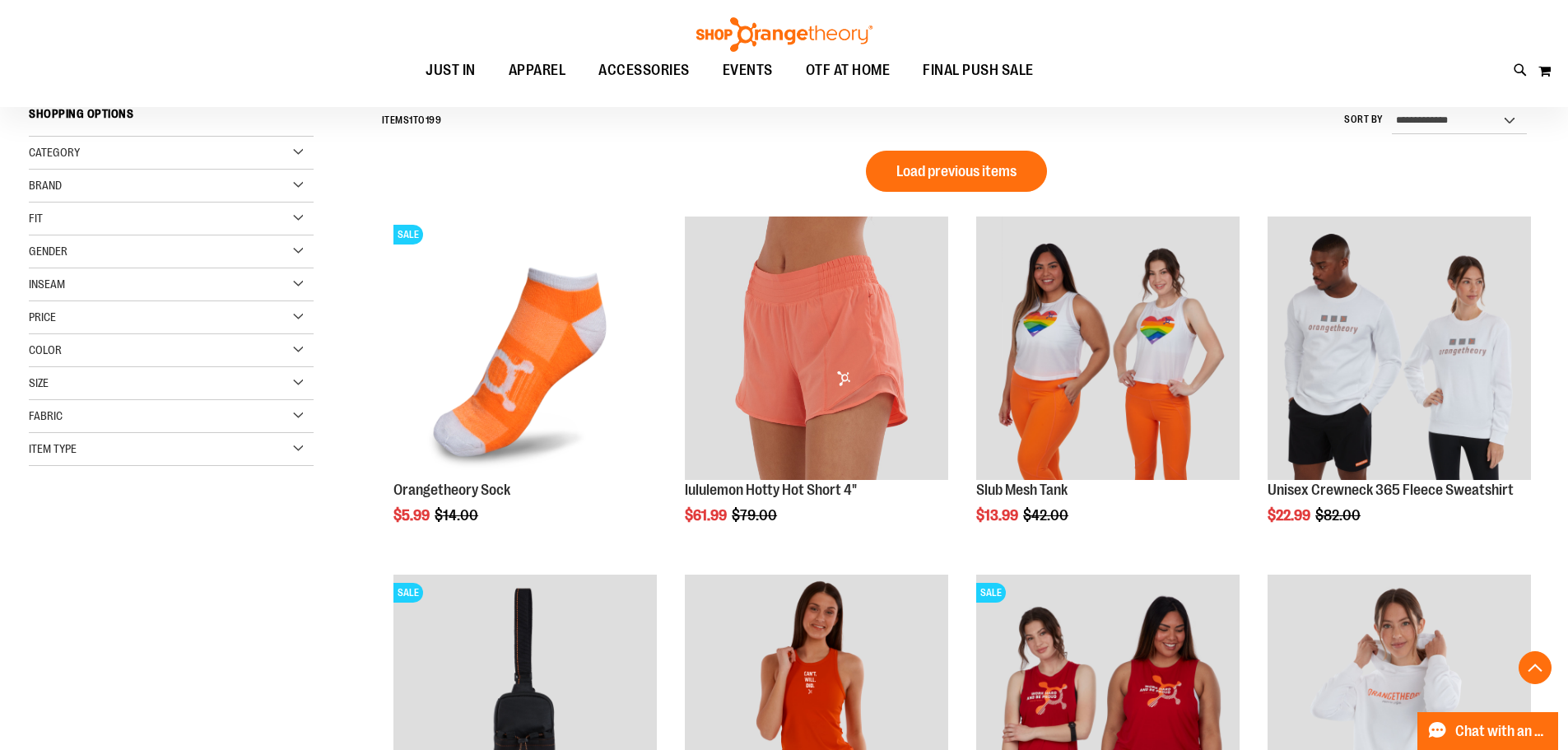
scroll to position [134, 0]
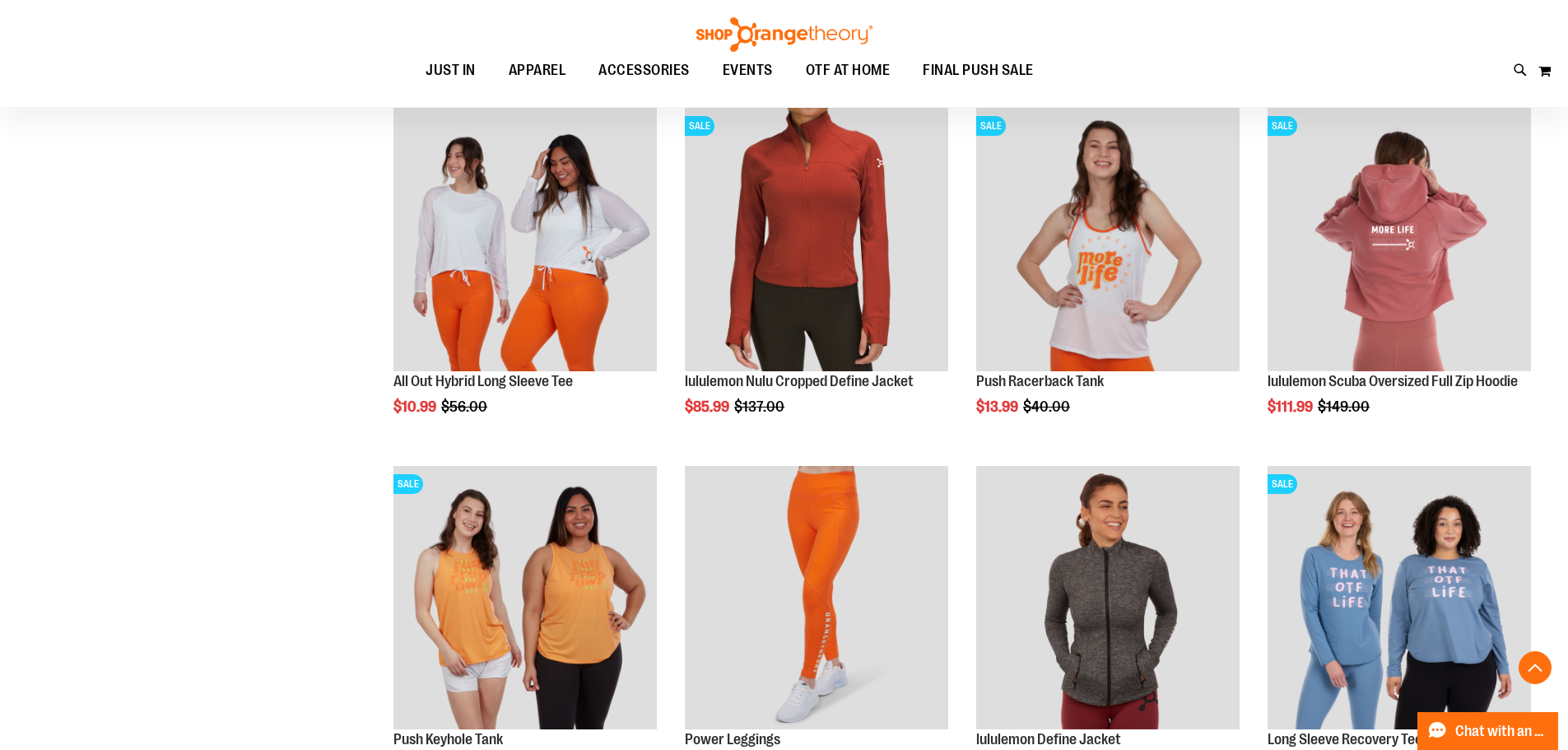
scroll to position [1616, 0]
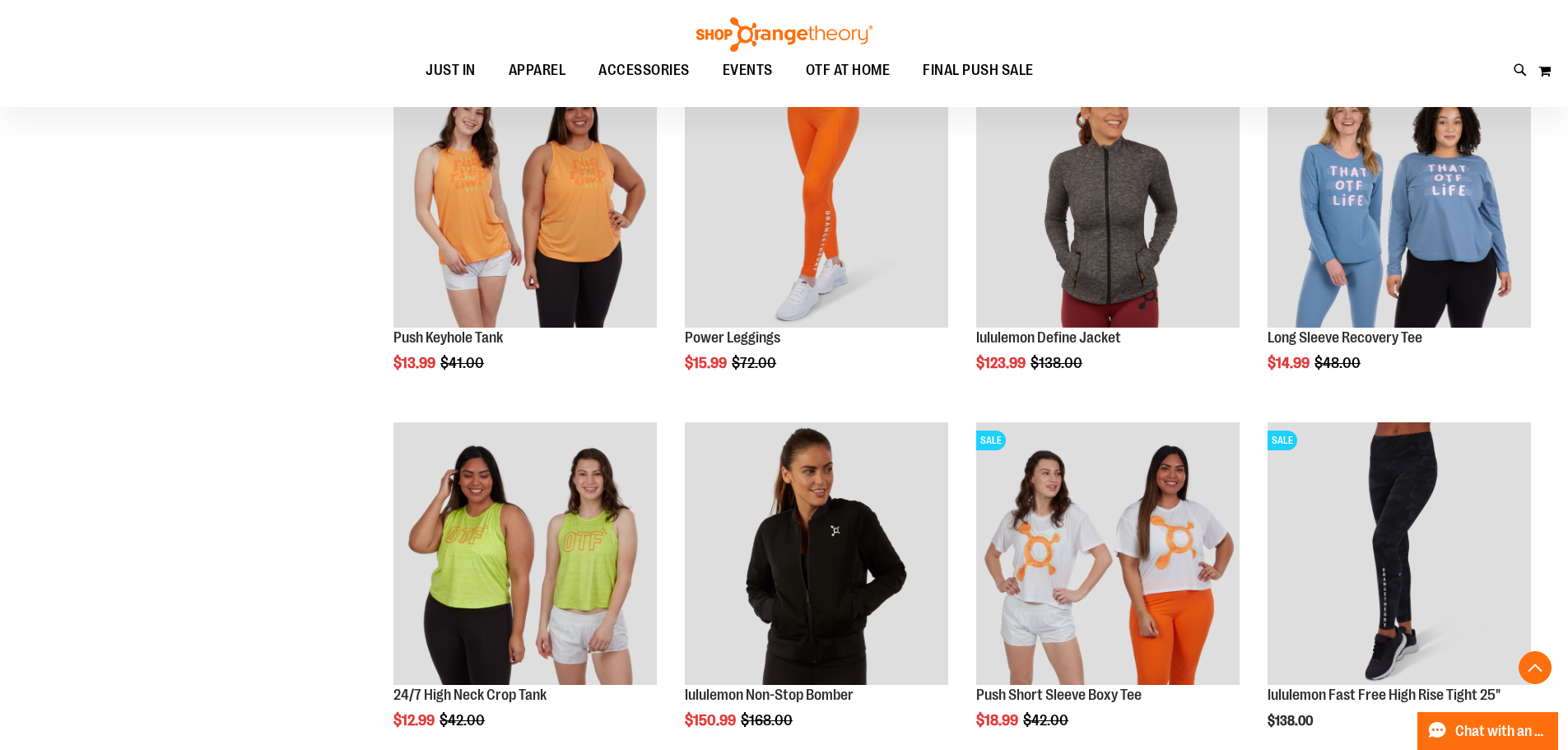
scroll to position [2029, 0]
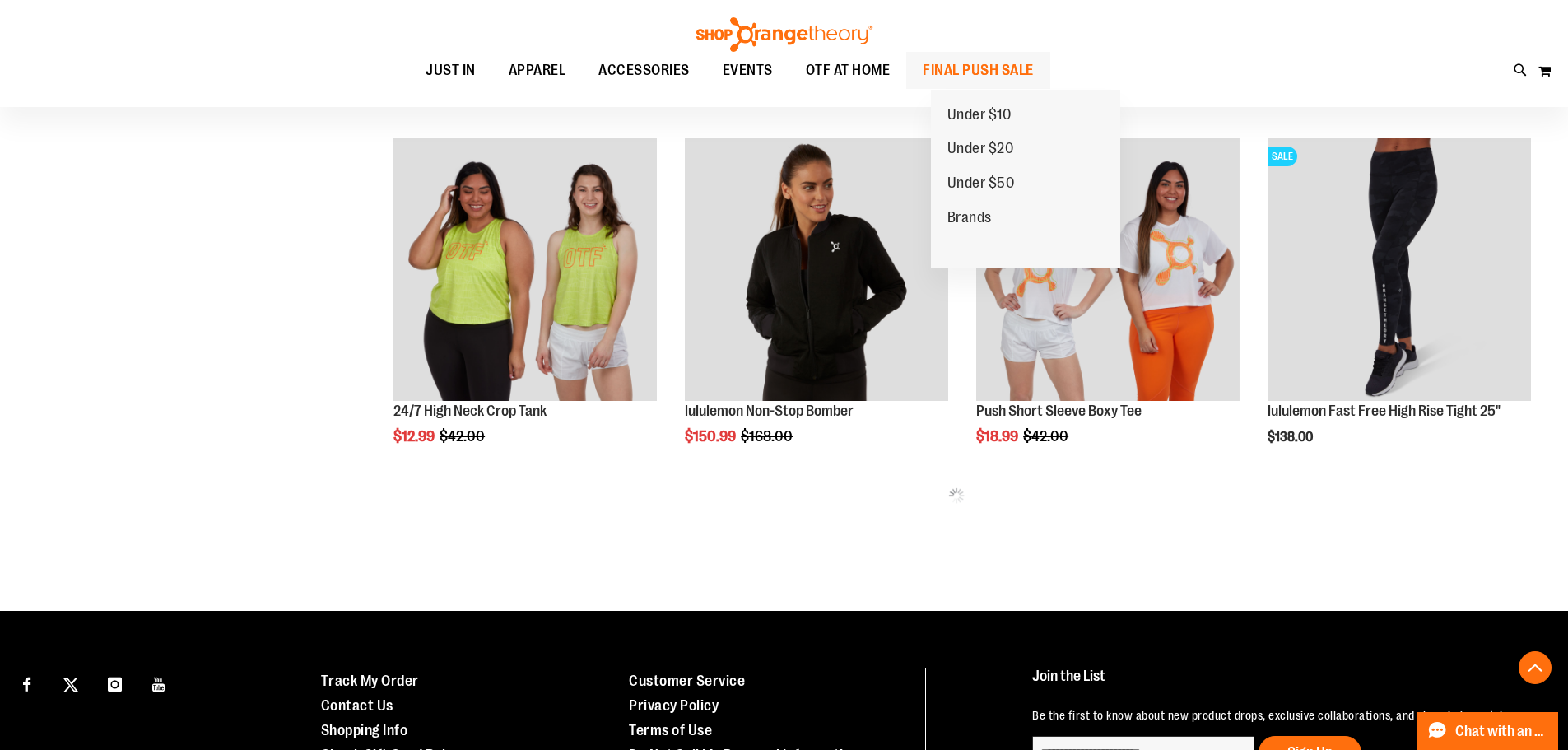
click at [990, 75] on span "FINAL PUSH SALE" at bounding box center [978, 70] width 111 height 37
